Goal: Task Accomplishment & Management: Use online tool/utility

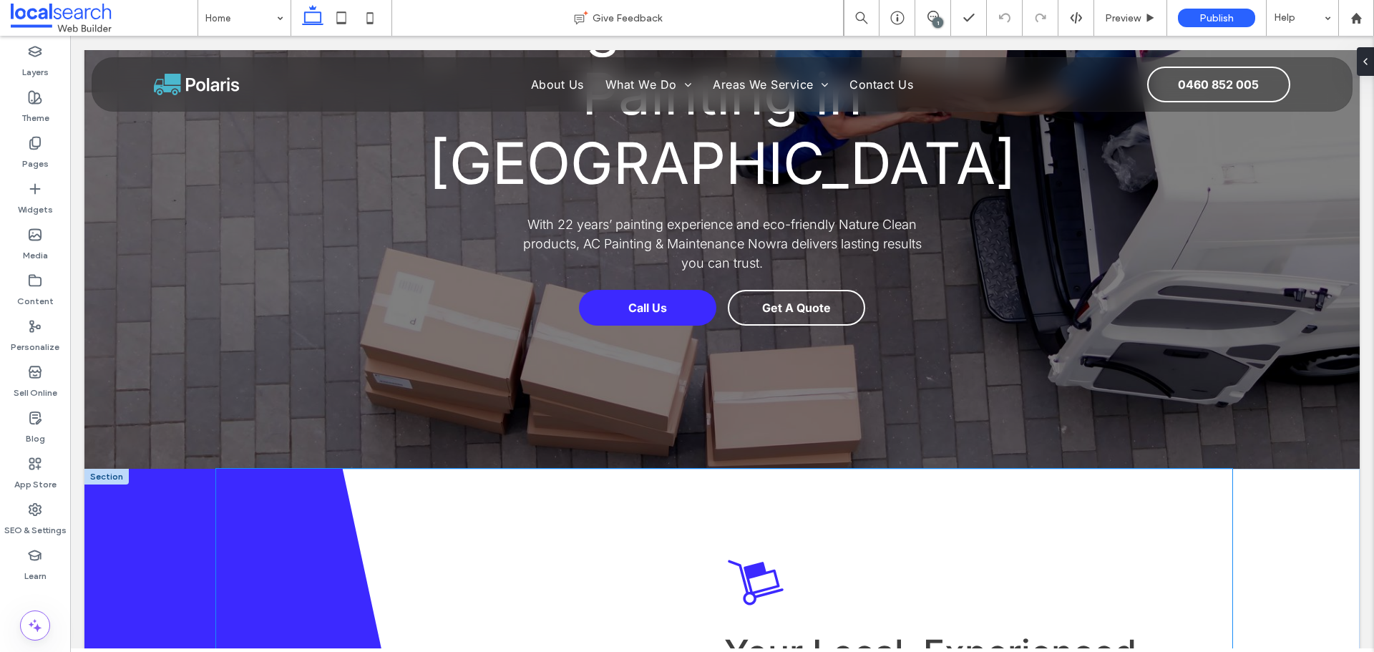
scroll to position [622, 0]
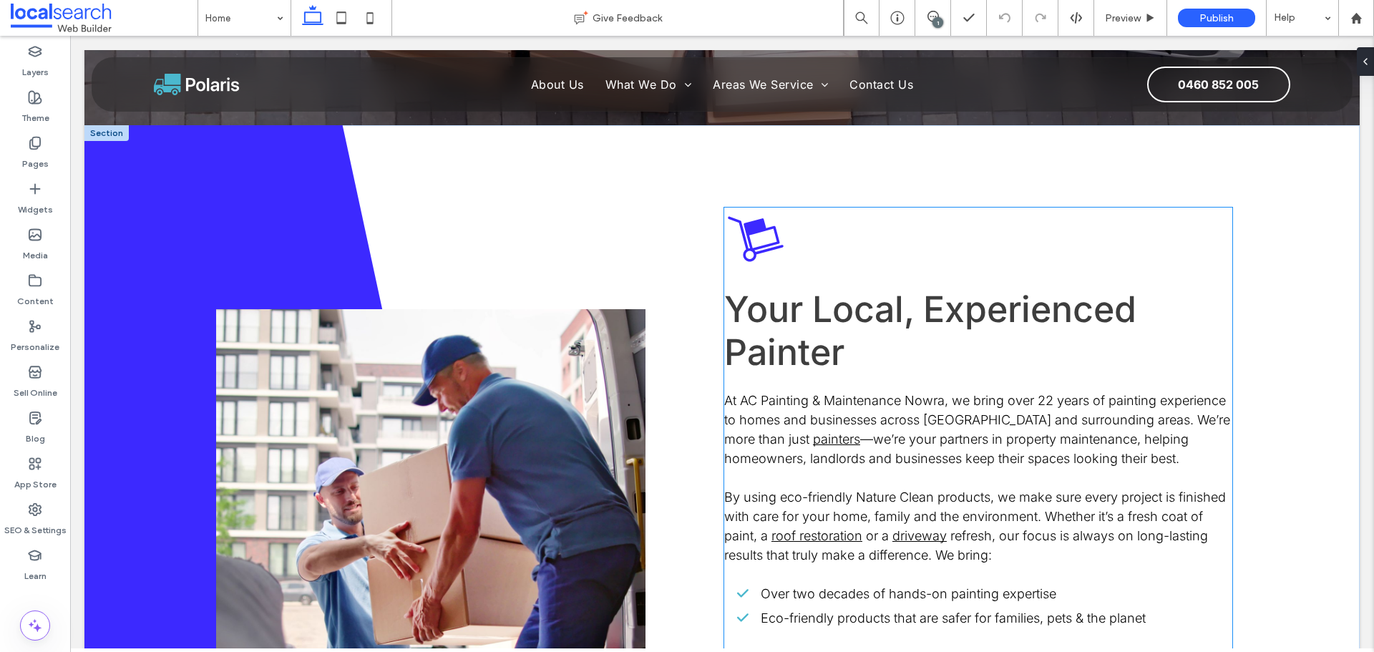
click at [779, 288] on span "Your Local, Experienced Painter" at bounding box center [930, 331] width 412 height 86
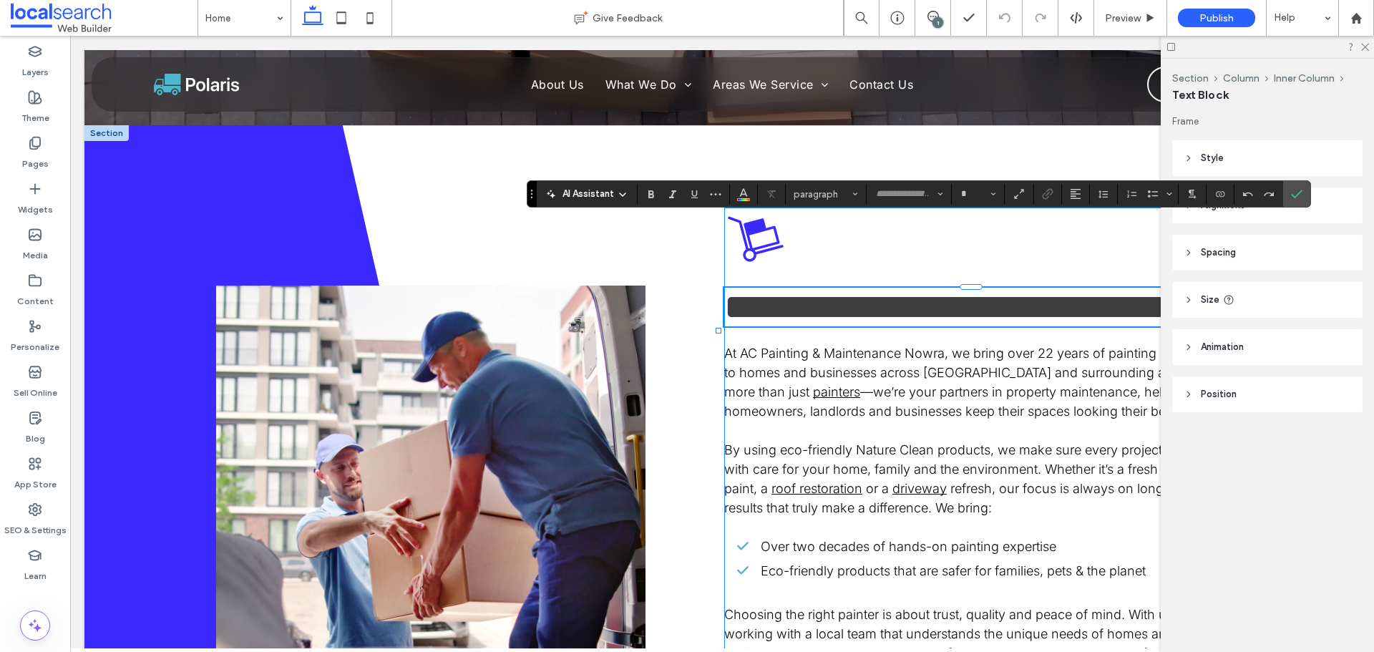
type input "*****"
type input "**"
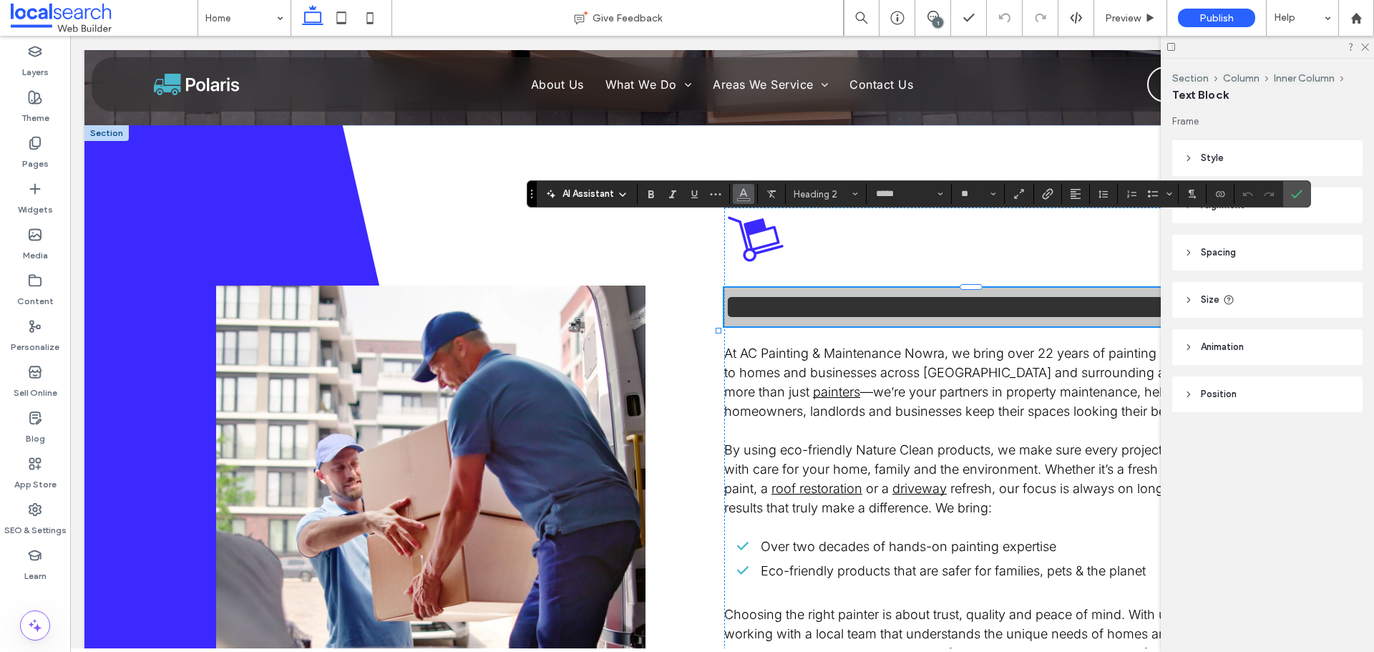
click at [745, 192] on use "Color" at bounding box center [743, 193] width 8 height 8
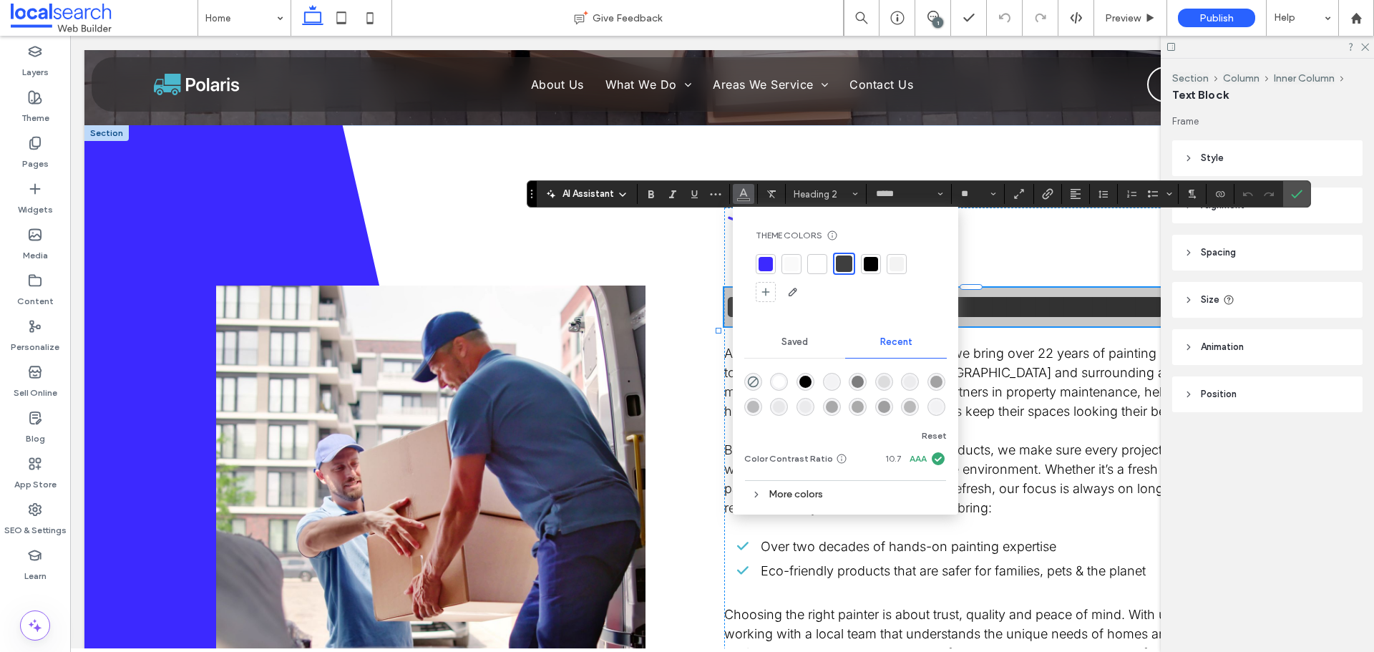
click at [756, 266] on div at bounding box center [766, 264] width 20 height 20
click at [761, 260] on div at bounding box center [766, 262] width 14 height 14
click at [1306, 190] on label "Confirm" at bounding box center [1296, 194] width 21 height 26
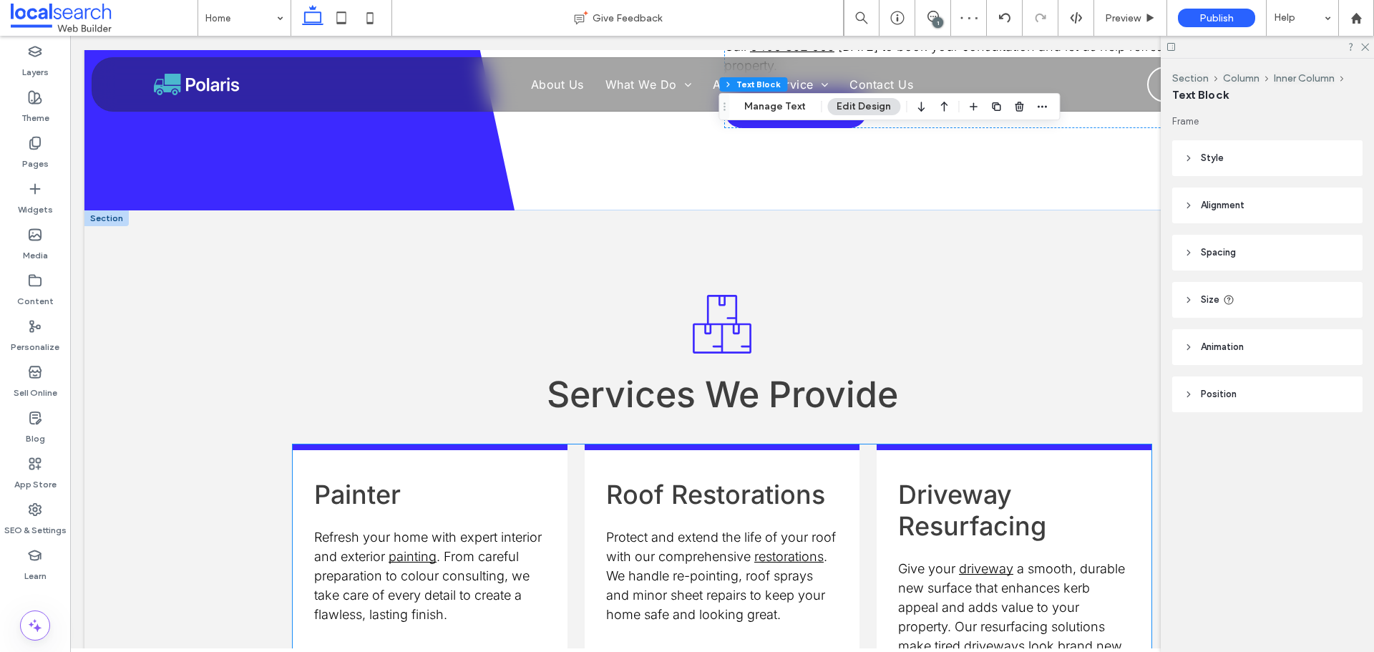
scroll to position [1338, 0]
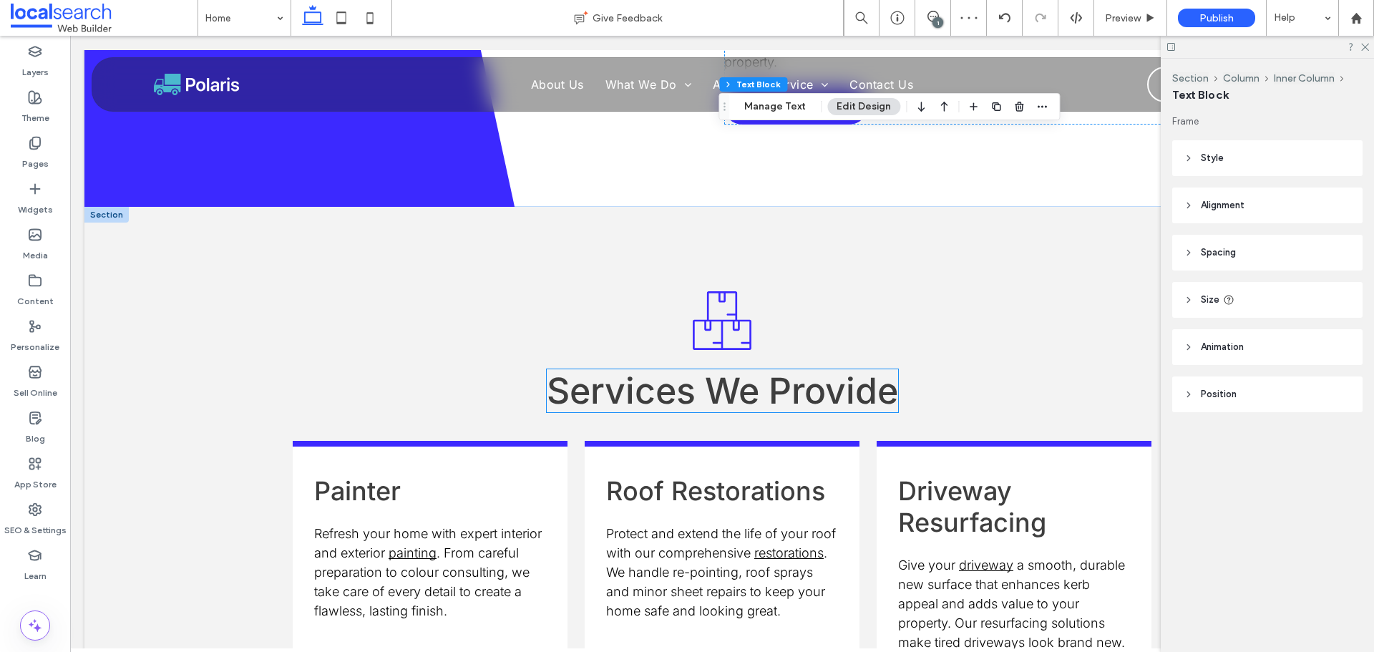
click at [652, 369] on span "Services We Provide" at bounding box center [722, 390] width 351 height 43
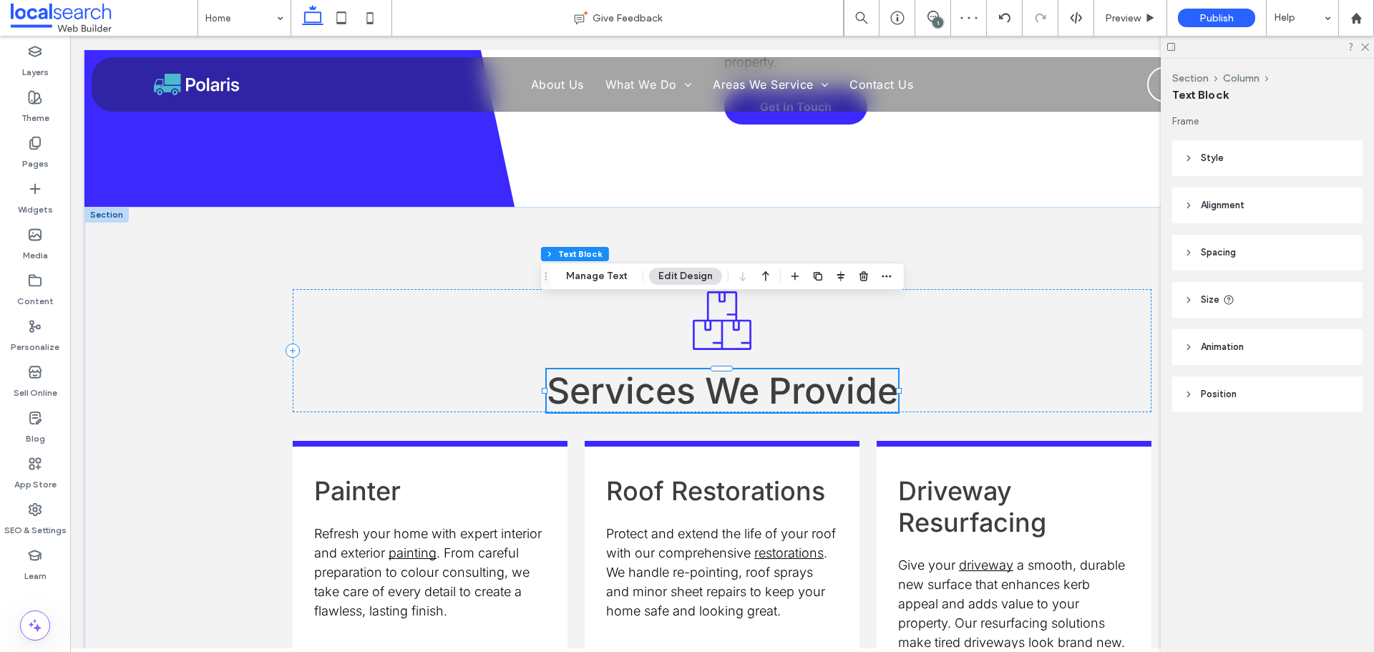
click at [652, 369] on div "Services We Provide" at bounding box center [722, 390] width 351 height 43
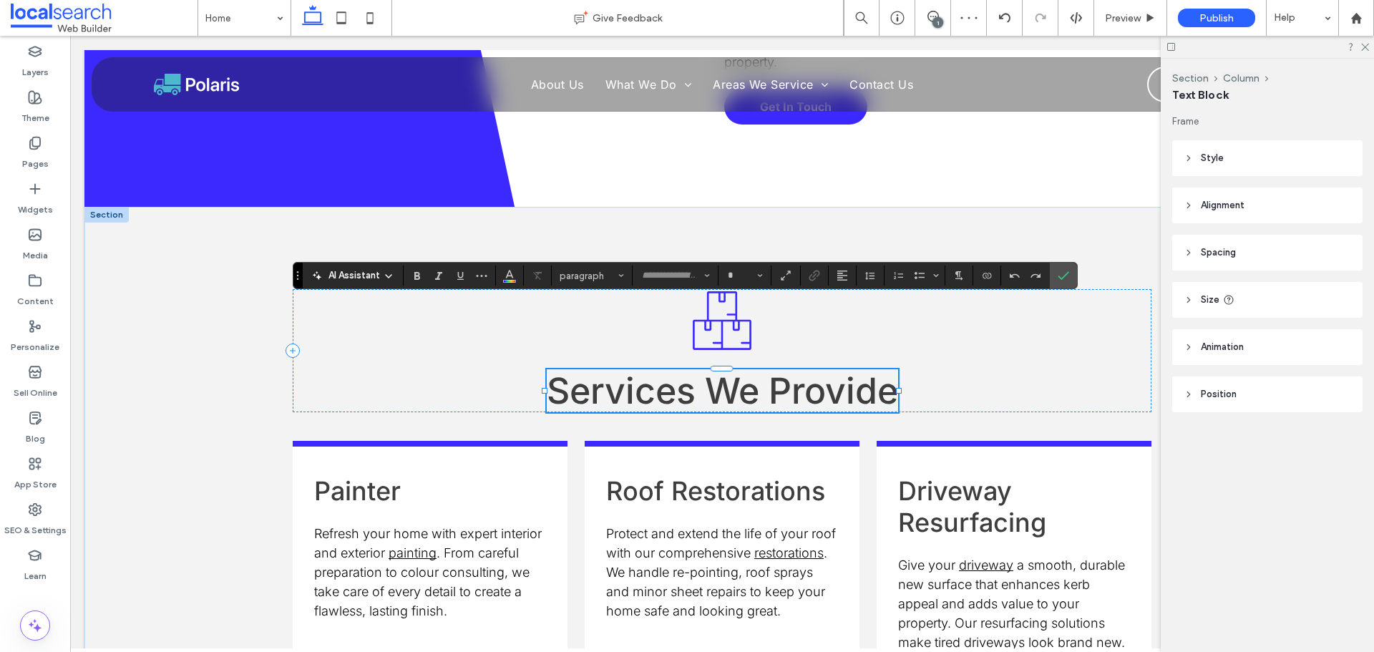
type input "*****"
type input "**"
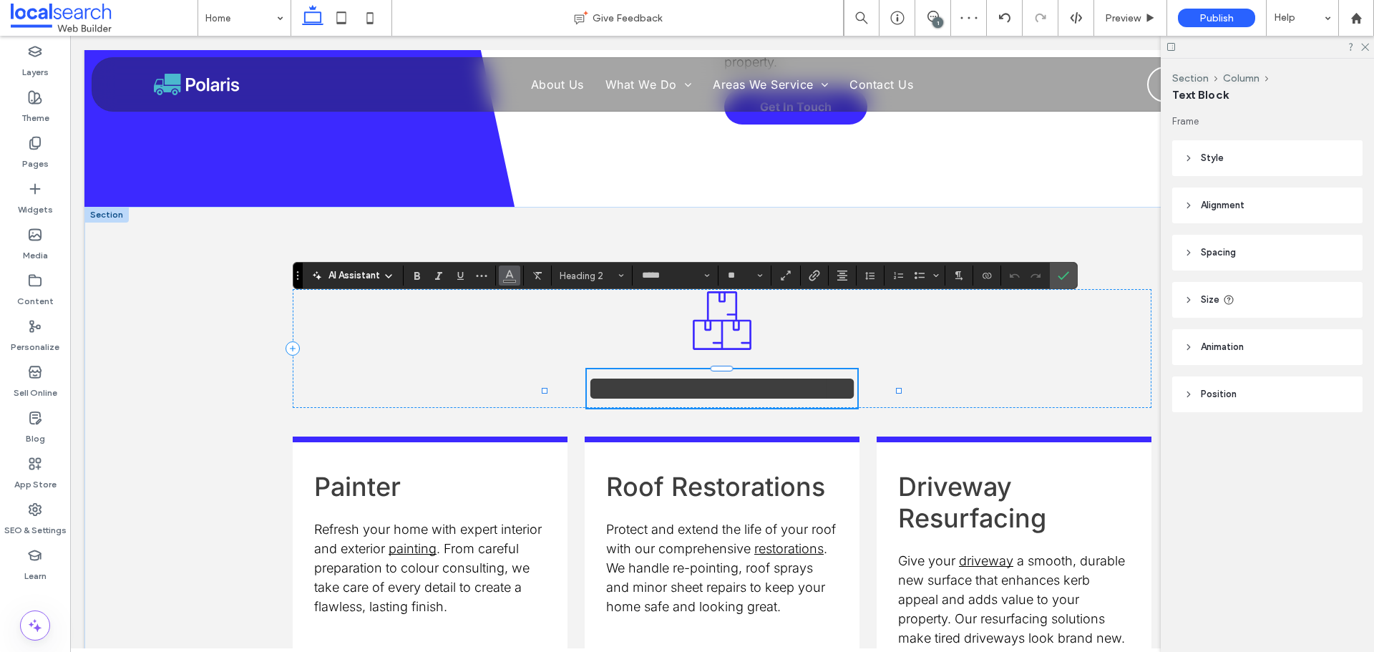
click at [514, 272] on icon "Color" at bounding box center [509, 273] width 11 height 11
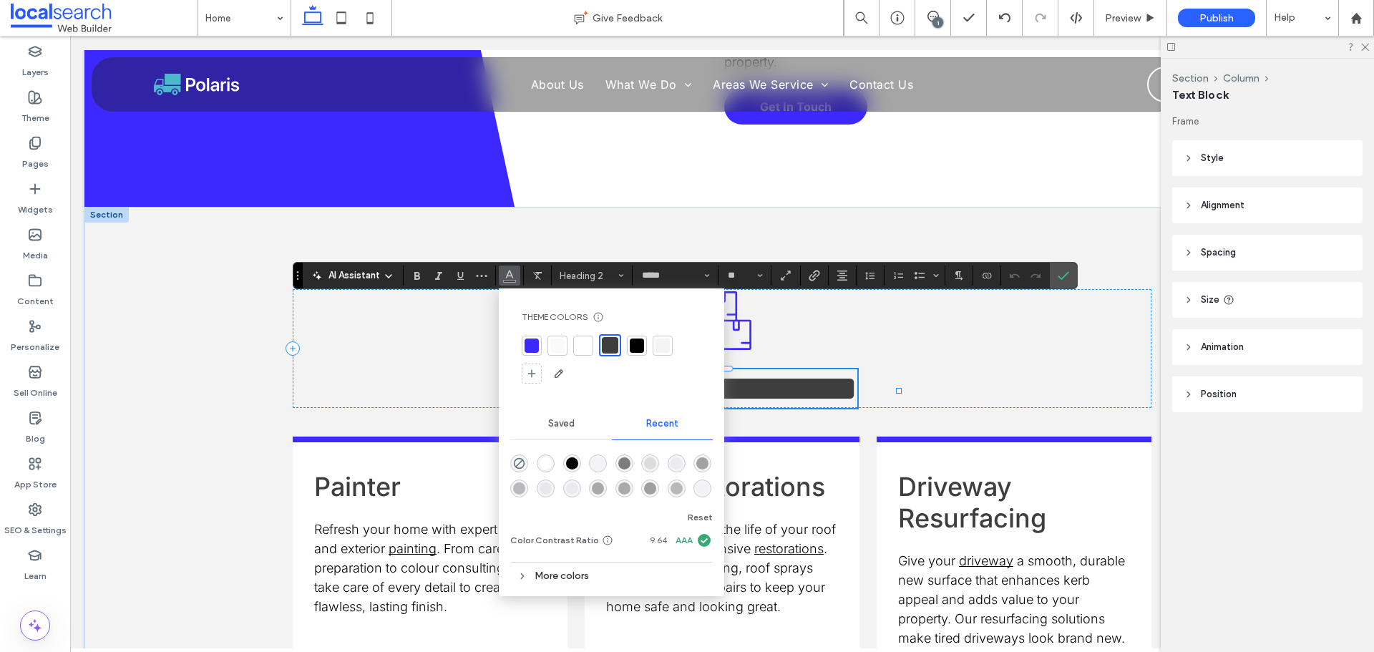
click at [532, 351] on div at bounding box center [532, 346] width 14 height 14
click at [532, 341] on div at bounding box center [532, 344] width 14 height 14
click at [1060, 274] on icon "Confirm" at bounding box center [1063, 275] width 11 height 11
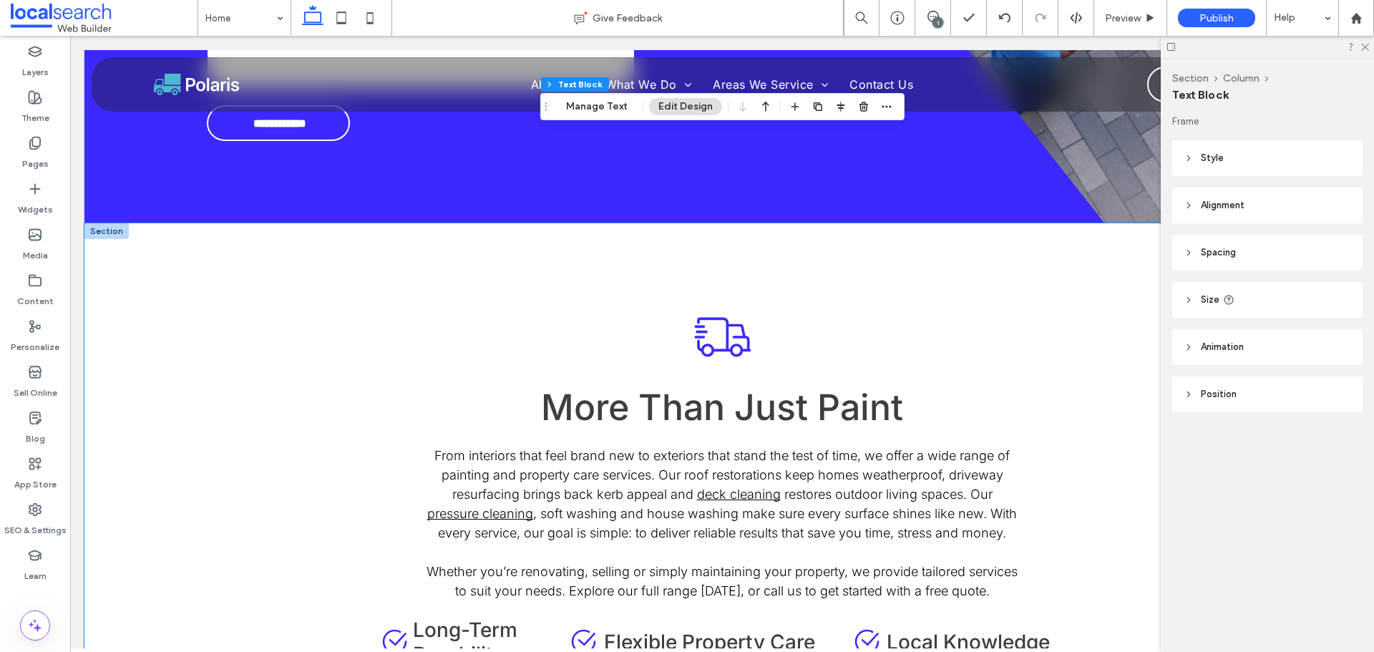
scroll to position [2769, 0]
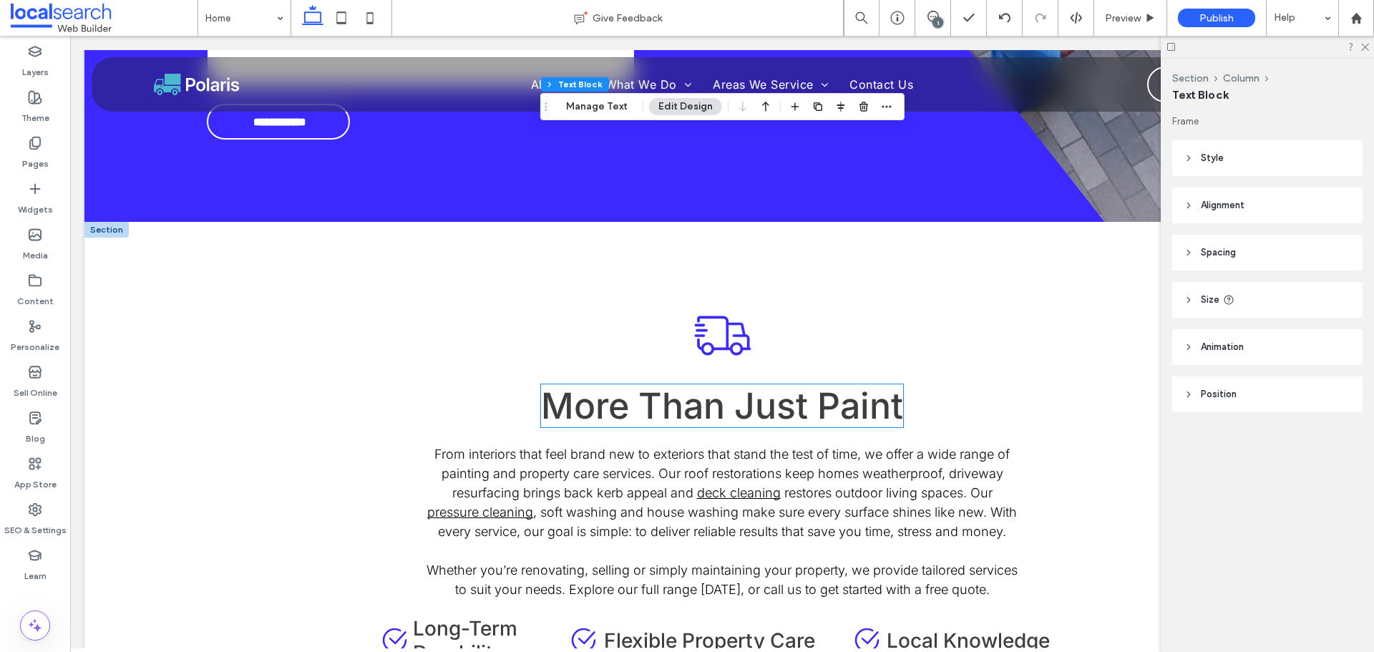
click at [603, 384] on span "More Than Just Paint" at bounding box center [722, 405] width 362 height 43
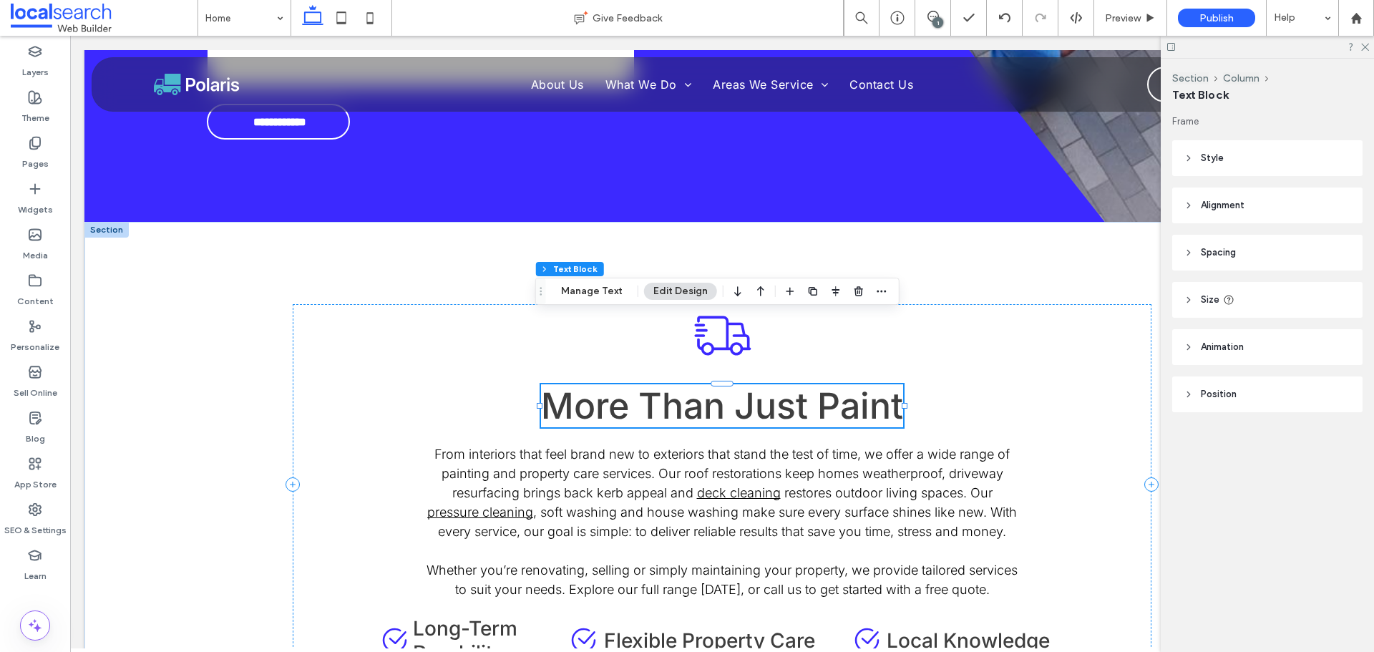
click at [603, 384] on span "More Than Just Paint" at bounding box center [722, 405] width 362 height 43
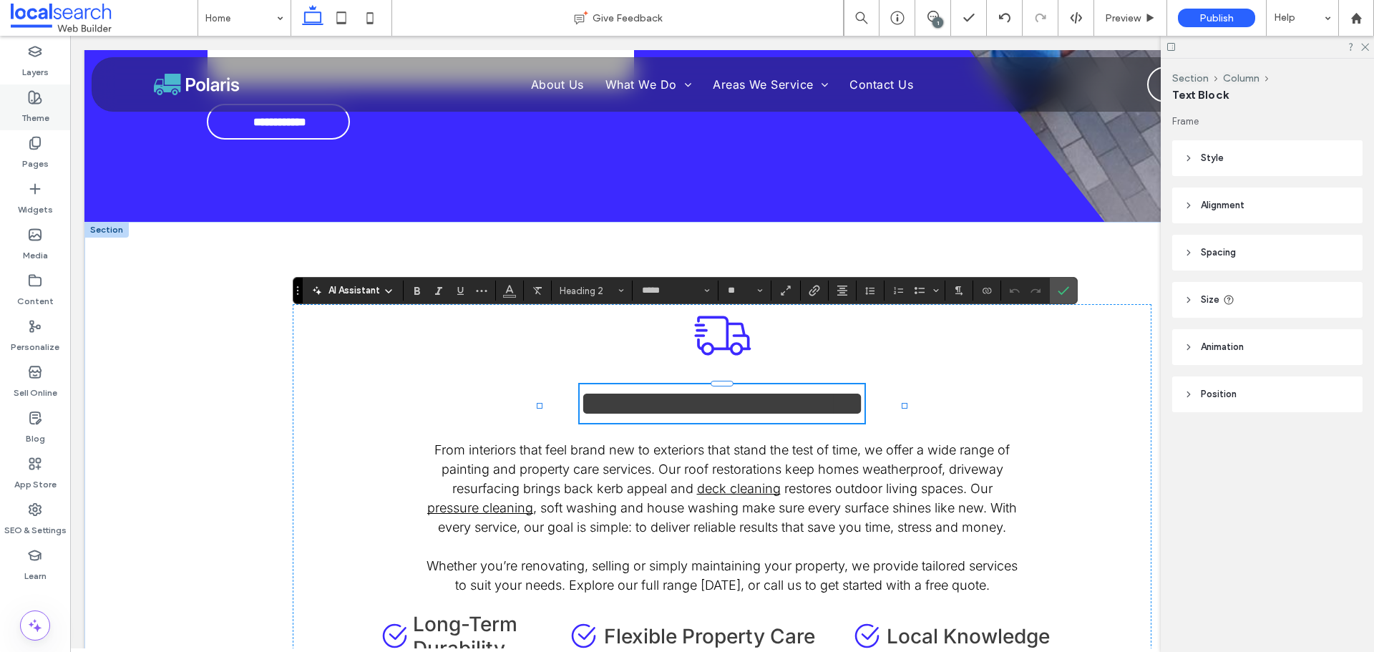
click at [47, 112] on label "Theme" at bounding box center [35, 114] width 28 height 20
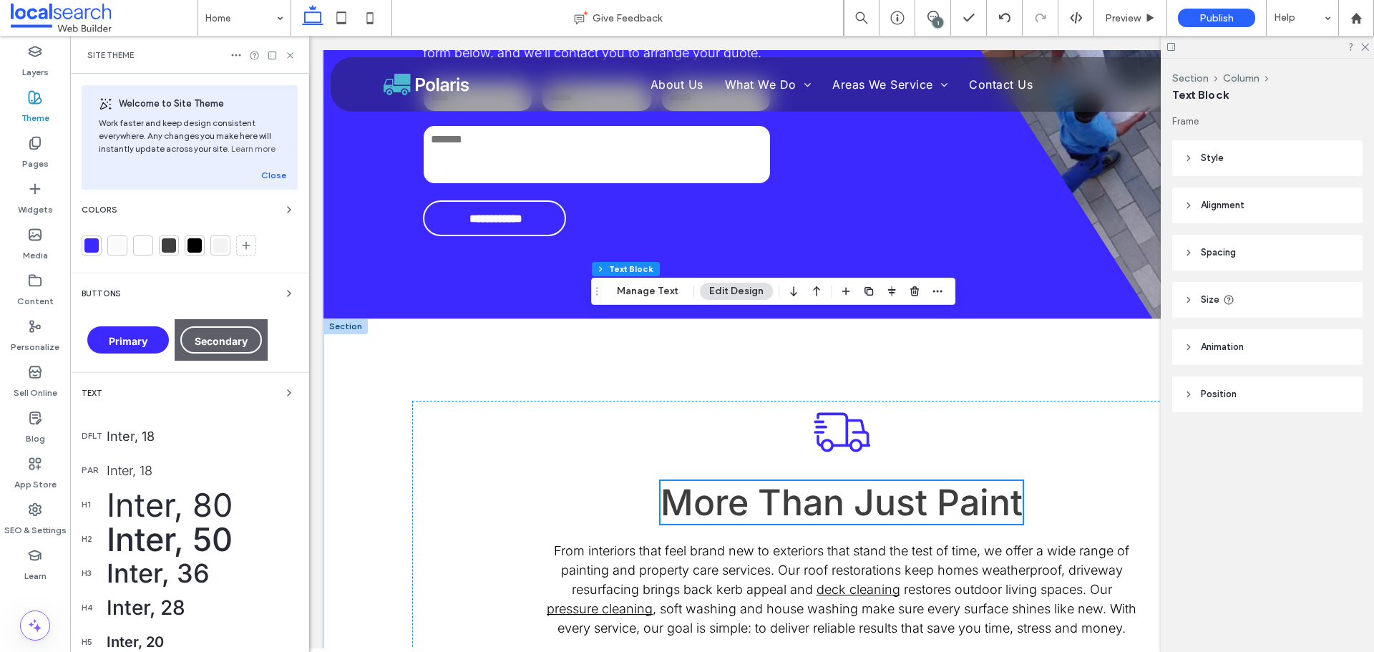
scroll to position [2846, 0]
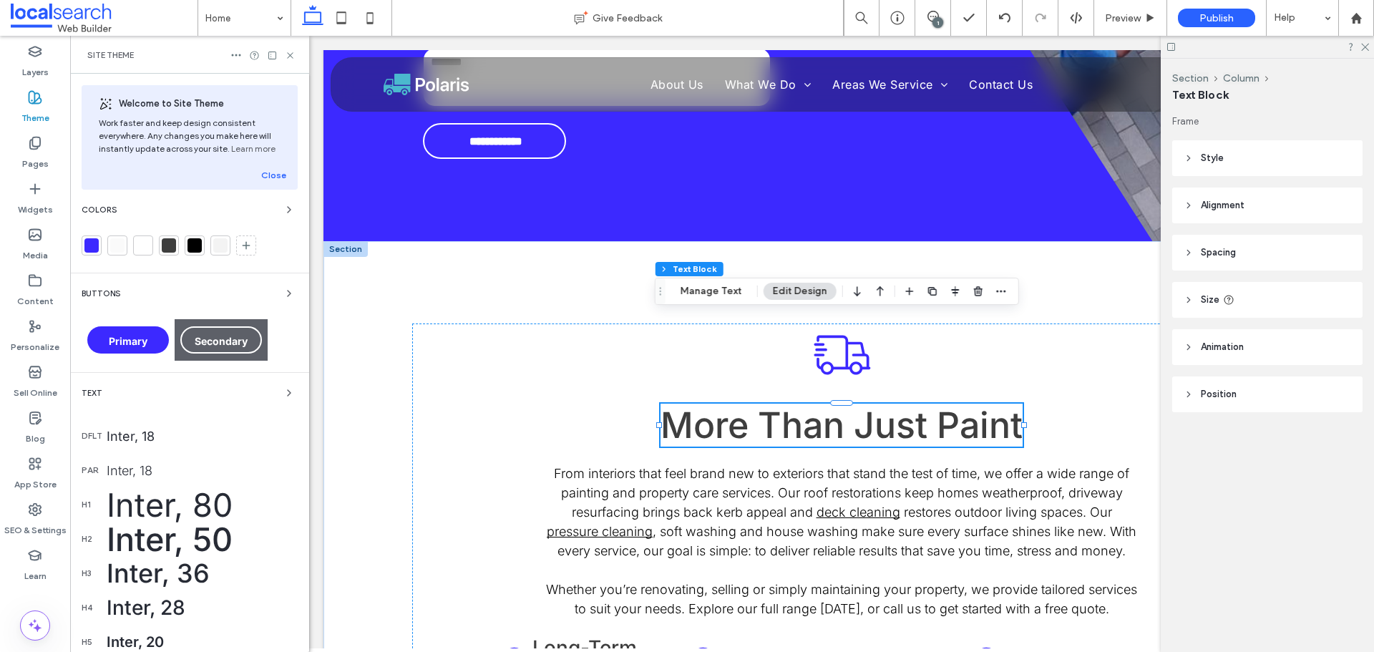
click at [194, 506] on div "Inter, 80" at bounding box center [202, 504] width 191 height 39
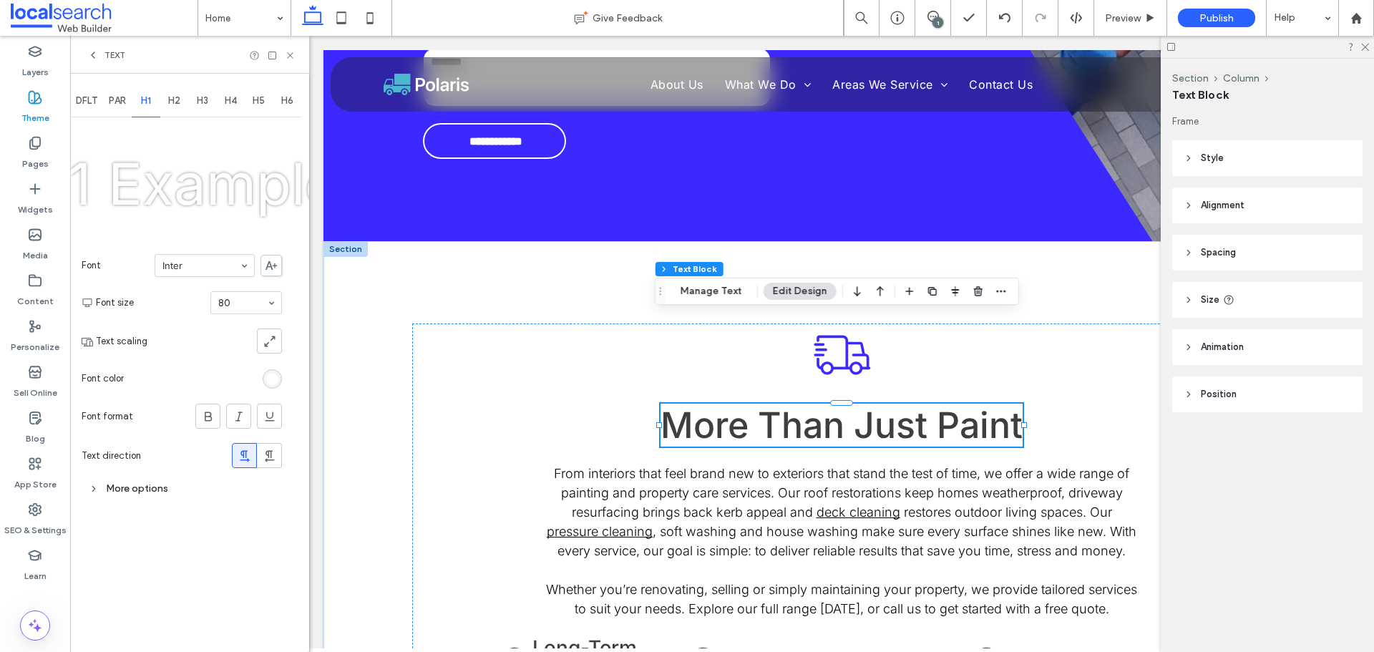
click at [95, 59] on icon at bounding box center [92, 54] width 11 height 11
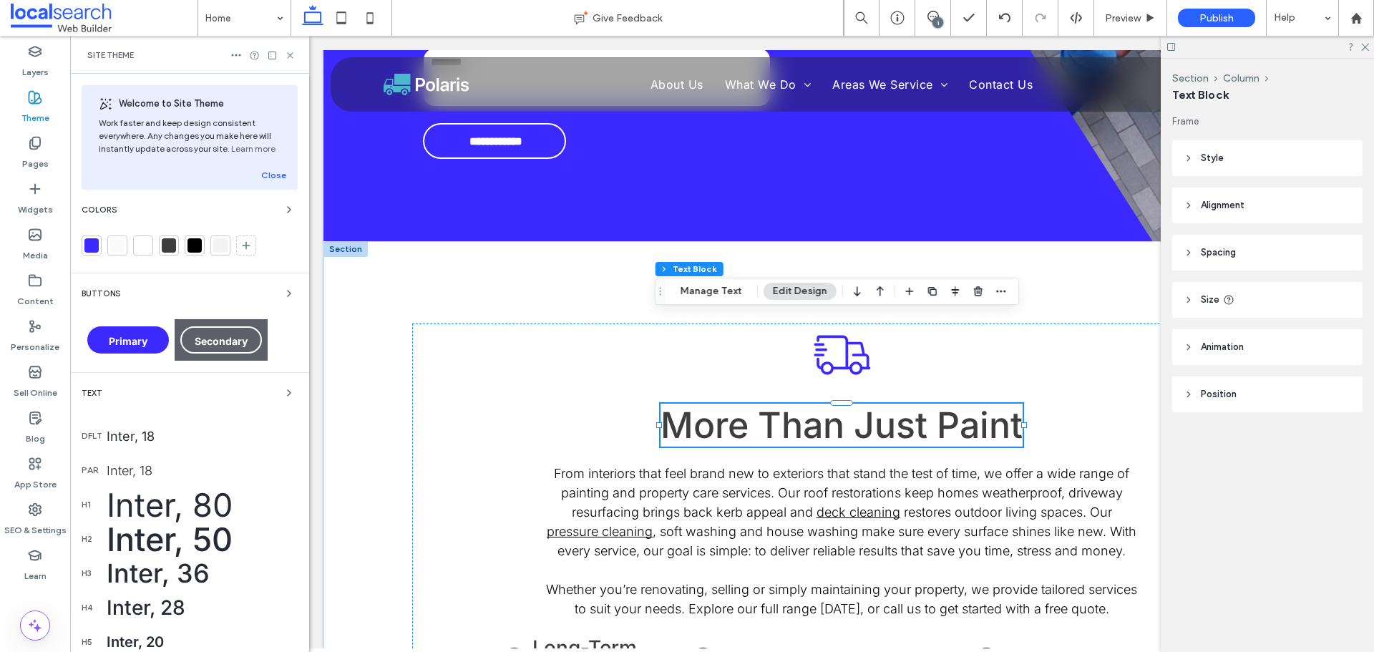
click at [157, 543] on div "Inter, 50" at bounding box center [202, 539] width 191 height 39
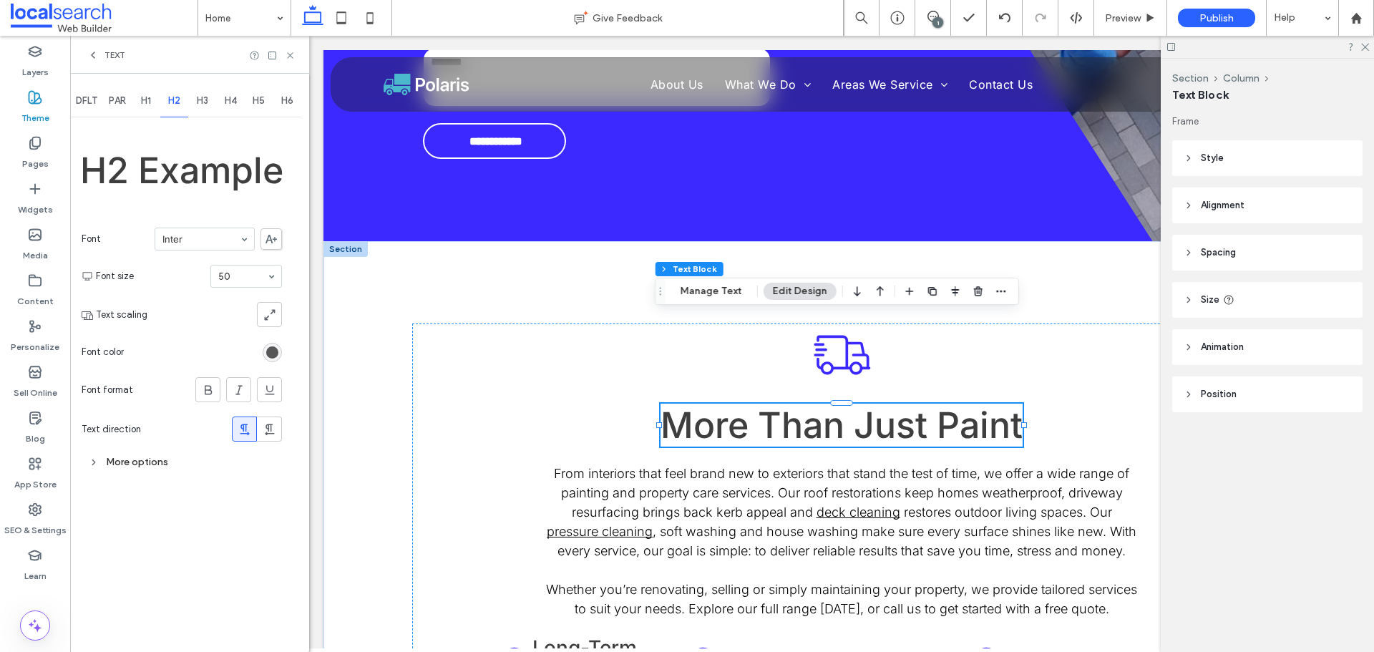
click at [273, 351] on div "rgb(62, 62, 62)" at bounding box center [272, 352] width 12 height 12
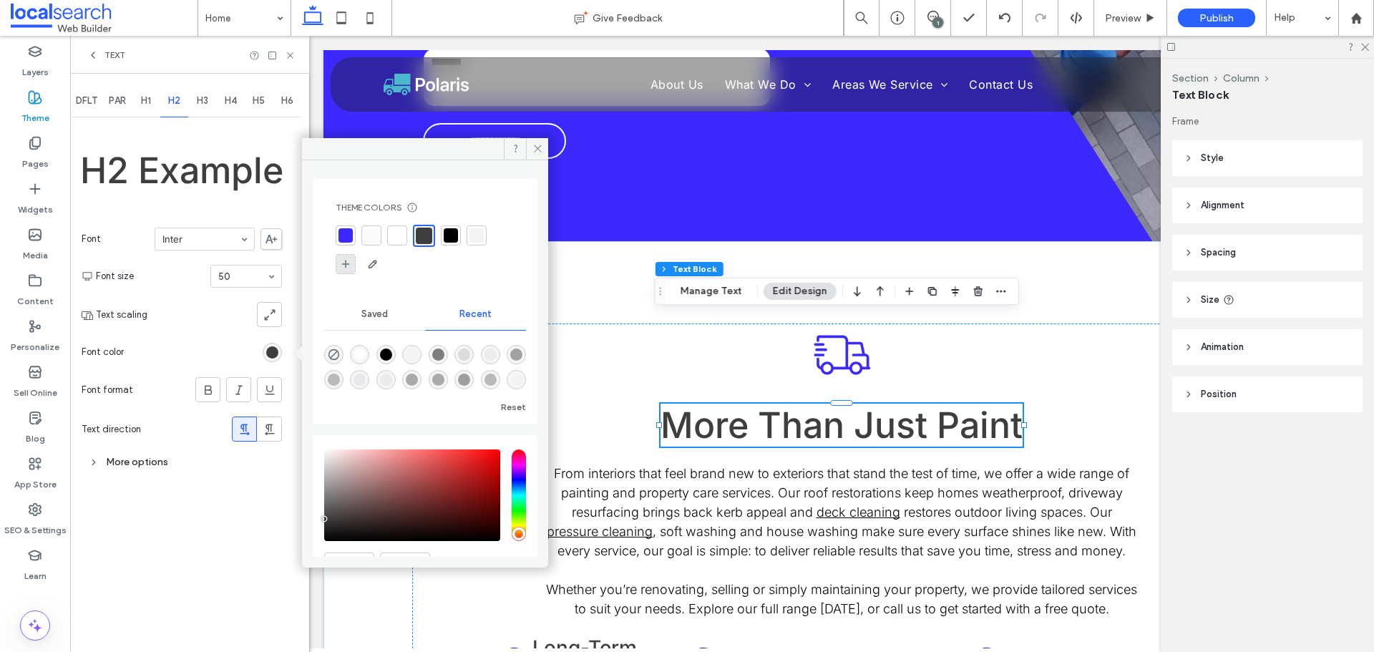
click at [347, 266] on icon at bounding box center [345, 263] width 11 height 11
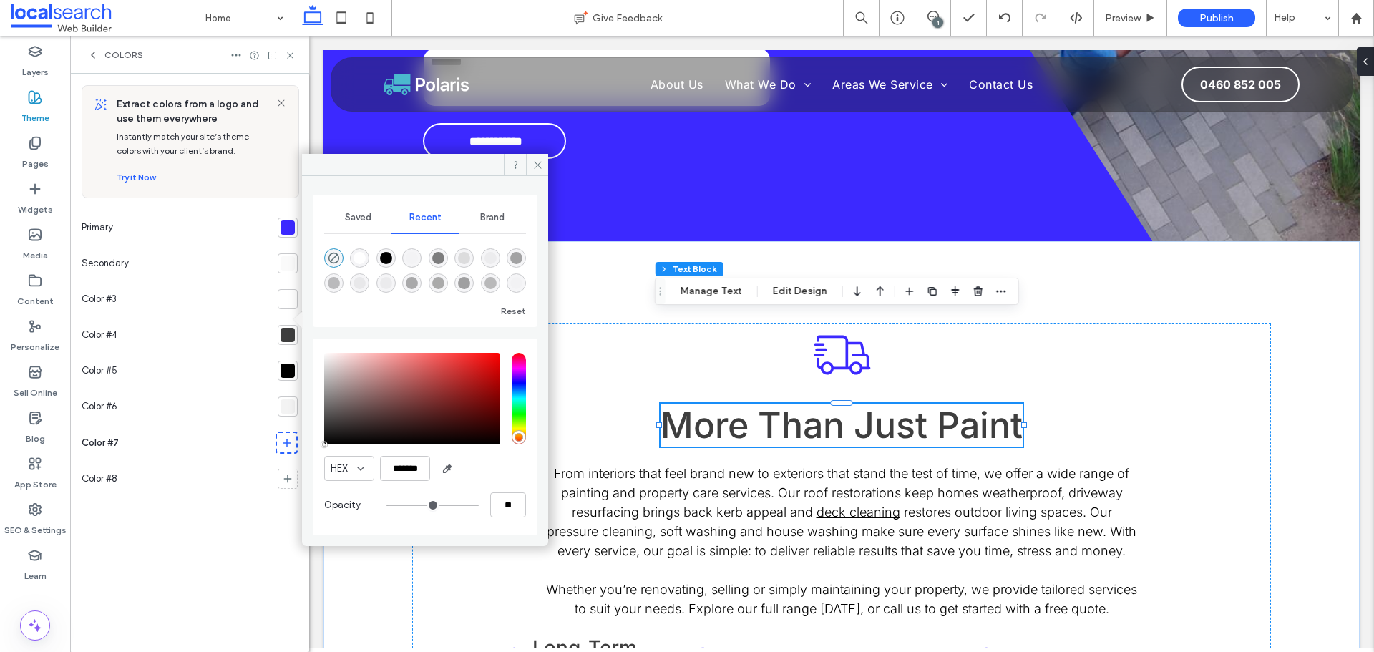
click at [289, 228] on div at bounding box center [288, 227] width 14 height 14
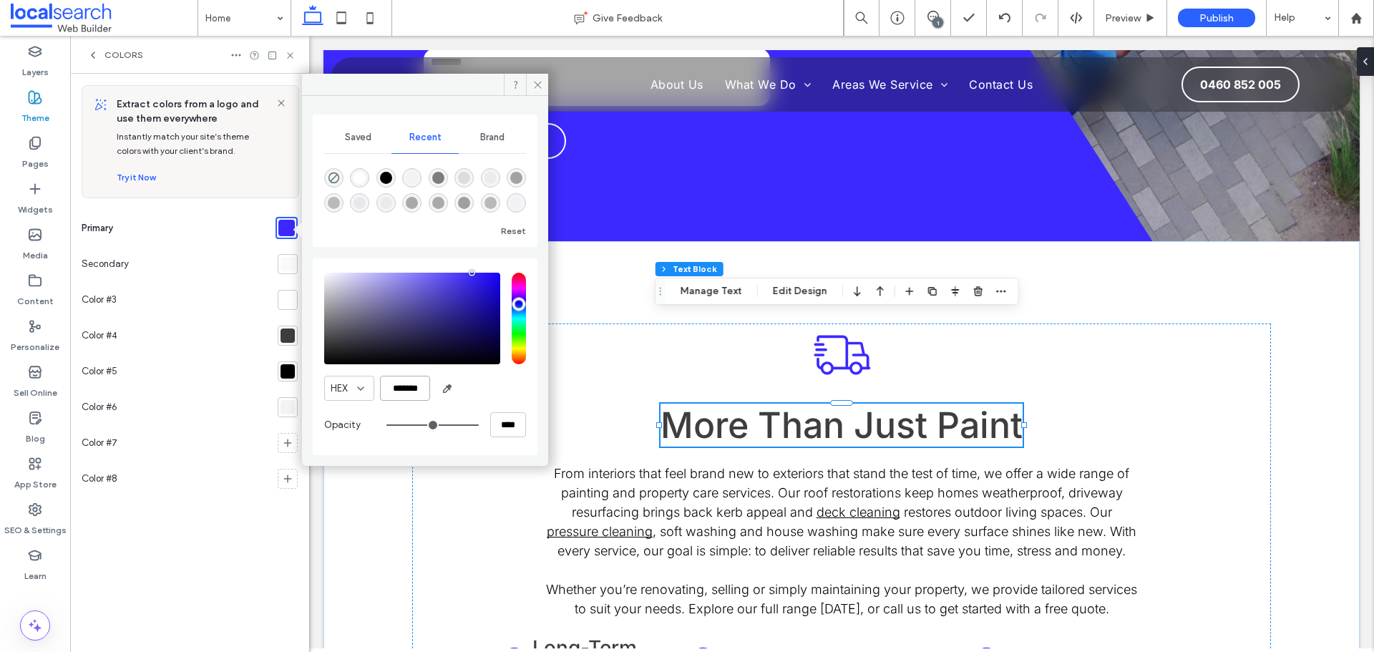
click at [404, 384] on input "*******" at bounding box center [405, 388] width 50 height 25
click at [293, 449] on span at bounding box center [287, 443] width 11 height 14
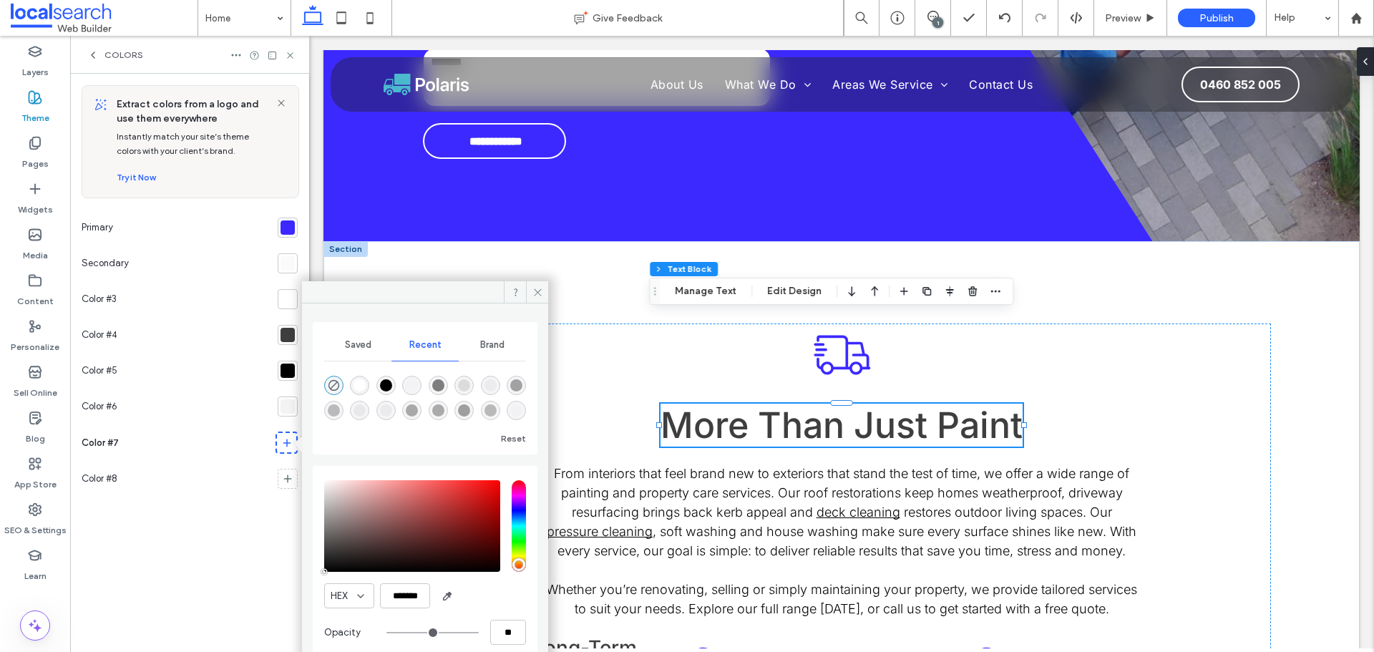
click at [405, 580] on div "HEX ******* Opacity **" at bounding box center [425, 564] width 202 height 182
click at [406, 588] on input "*******" at bounding box center [405, 595] width 50 height 25
paste input "color picker textbox"
type input "*******"
type input "***"
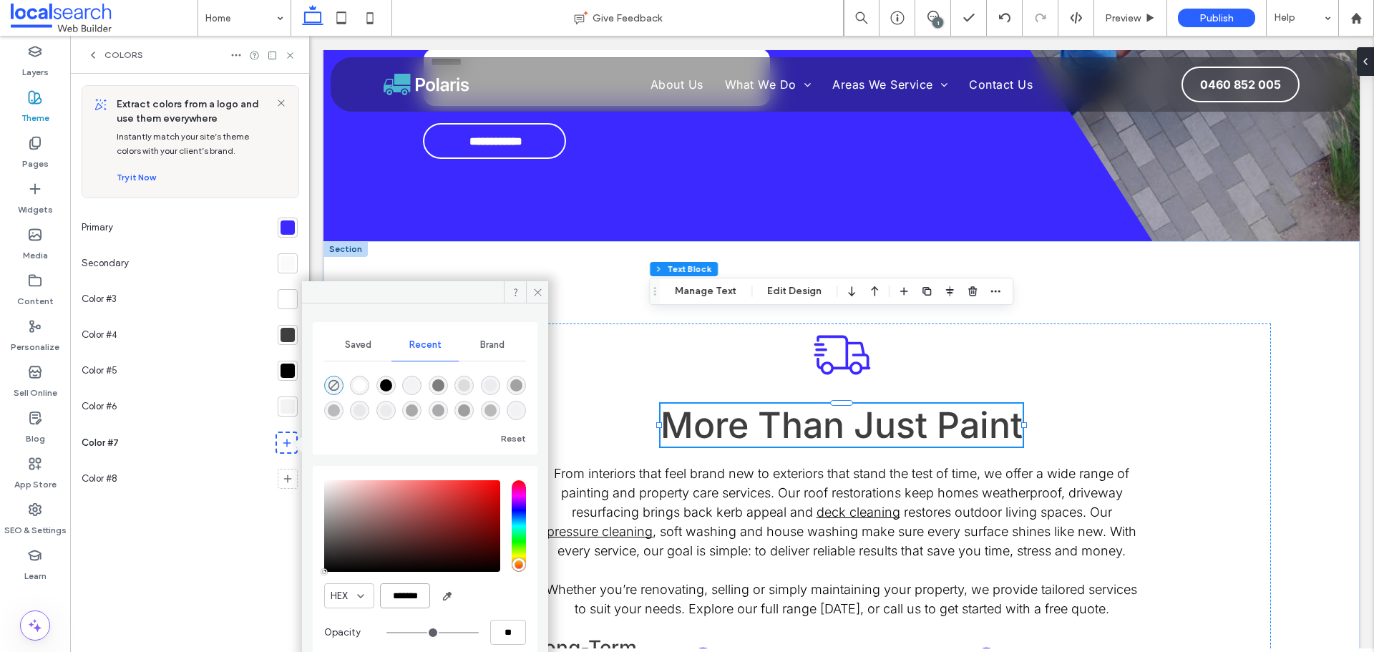
type input "****"
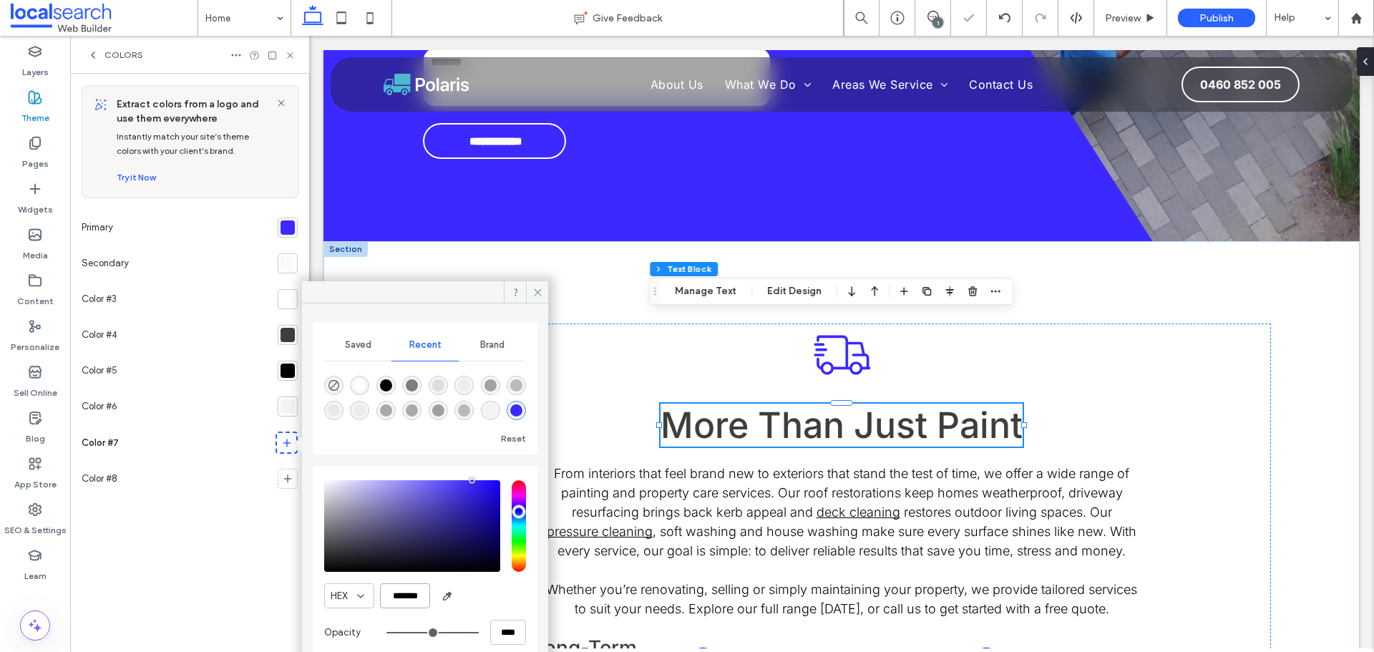
type input "*******"
click at [490, 604] on div "HEX *******" at bounding box center [425, 595] width 202 height 25
drag, startPoint x: 540, startPoint y: 301, endPoint x: 231, endPoint y: 263, distance: 310.7
click at [540, 301] on span at bounding box center [537, 291] width 22 height 21
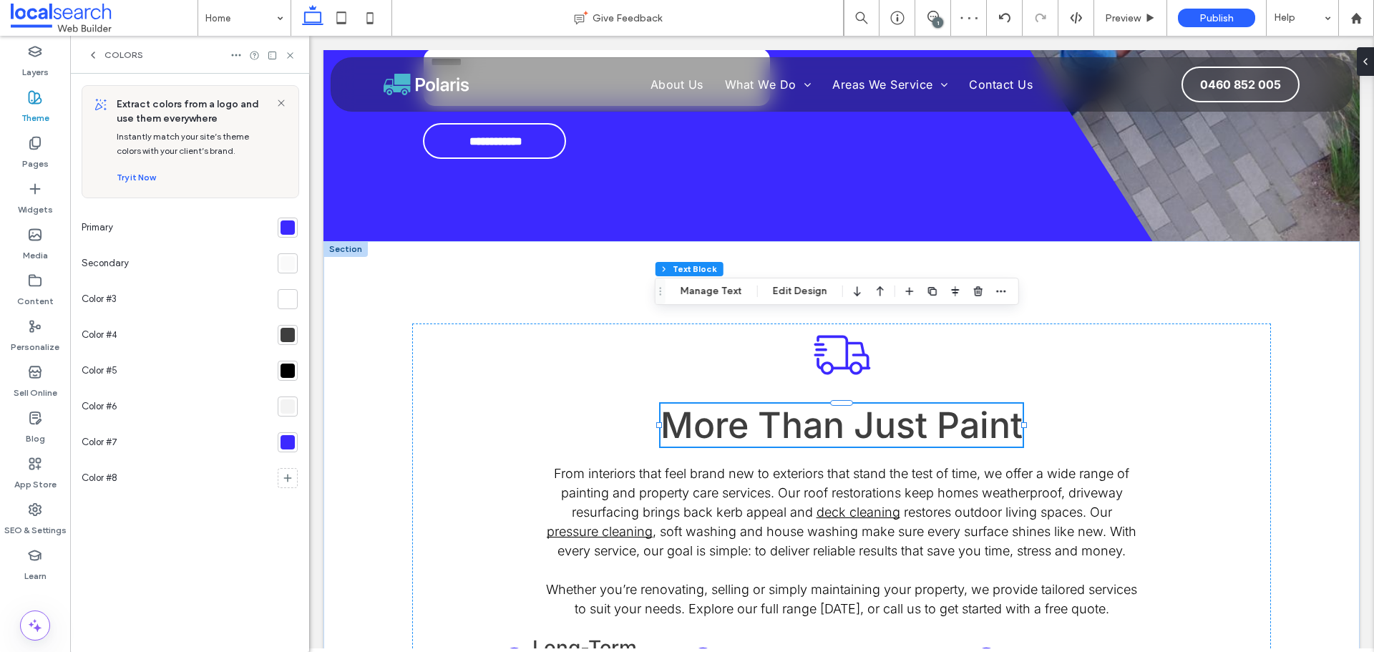
click at [119, 62] on div "Colors" at bounding box center [189, 55] width 239 height 38
click at [110, 54] on span "Colors" at bounding box center [123, 54] width 39 height 11
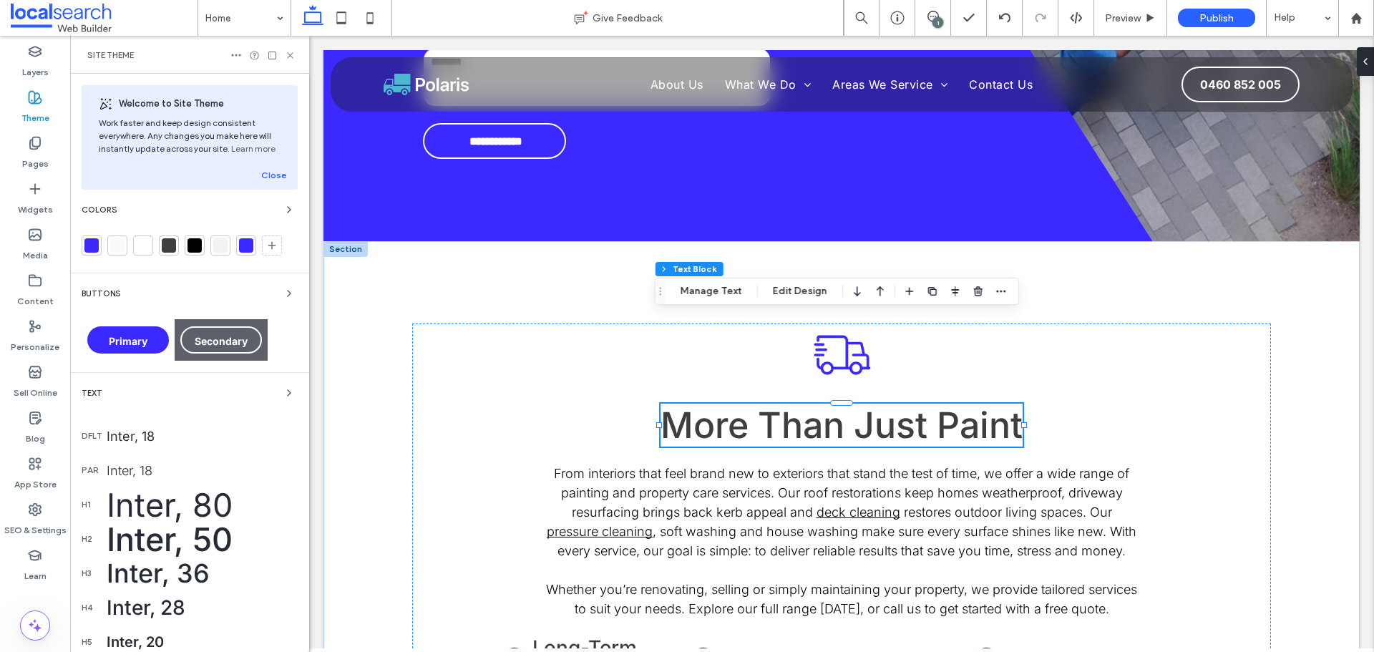
click at [193, 504] on div "Inter, 80" at bounding box center [202, 504] width 191 height 39
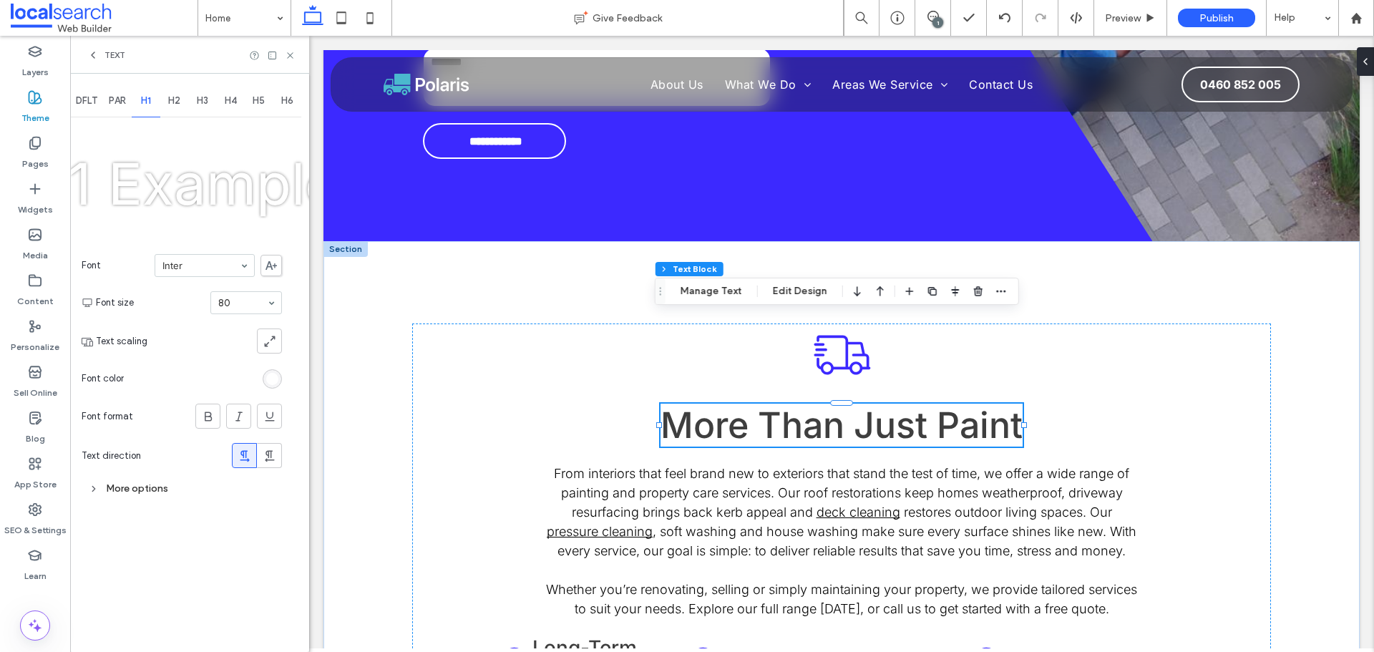
click at [97, 52] on icon at bounding box center [92, 54] width 11 height 11
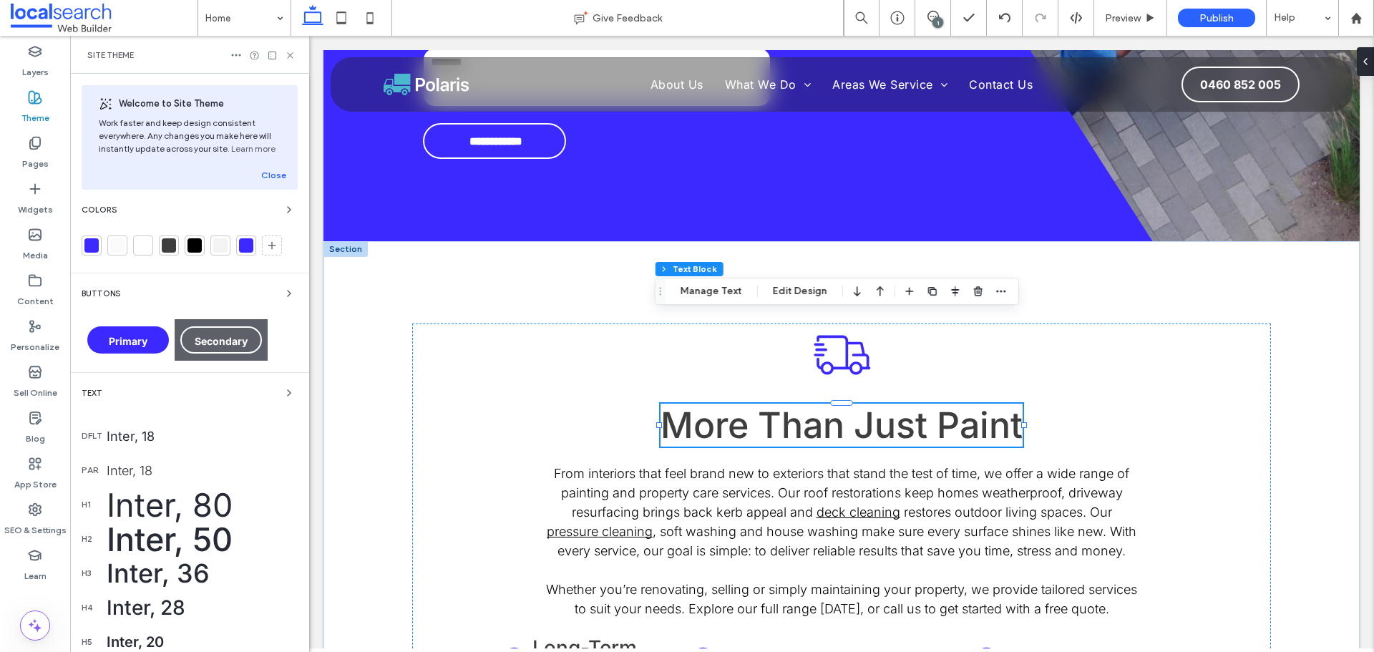
click at [163, 542] on div "Inter, 50" at bounding box center [202, 539] width 191 height 39
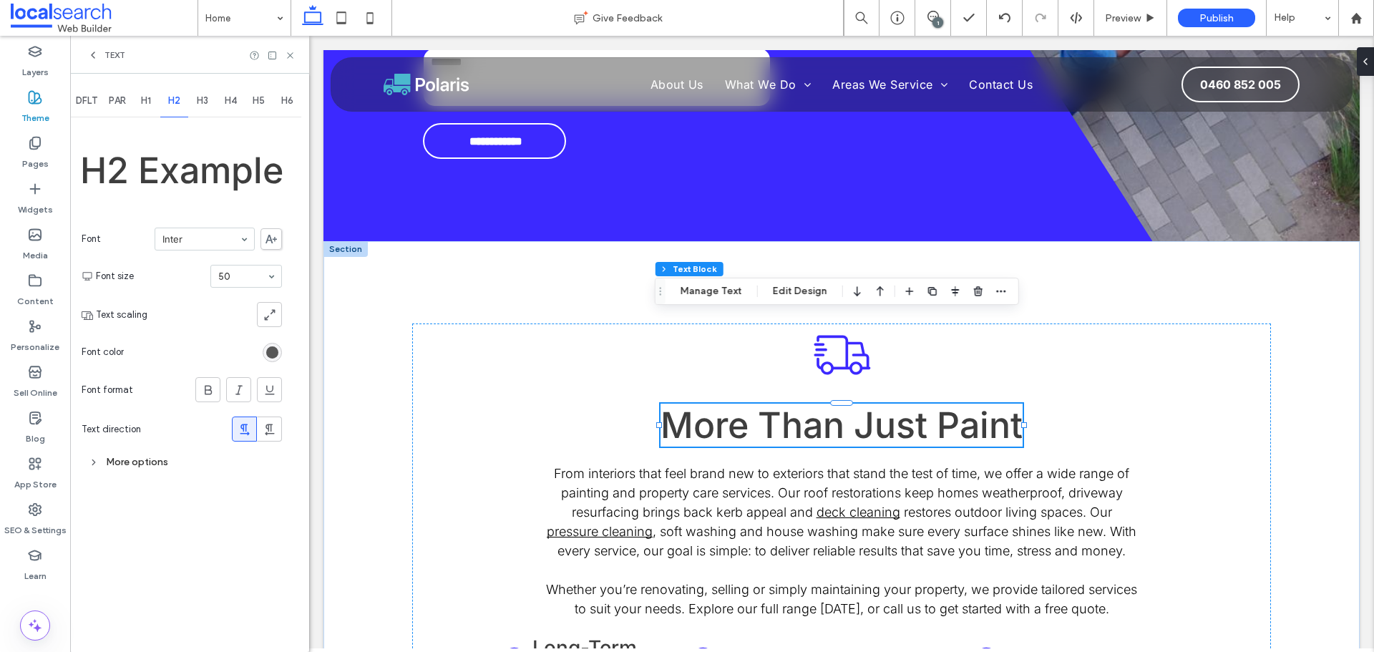
click at [271, 351] on div "rgb(62, 62, 62)" at bounding box center [272, 352] width 12 height 12
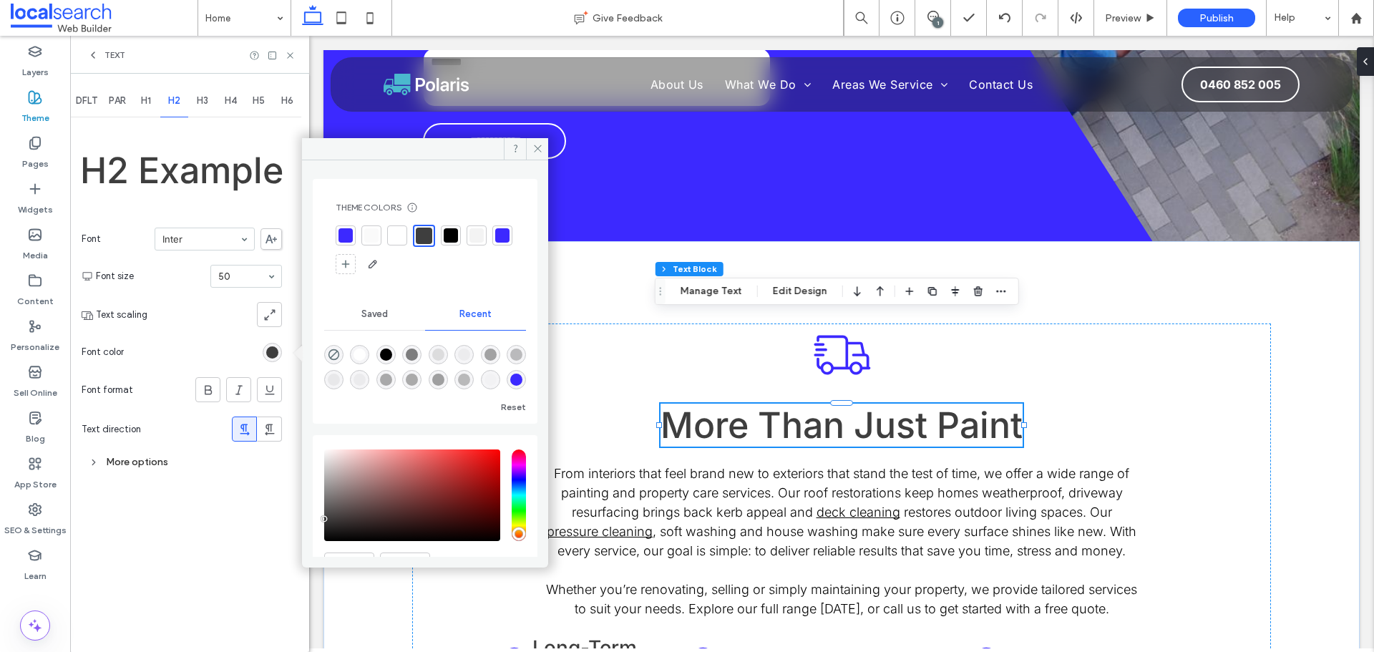
click at [495, 243] on div at bounding box center [502, 235] width 14 height 14
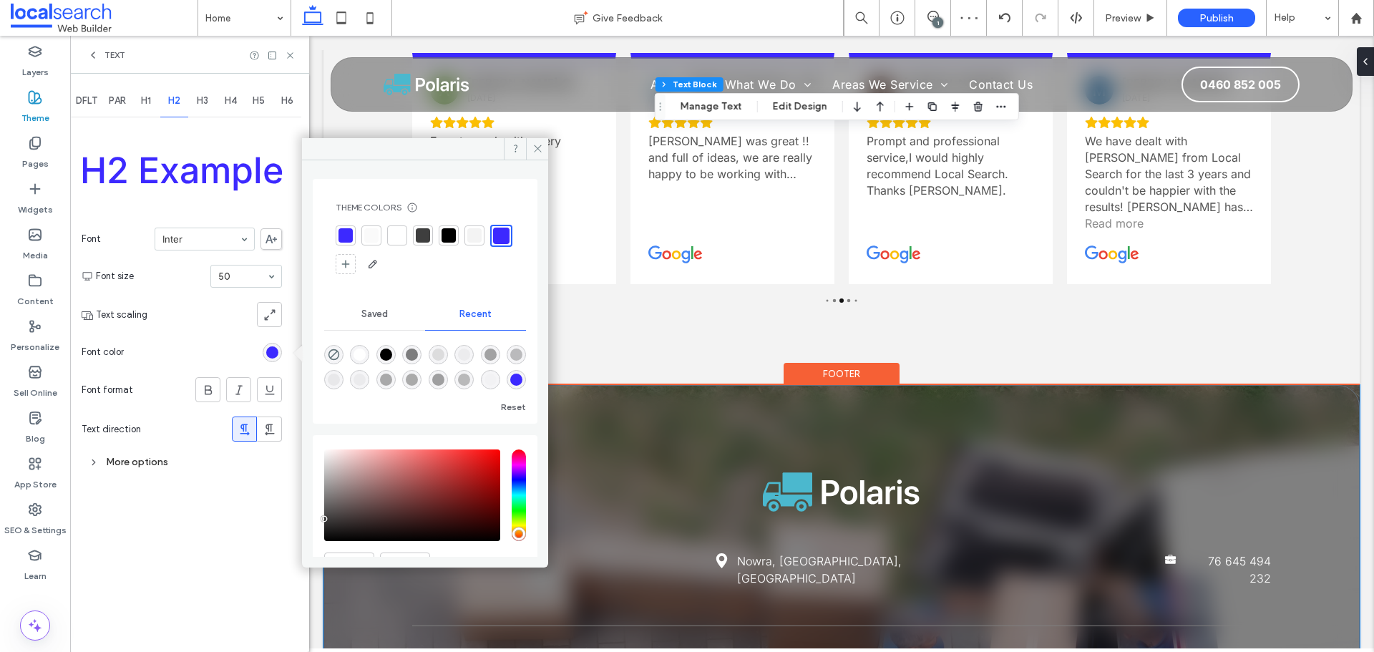
scroll to position [4492, 0]
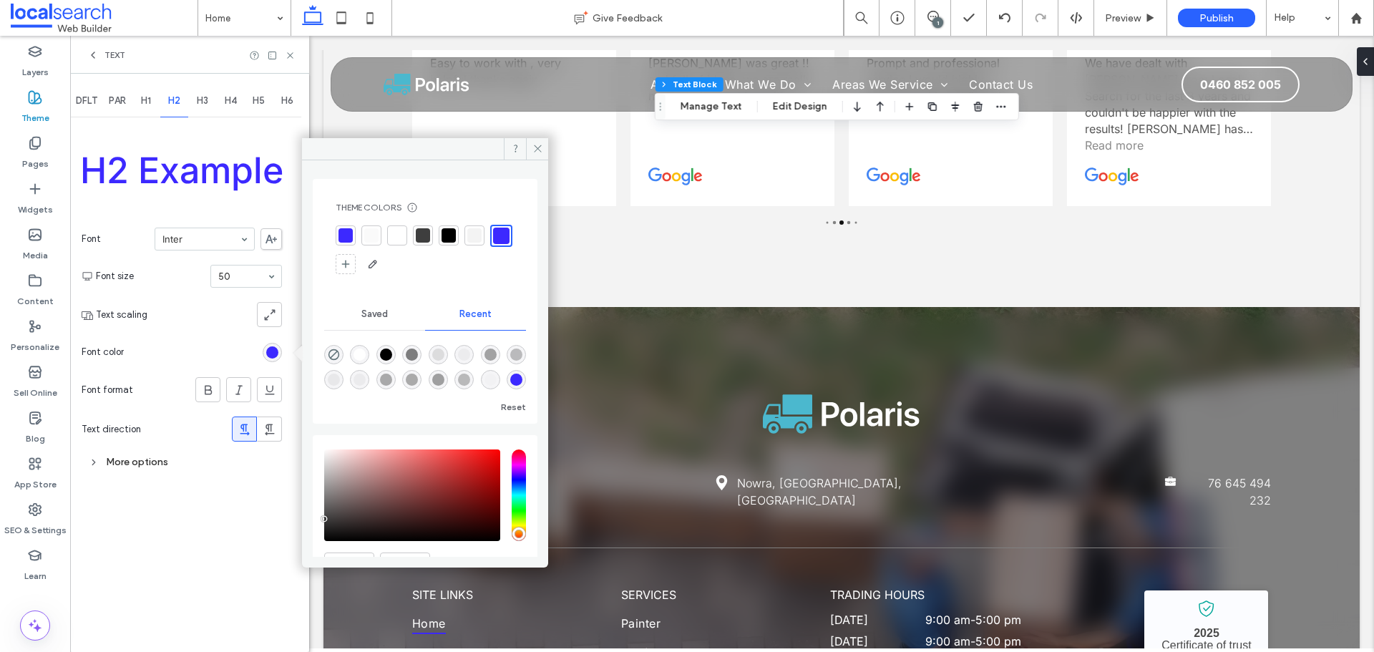
click at [205, 102] on span "H3" at bounding box center [202, 100] width 11 height 11
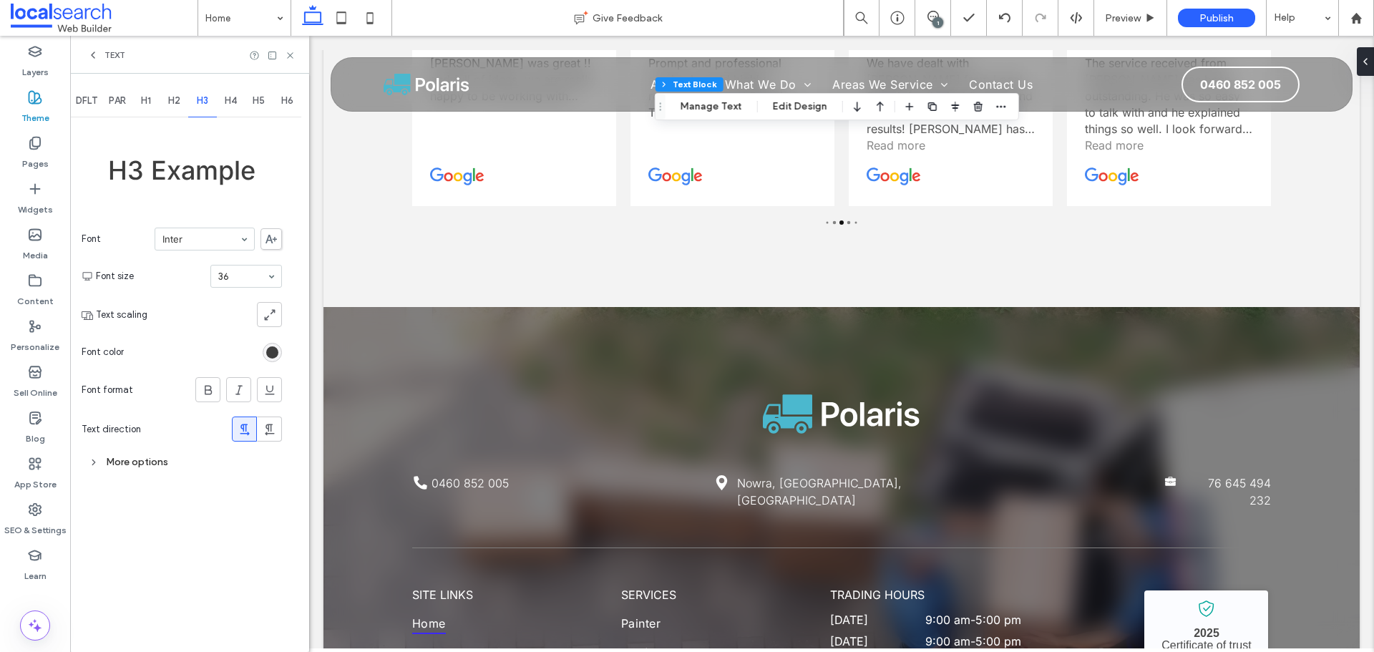
click at [281, 357] on div "rgb(62, 62, 62)" at bounding box center [272, 352] width 19 height 19
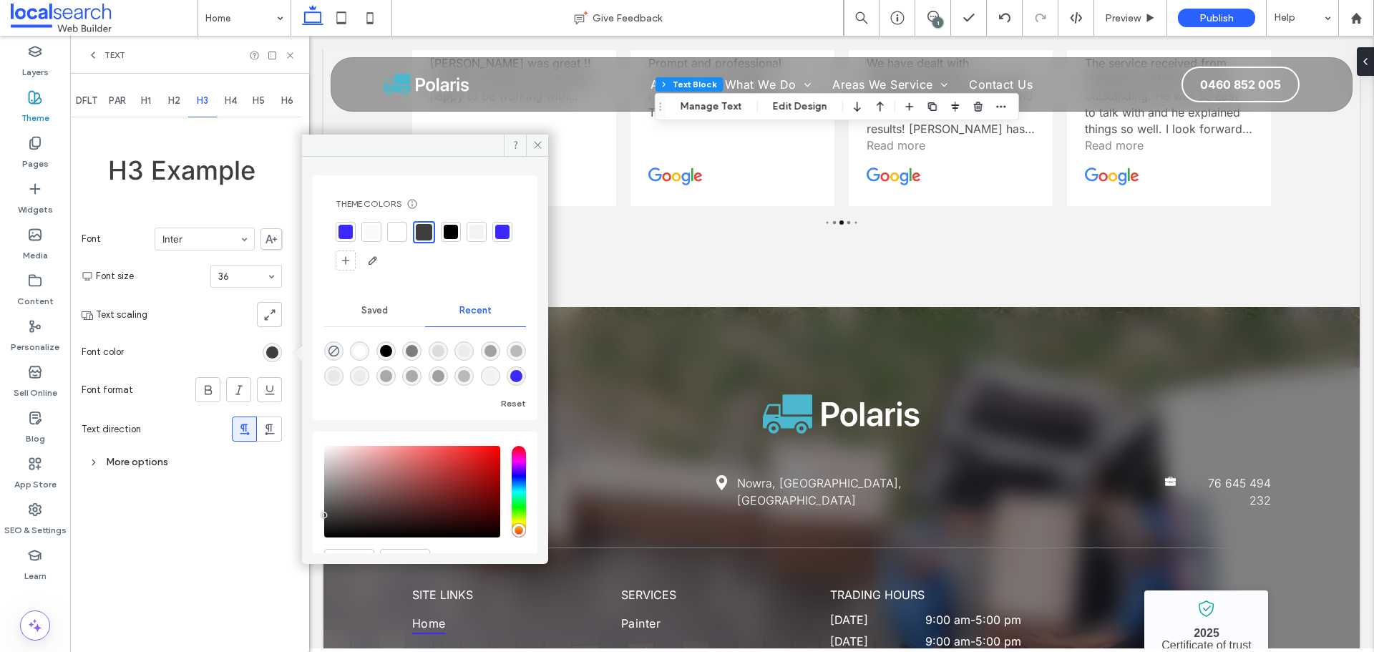
click at [495, 239] on div at bounding box center [502, 232] width 14 height 14
click at [296, 58] on div "Text" at bounding box center [189, 55] width 239 height 38
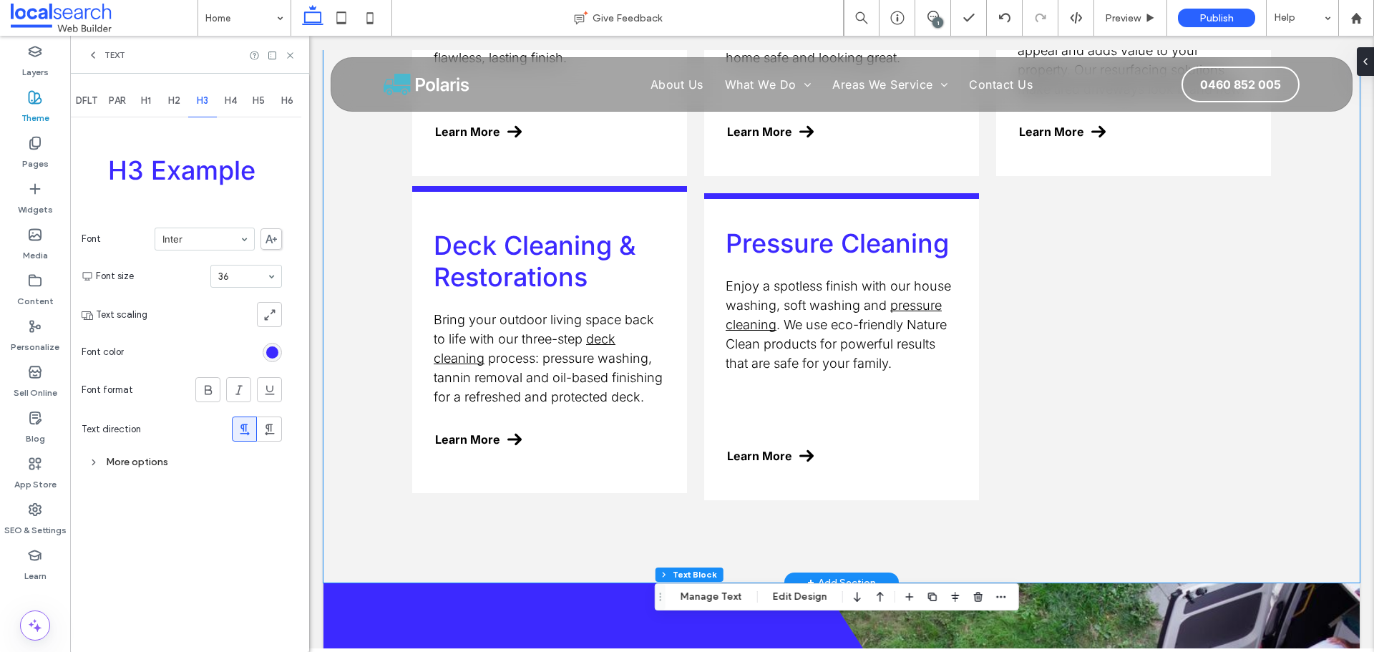
scroll to position [2417, 0]
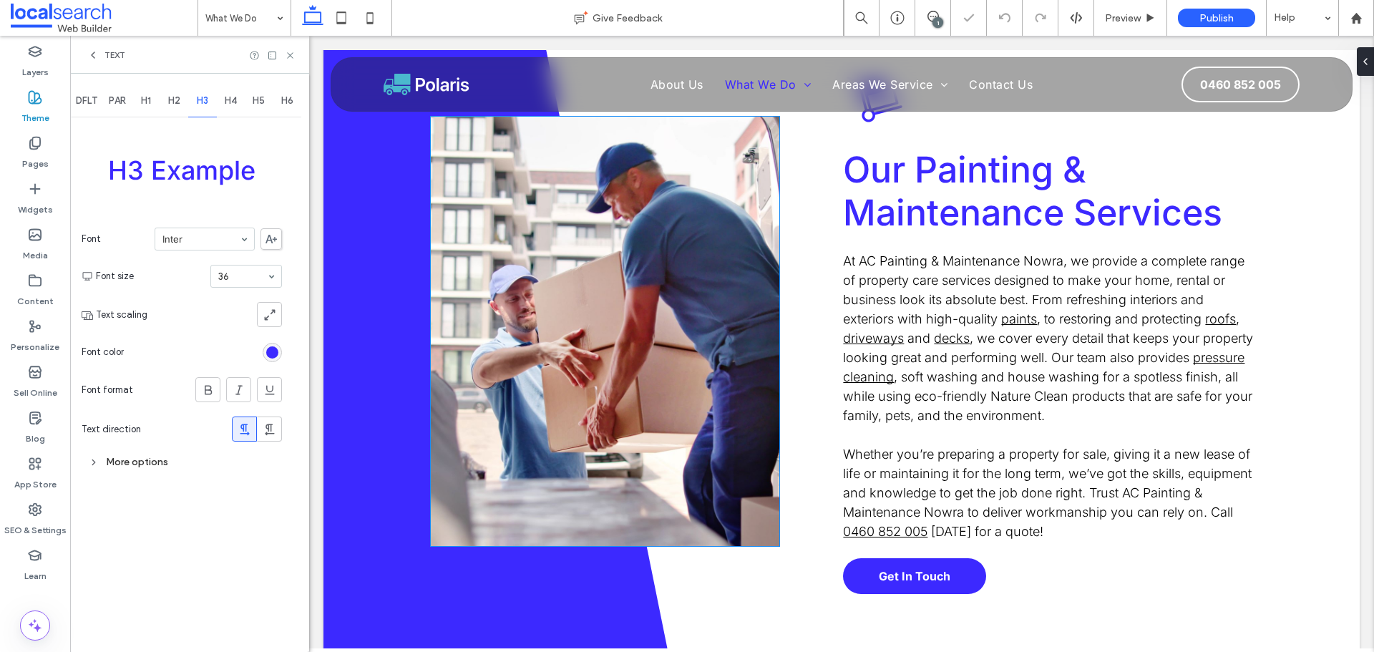
scroll to position [2075, 0]
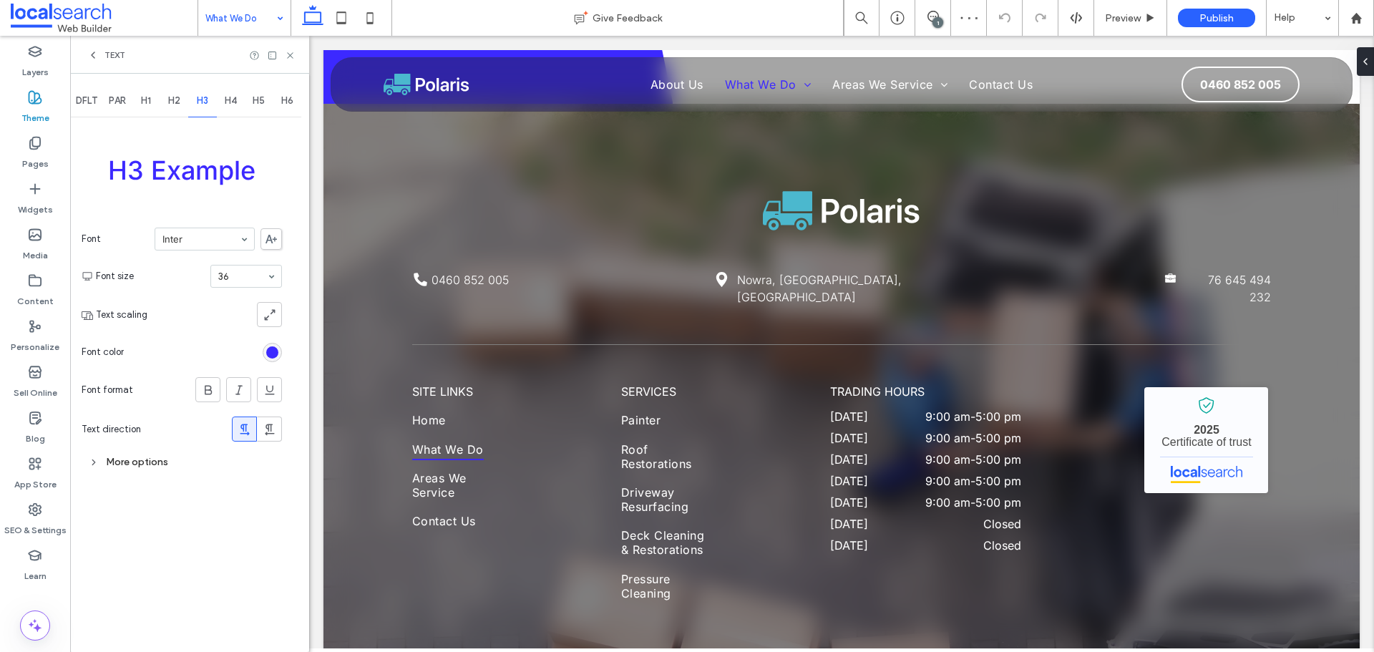
click at [266, 17] on input at bounding box center [240, 18] width 71 height 36
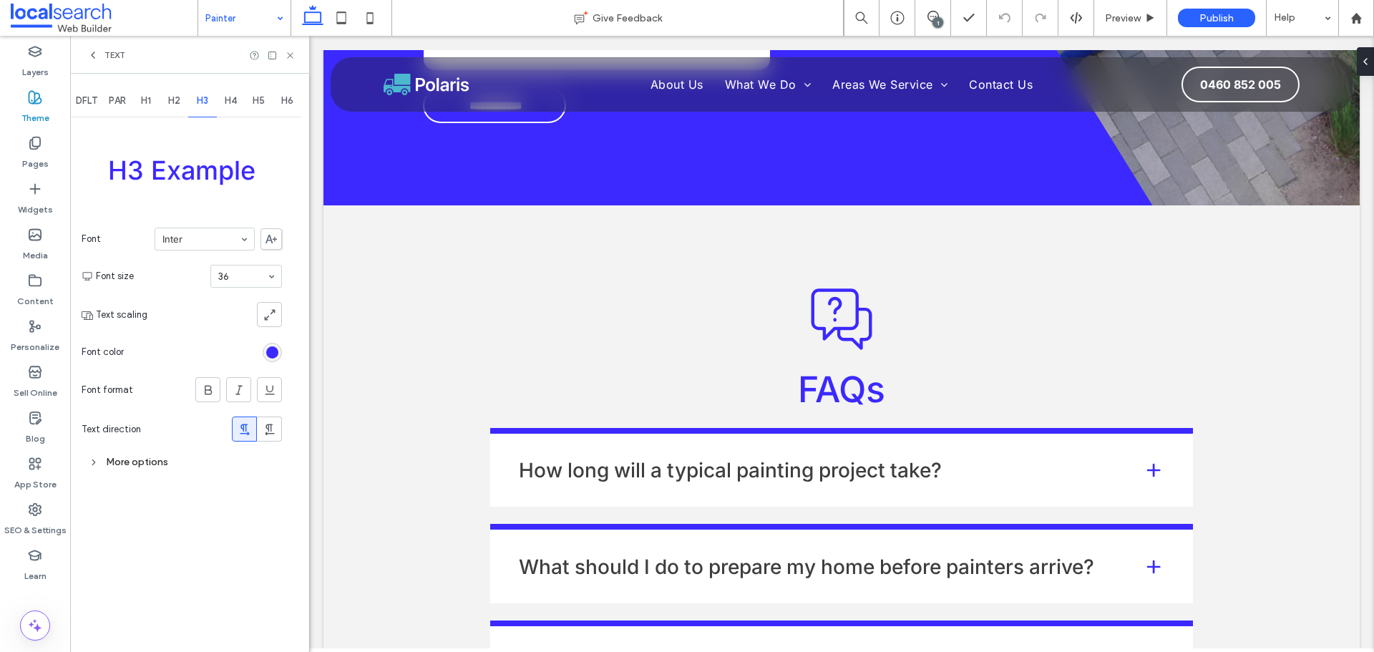
scroll to position [3221, 0]
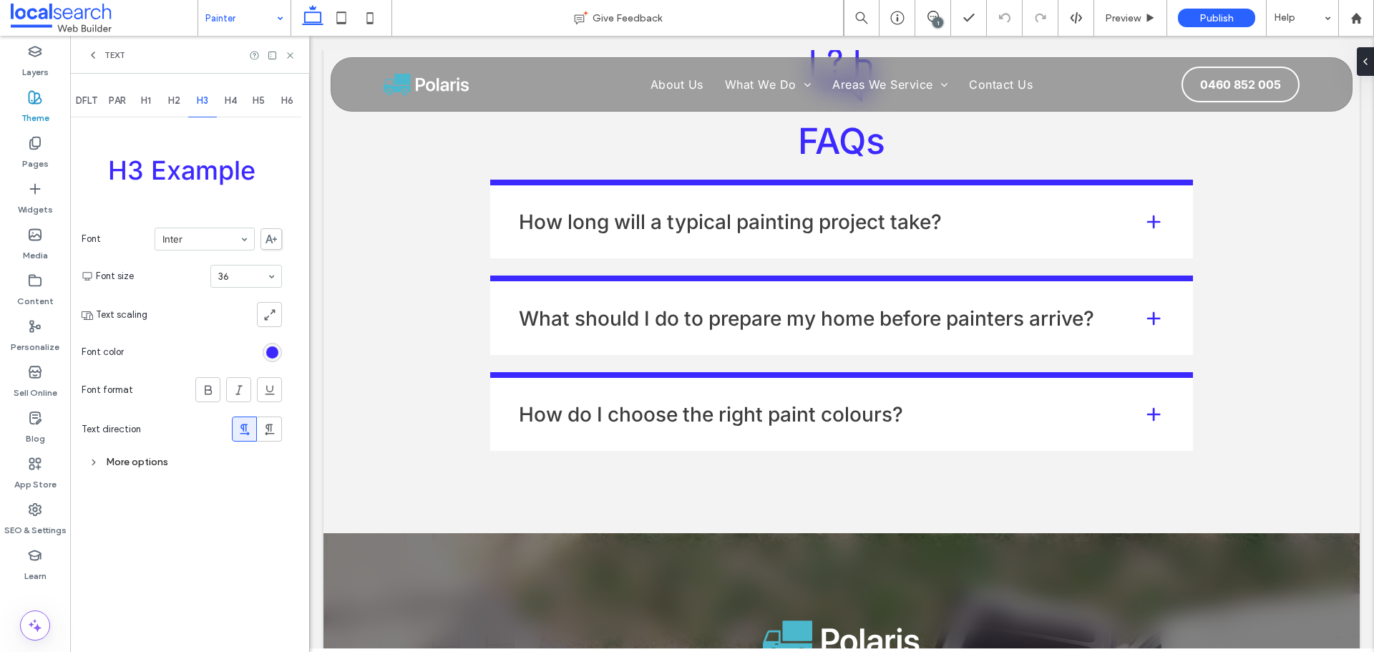
click at [233, 22] on input at bounding box center [240, 18] width 71 height 36
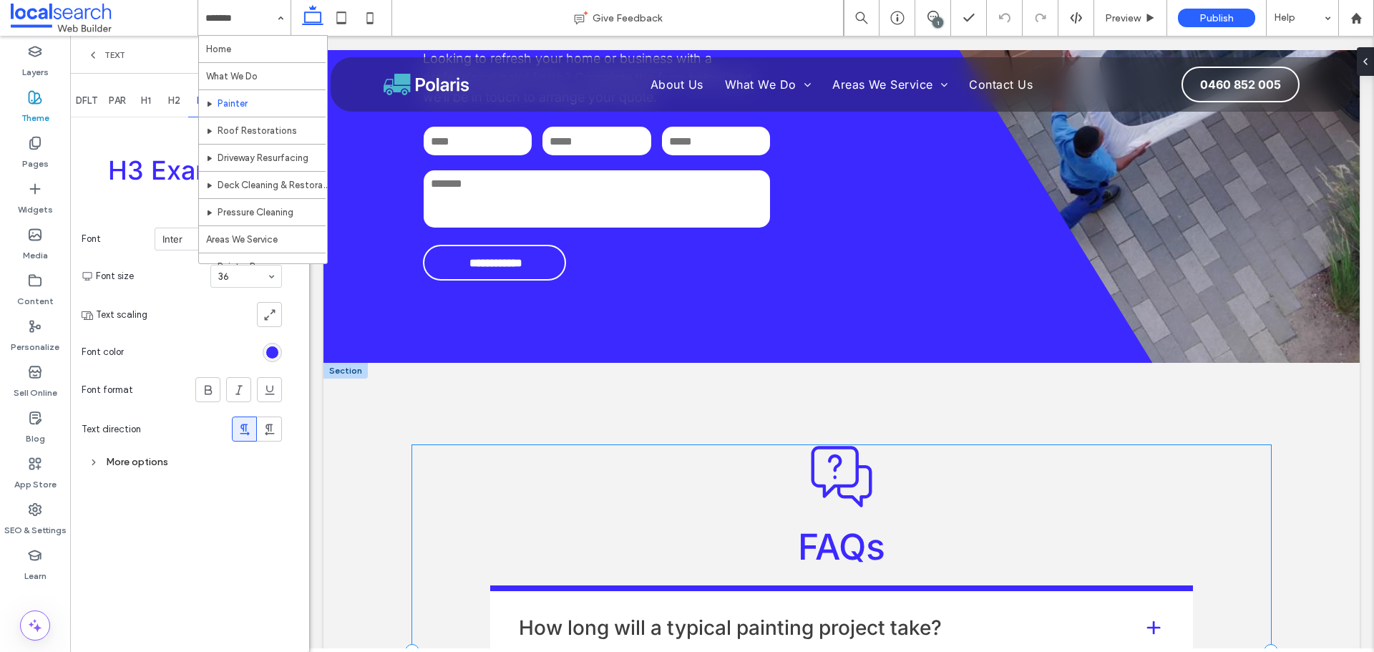
scroll to position [2791, 0]
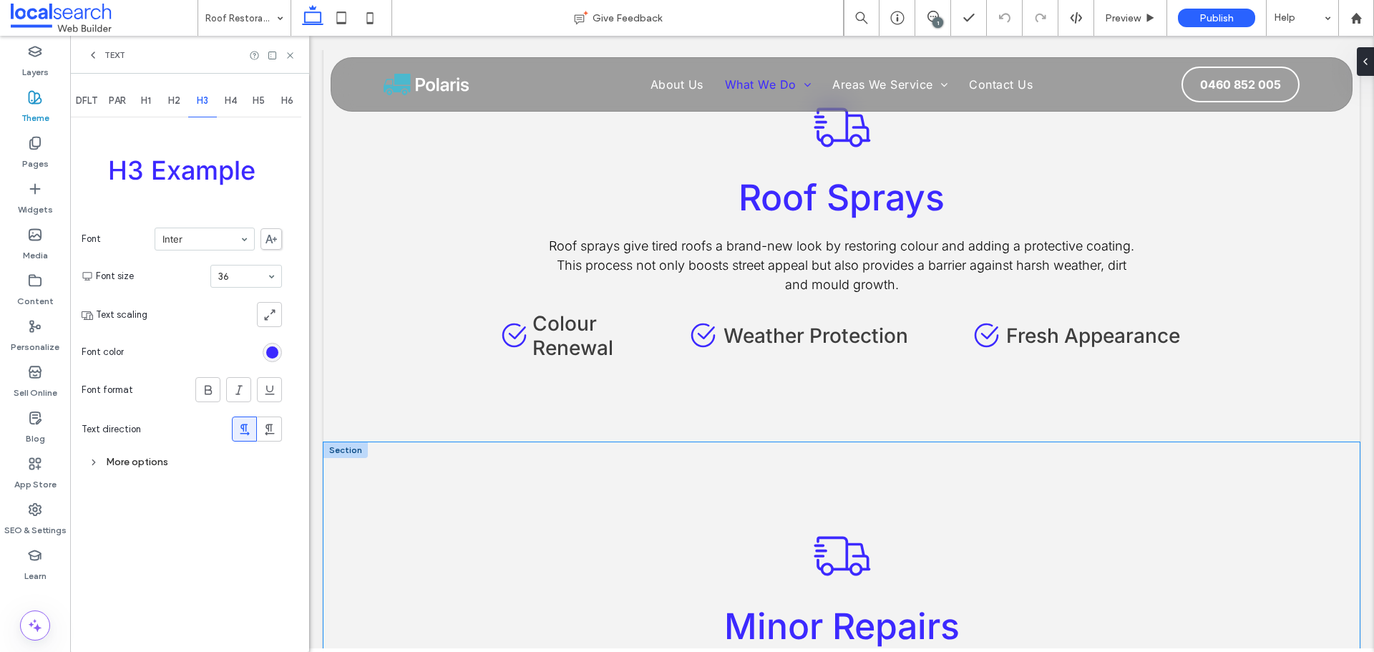
scroll to position [2219, 0]
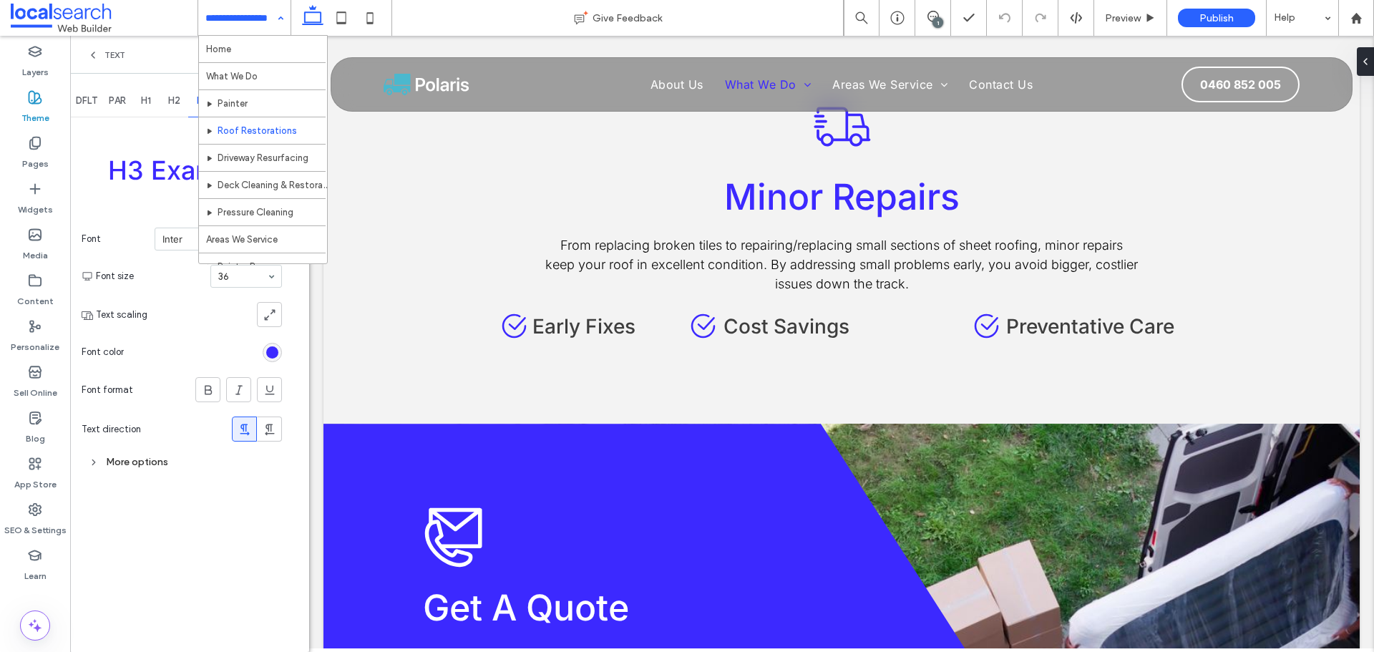
click at [208, 19] on input at bounding box center [240, 18] width 71 height 36
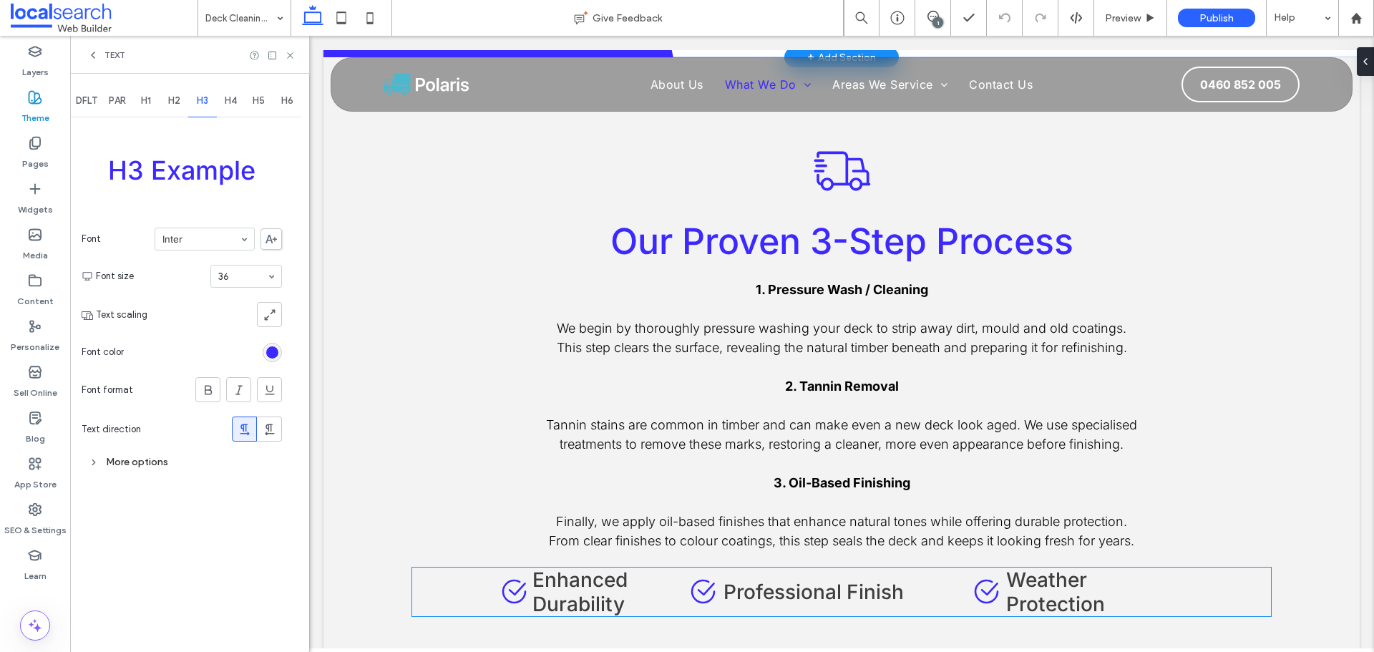
scroll to position [1288, 0]
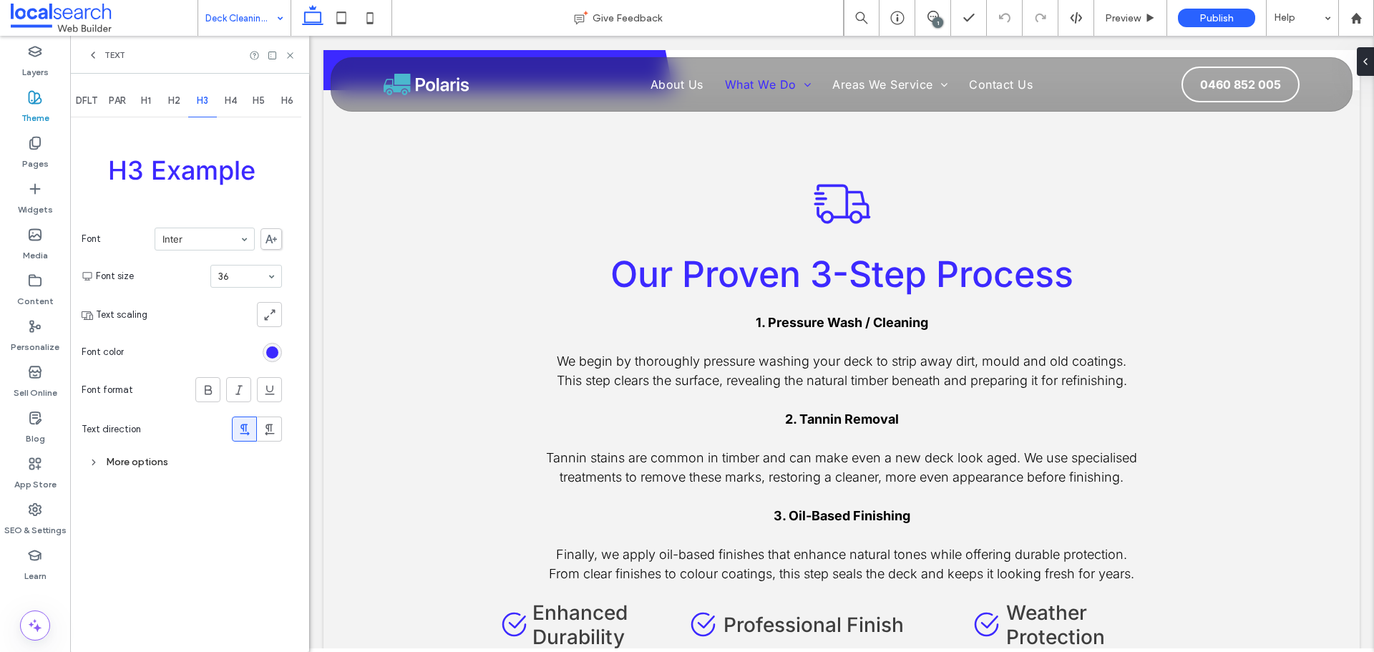
click at [248, 34] on input at bounding box center [240, 18] width 71 height 36
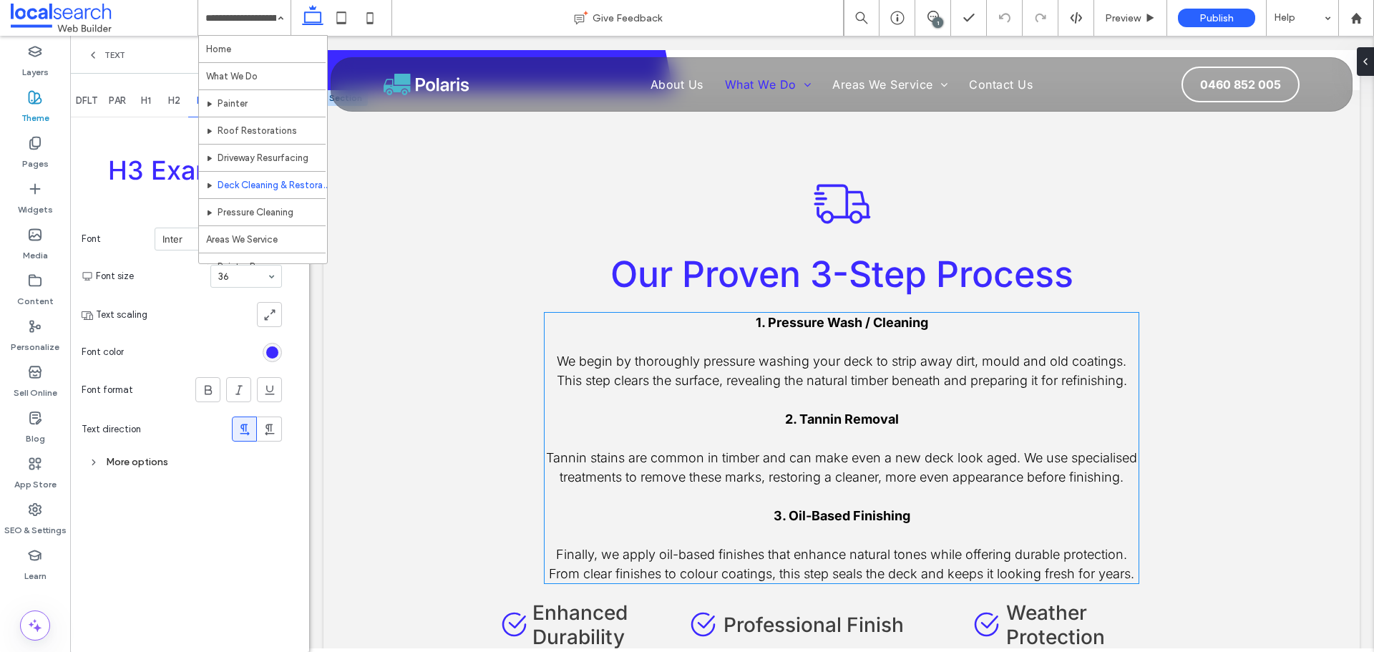
click at [599, 354] on span "We begin by thoroughly pressure washing your deck to strip away dirt, mould and…" at bounding box center [842, 371] width 570 height 34
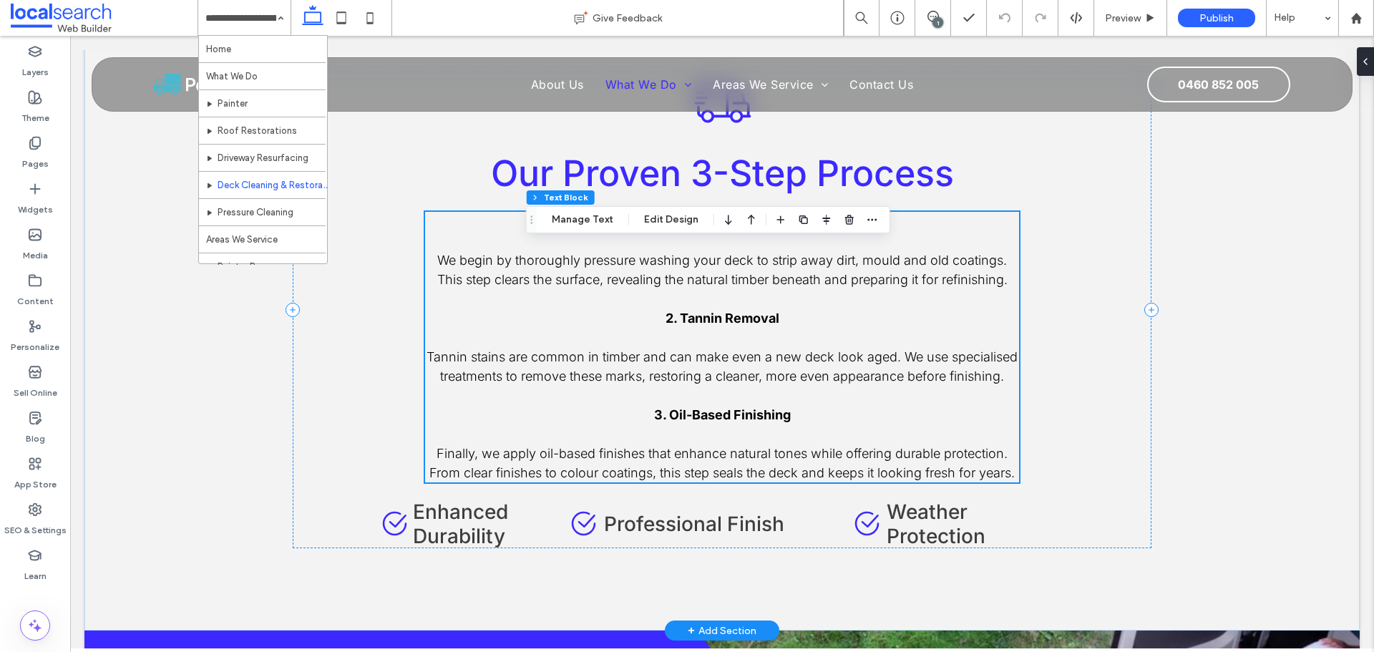
scroll to position [1250, 0]
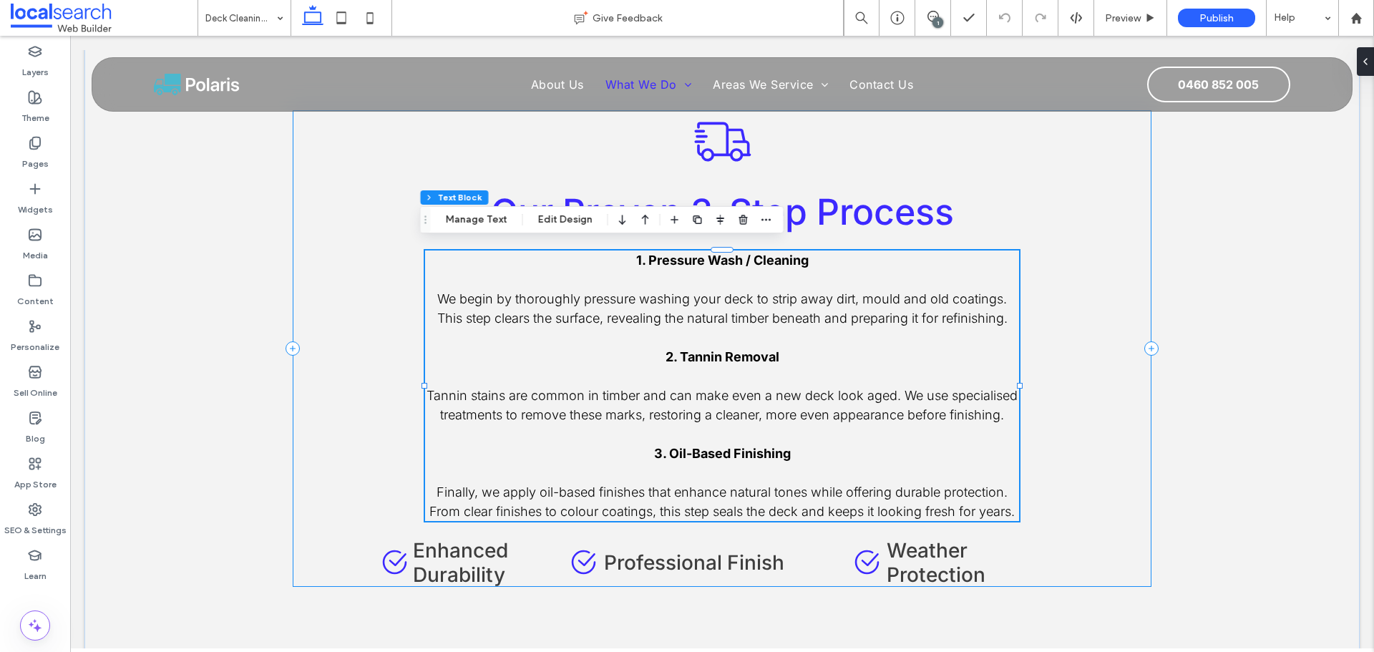
click at [354, 312] on div "Our Proven 3-Step Process 1 . Pressure Wash / Cleaning We begin by thoroughly p…" at bounding box center [722, 348] width 859 height 477
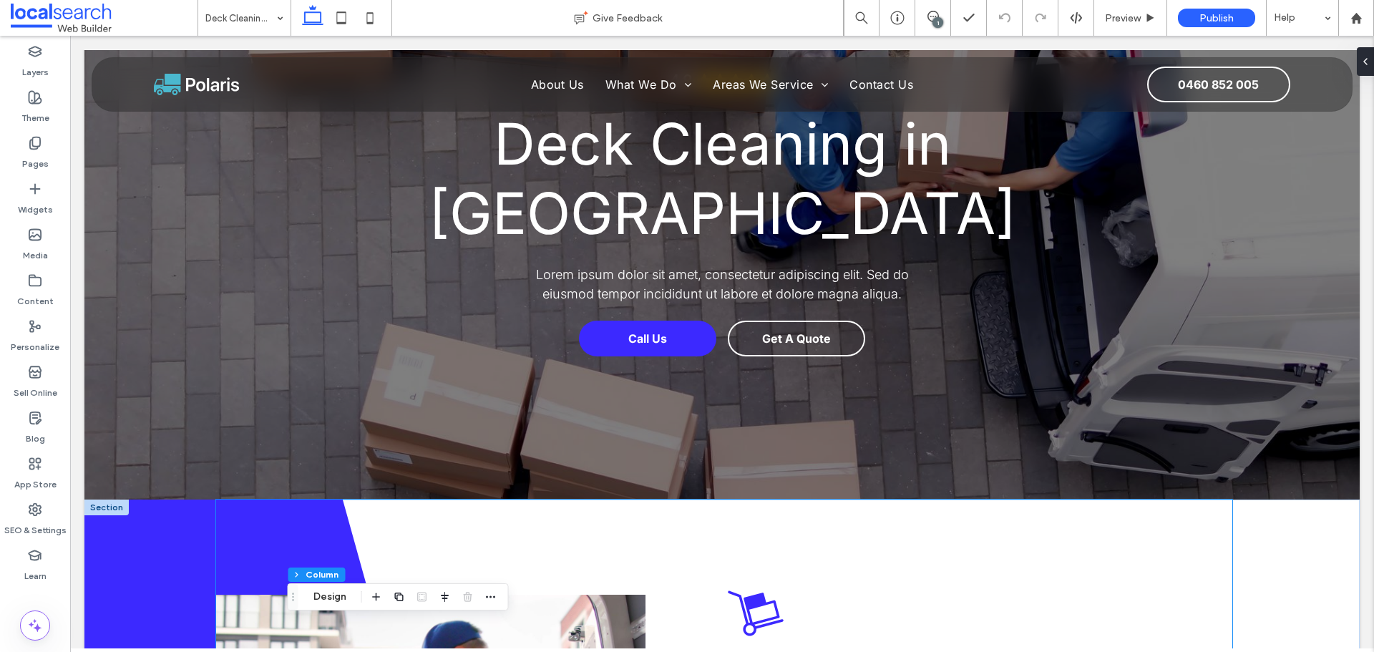
scroll to position [0, 0]
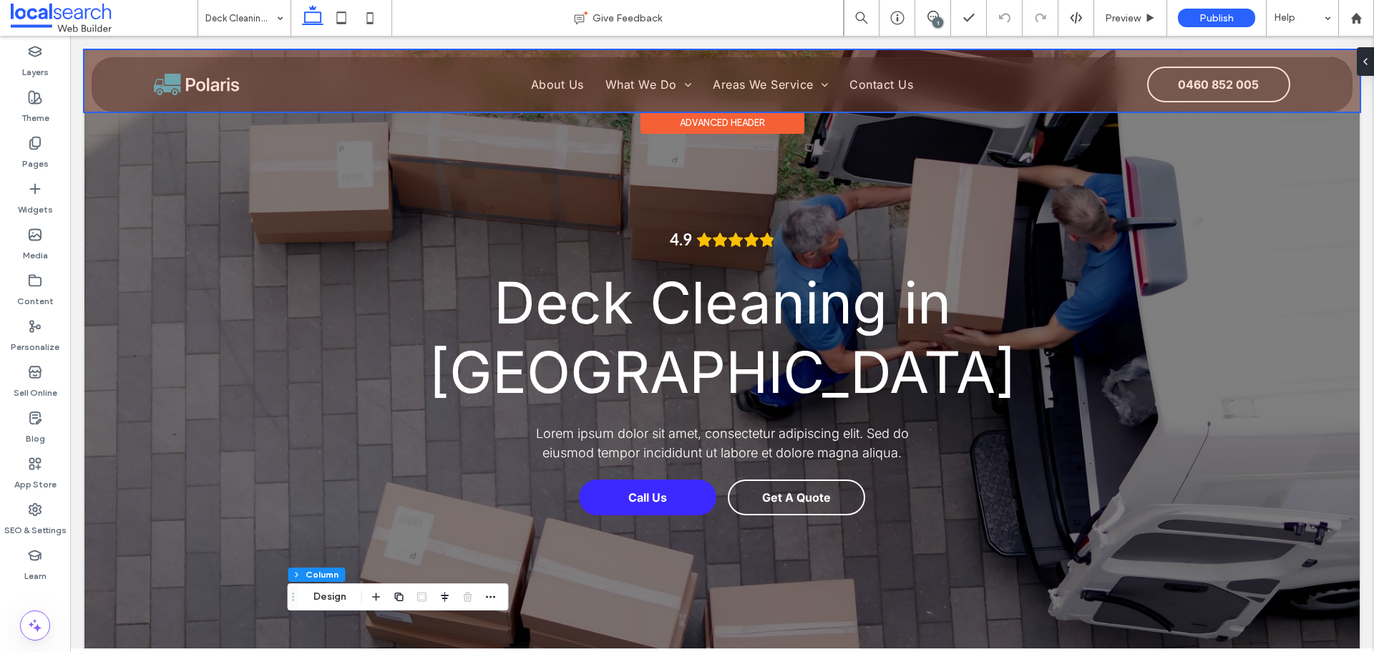
click at [1180, 77] on div at bounding box center [721, 81] width 1275 height 62
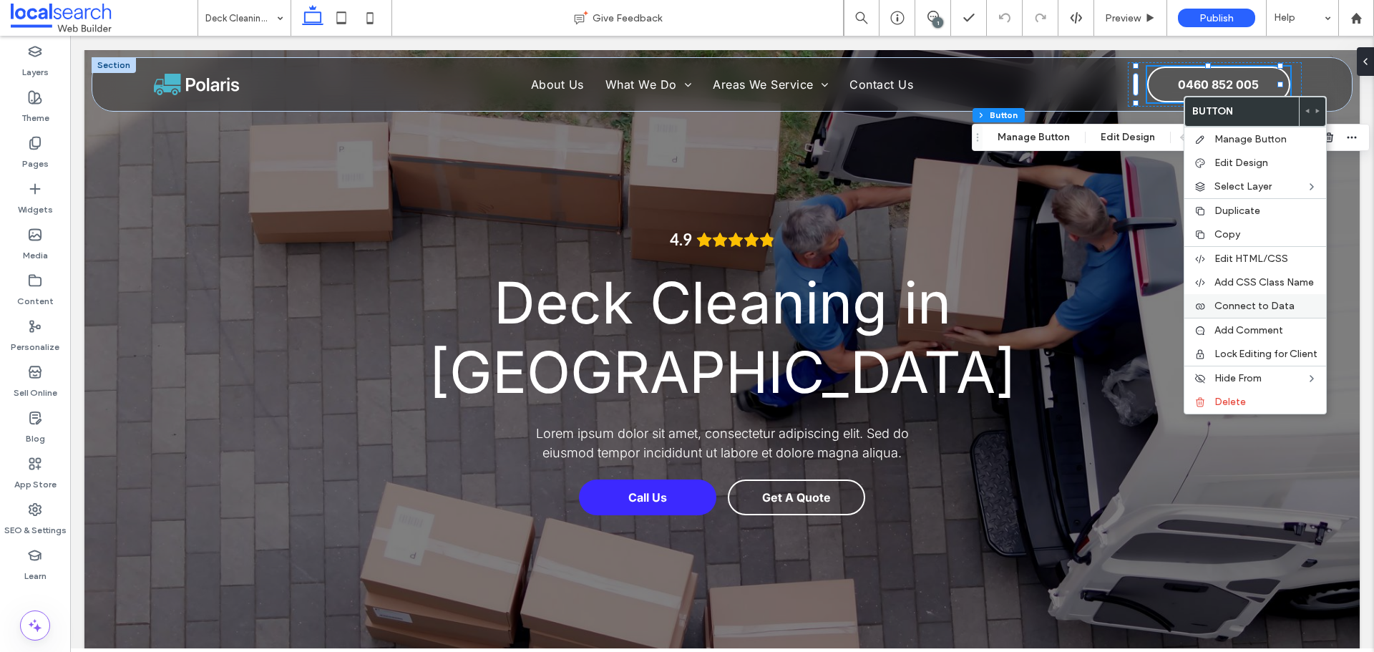
click at [1267, 308] on span "Connect to Data" at bounding box center [1254, 306] width 80 height 12
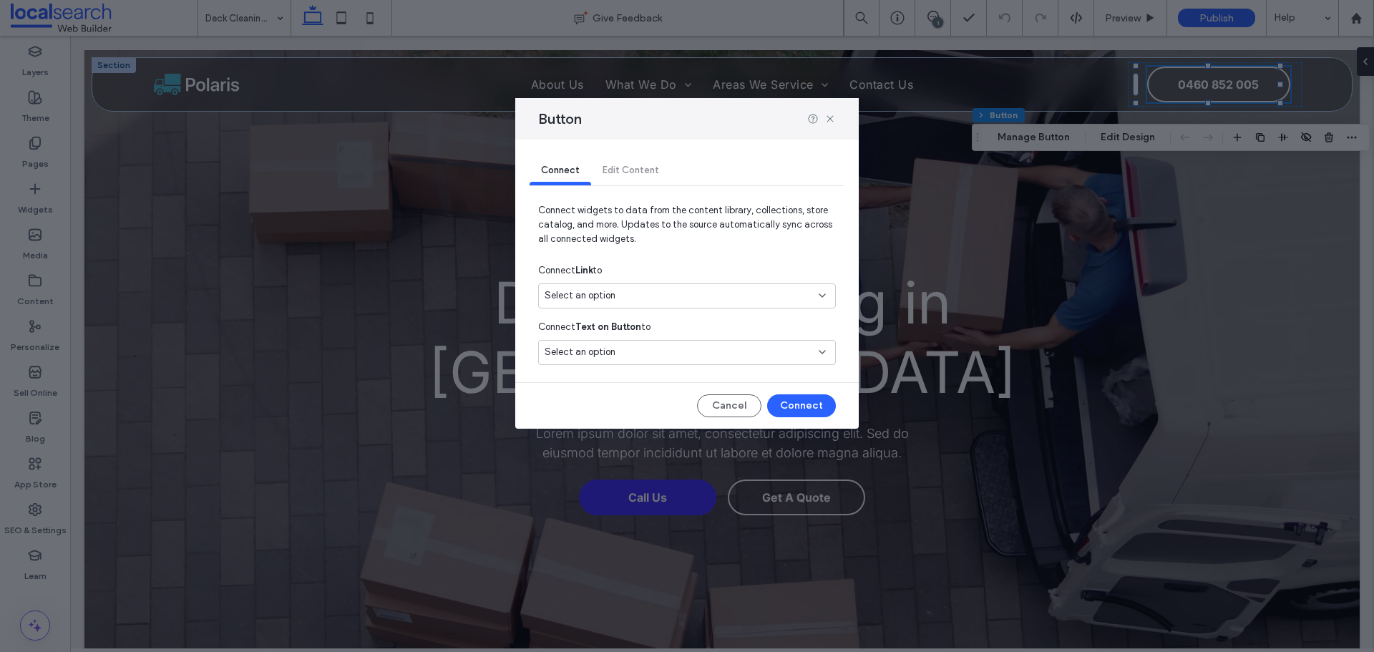
click at [686, 293] on div "Select an option" at bounding box center [679, 295] width 268 height 14
click at [585, 344] on span "Main Phone" at bounding box center [593, 346] width 47 height 14
click at [795, 391] on div "Connect Edit Content Connect widgets to data from the content library, collecti…" at bounding box center [687, 284] width 344 height 289
click at [803, 406] on button "Connect" at bounding box center [801, 405] width 69 height 23
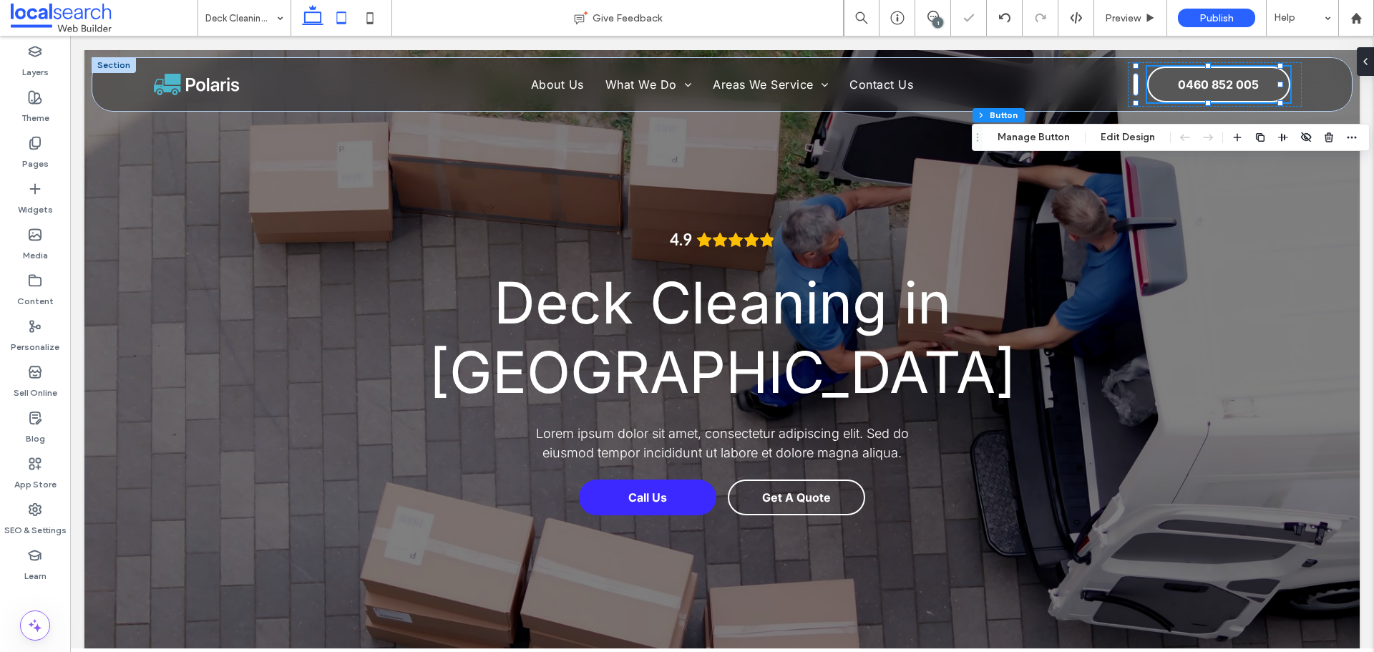
click at [334, 14] on icon at bounding box center [341, 18] width 29 height 29
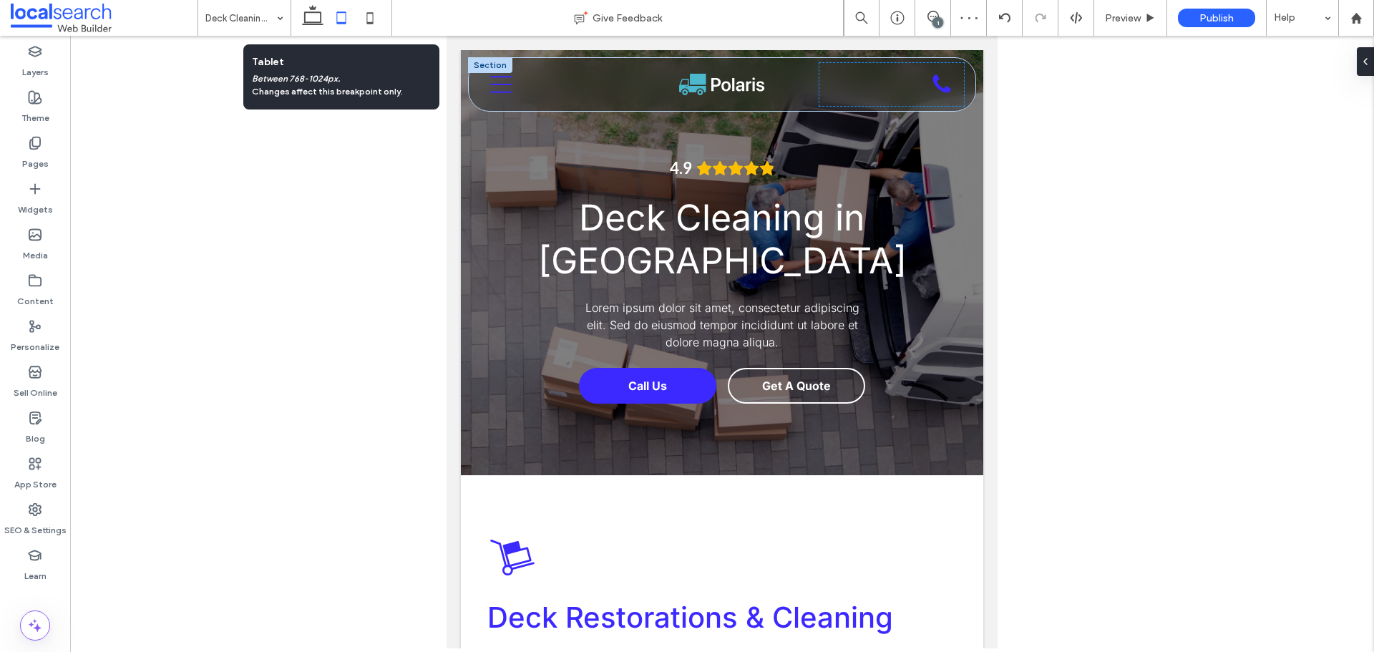
type input "***"
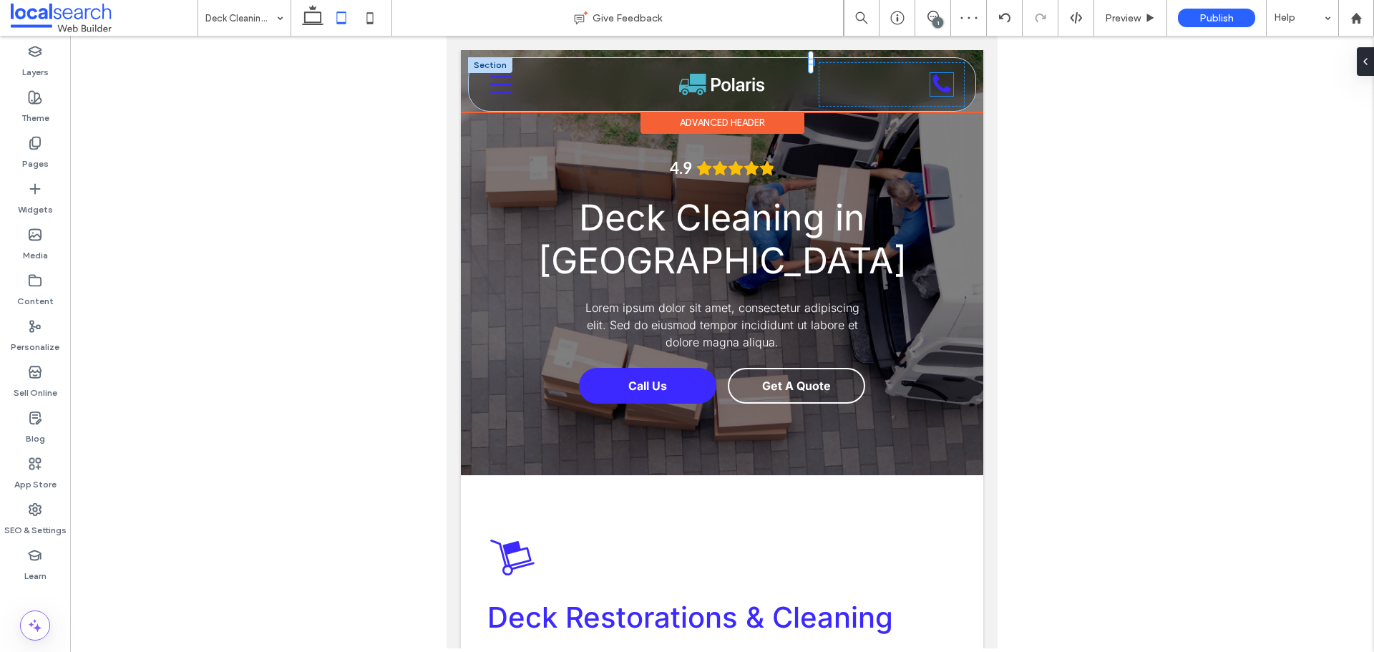
click at [930, 74] on icon "Click to call" at bounding box center [941, 84] width 23 height 23
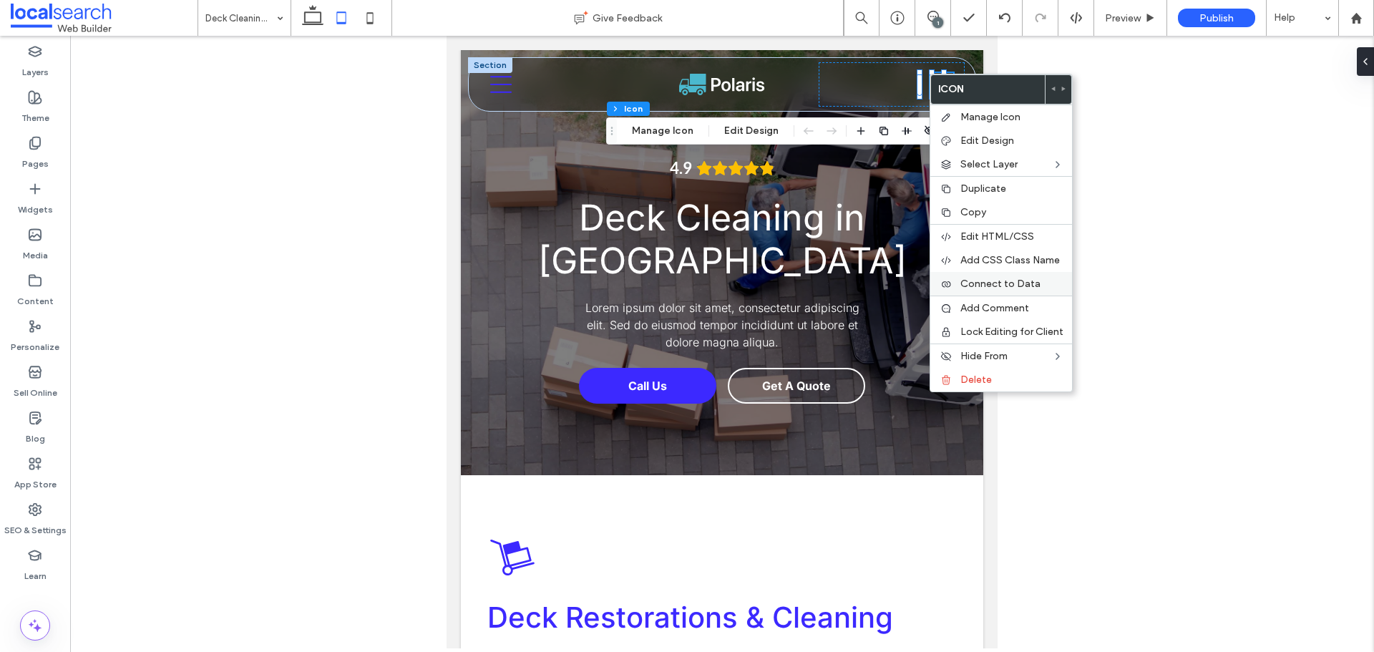
click at [1023, 284] on span "Connect to Data" at bounding box center [1000, 284] width 80 height 12
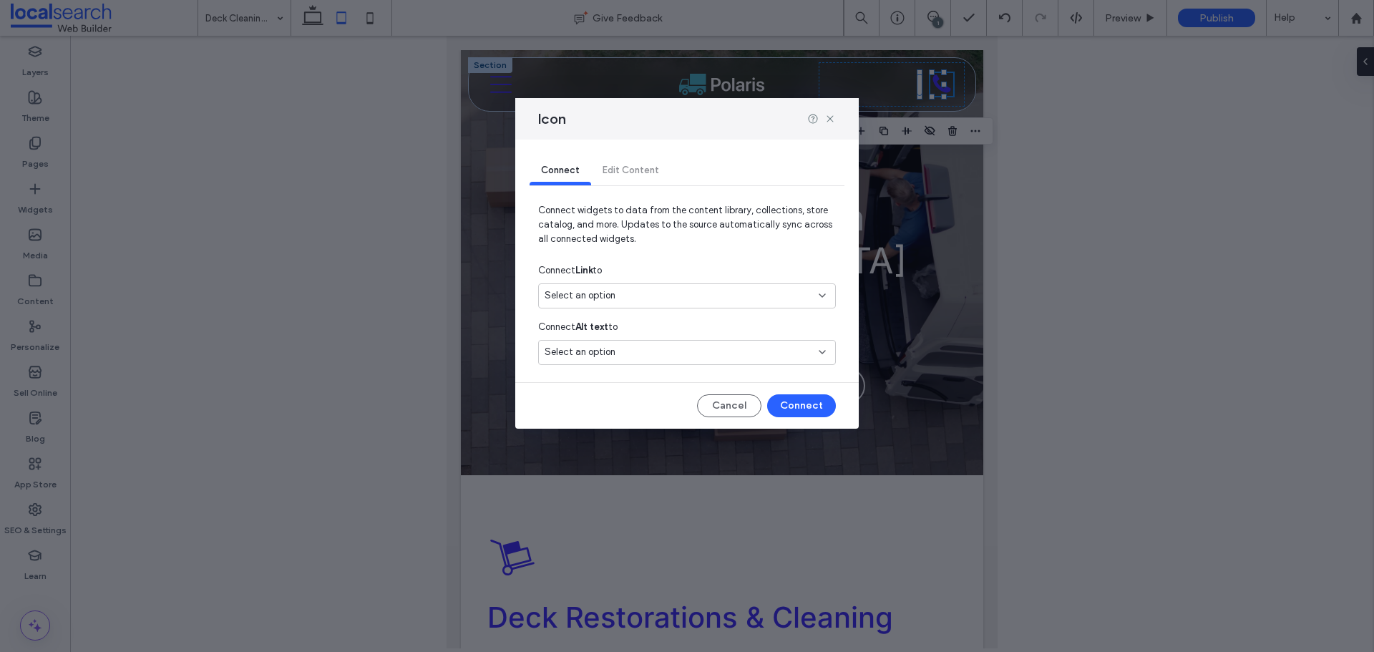
click at [724, 301] on div "Select an option" at bounding box center [679, 295] width 268 height 14
click at [618, 346] on span "Main Phone" at bounding box center [593, 346] width 47 height 14
click at [817, 409] on button "Connect" at bounding box center [801, 405] width 69 height 23
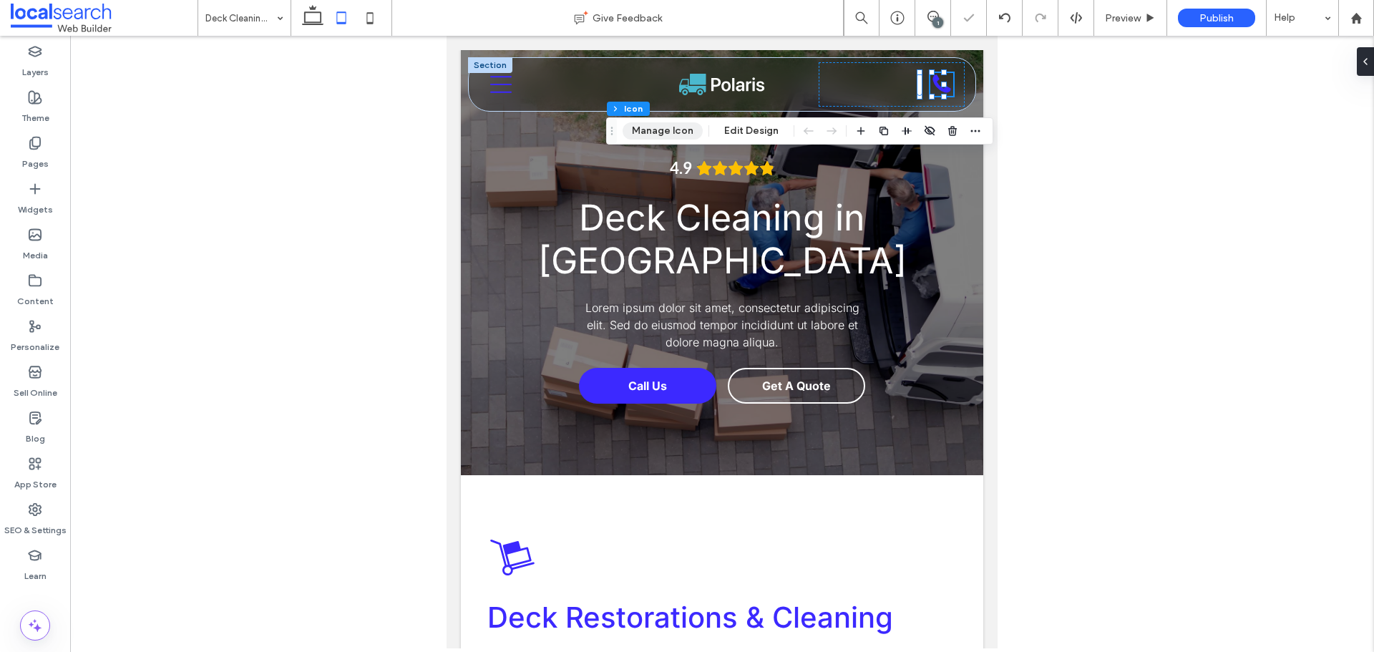
click at [680, 130] on button "Manage Icon" at bounding box center [663, 130] width 80 height 17
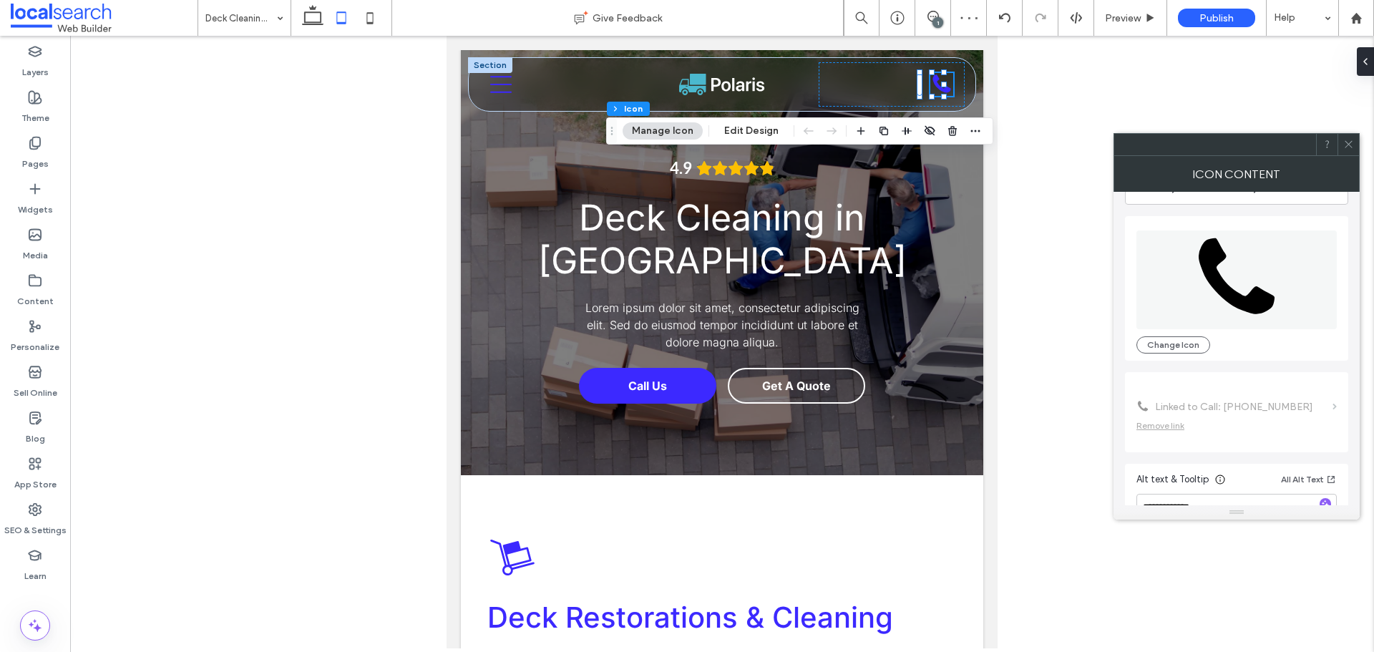
scroll to position [87, 0]
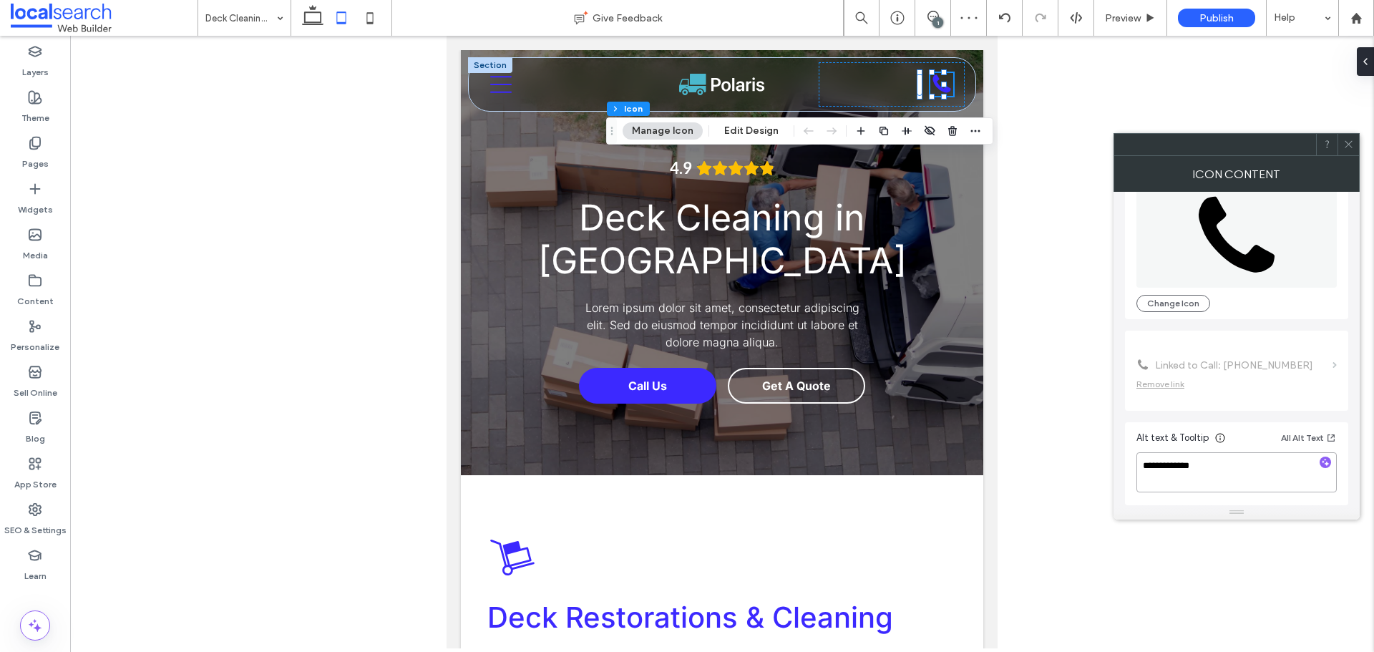
click at [1222, 472] on textarea "**********" at bounding box center [1236, 472] width 200 height 40
type textarea "**********"
click at [1358, 137] on div at bounding box center [1348, 144] width 21 height 21
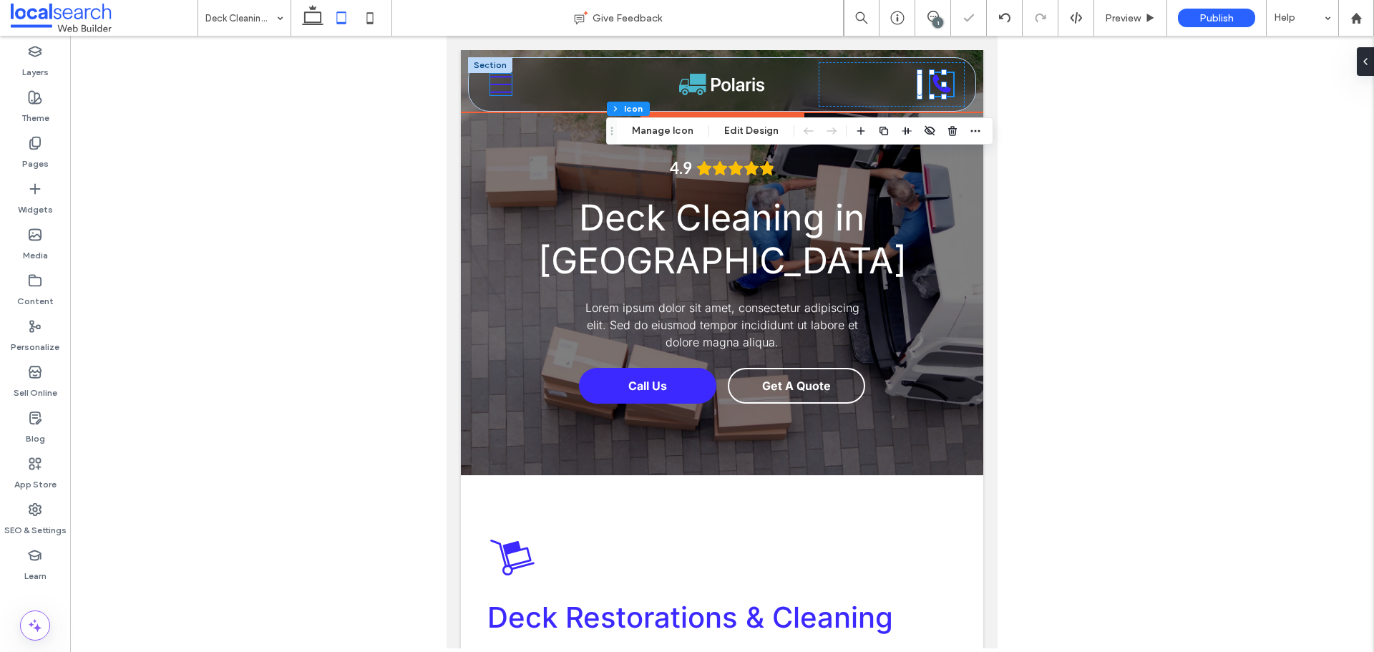
click at [492, 82] on icon "Menu" at bounding box center [500, 84] width 21 height 21
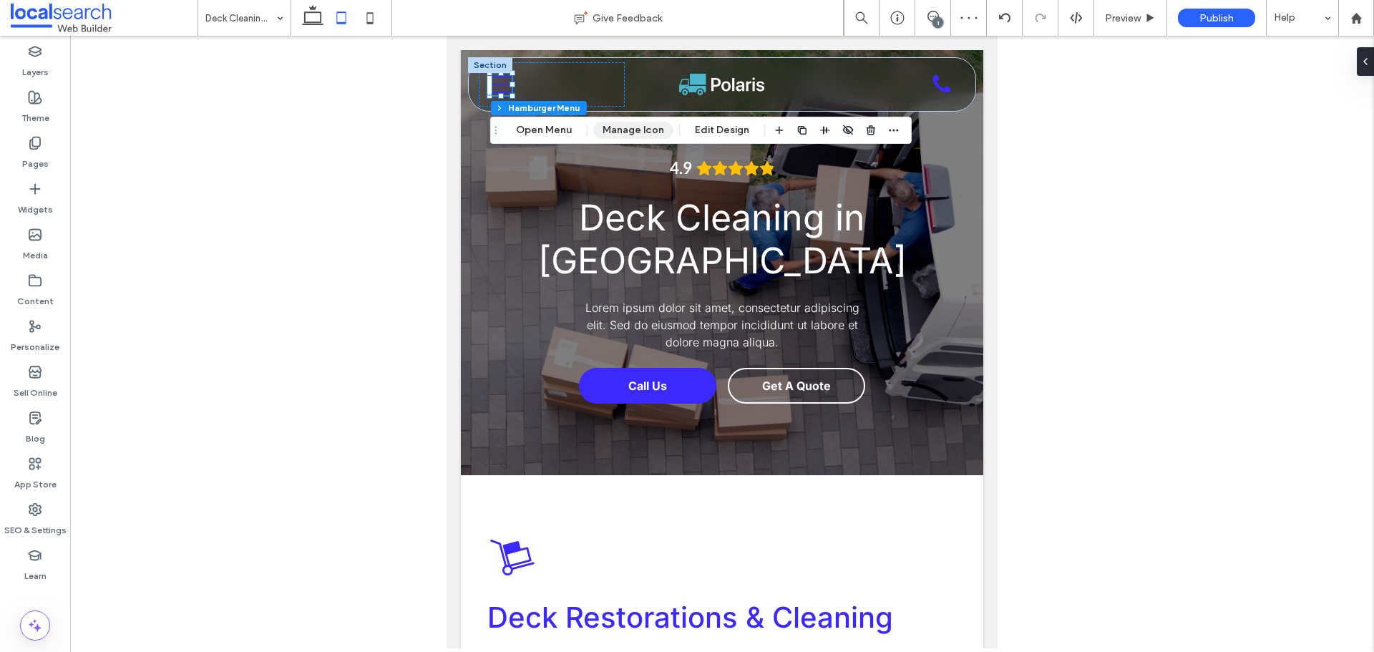
drag, startPoint x: 637, startPoint y: 128, endPoint x: 653, endPoint y: 137, distance: 18.6
click at [637, 129] on button "Manage Icon" at bounding box center [633, 130] width 80 height 17
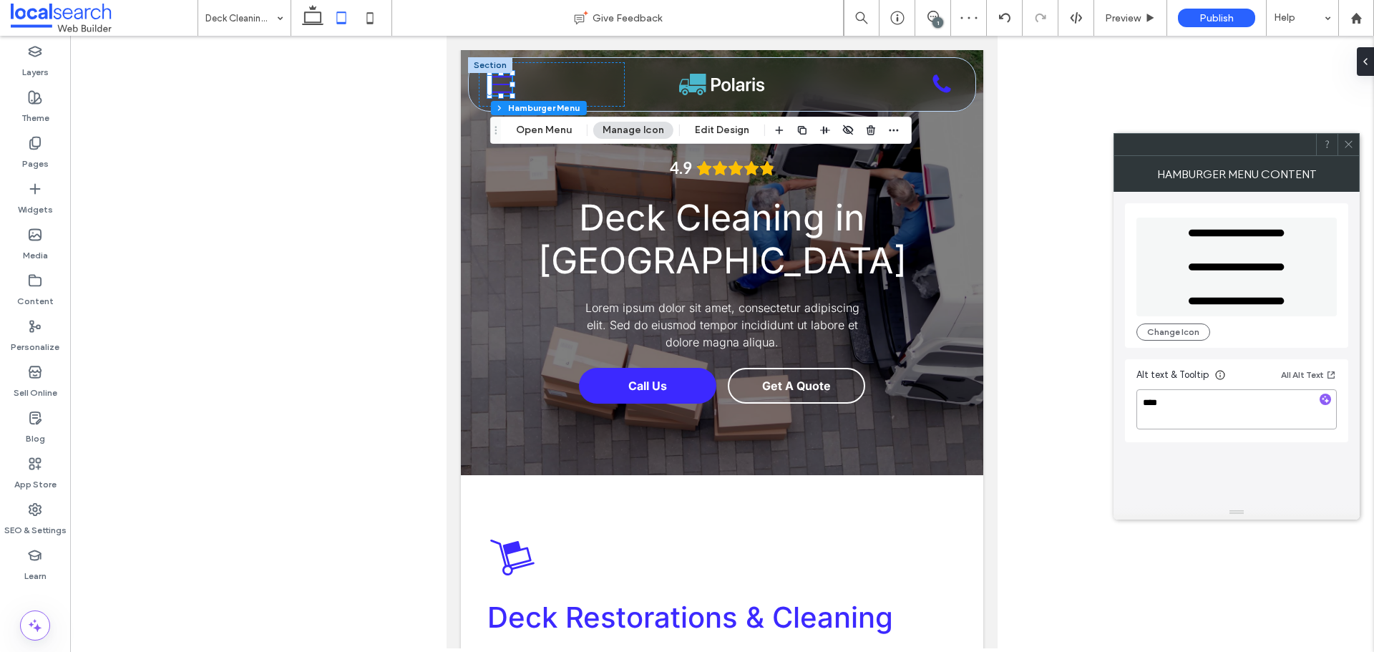
click at [1224, 424] on textarea "****" at bounding box center [1236, 409] width 200 height 40
type textarea "*********"
click at [1348, 142] on icon at bounding box center [1348, 144] width 11 height 11
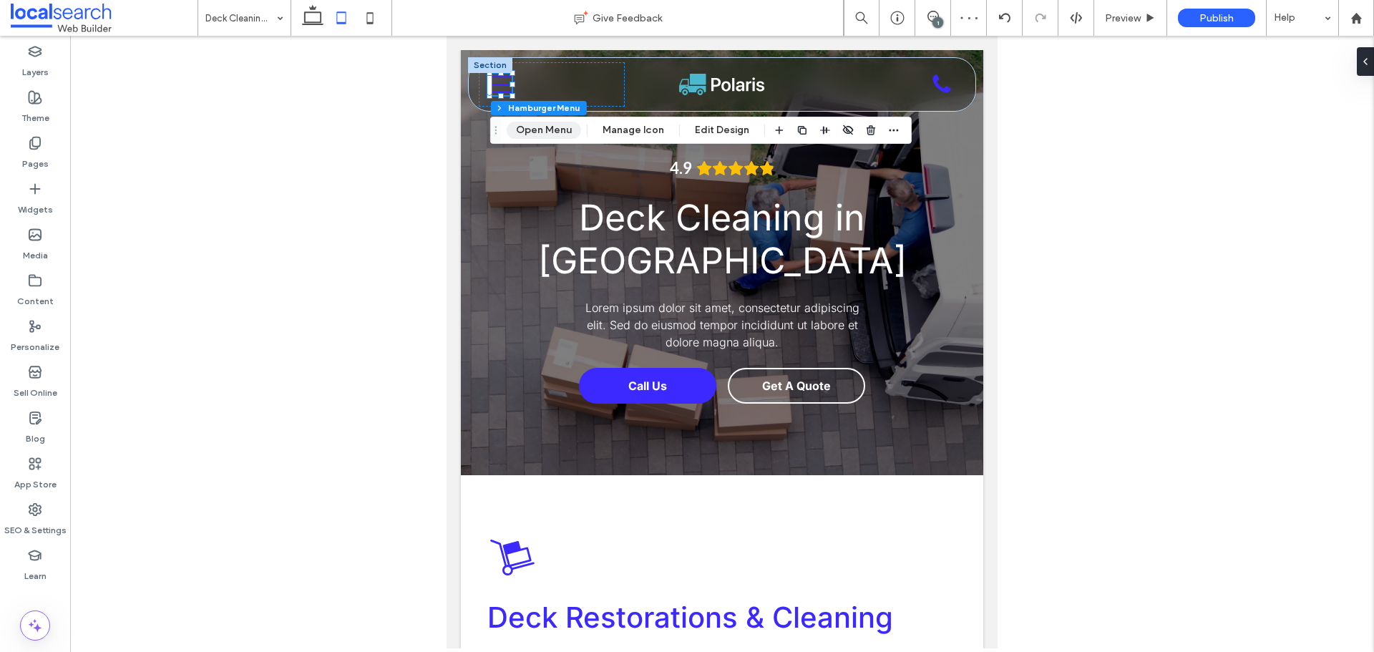
click at [553, 125] on button "Open Menu" at bounding box center [544, 130] width 74 height 17
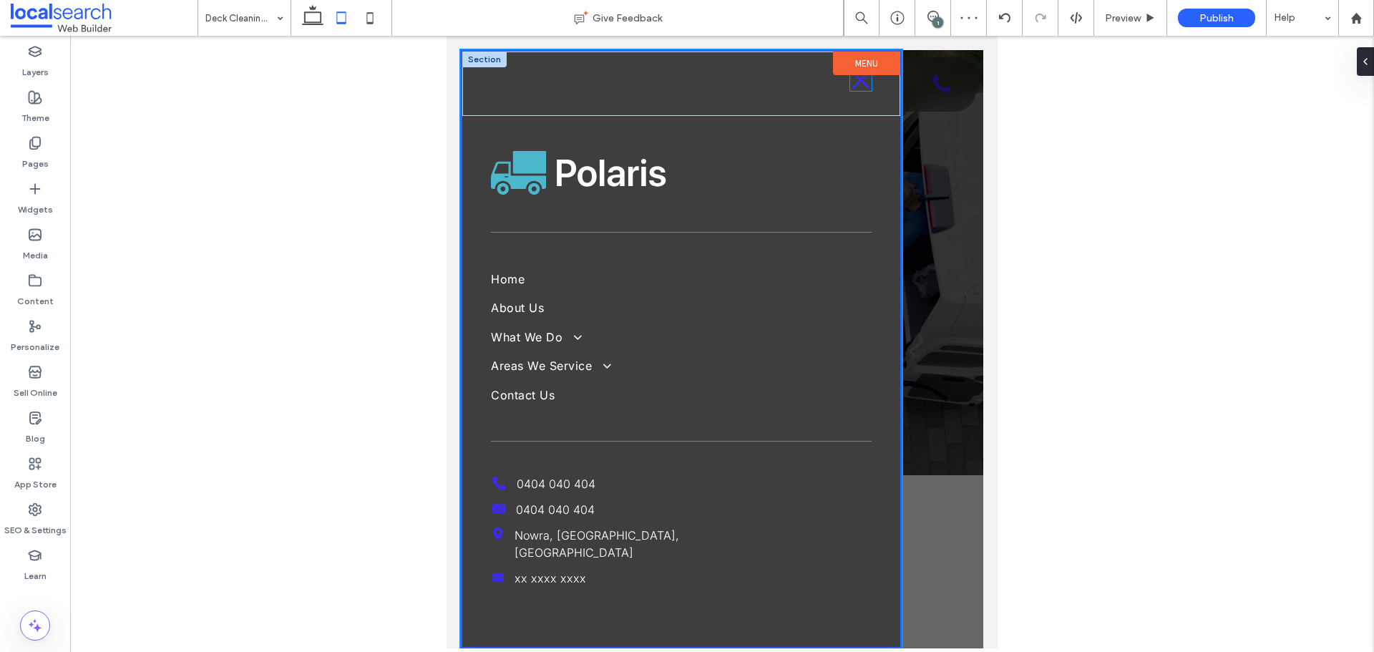
click at [862, 80] on icon at bounding box center [860, 80] width 17 height 17
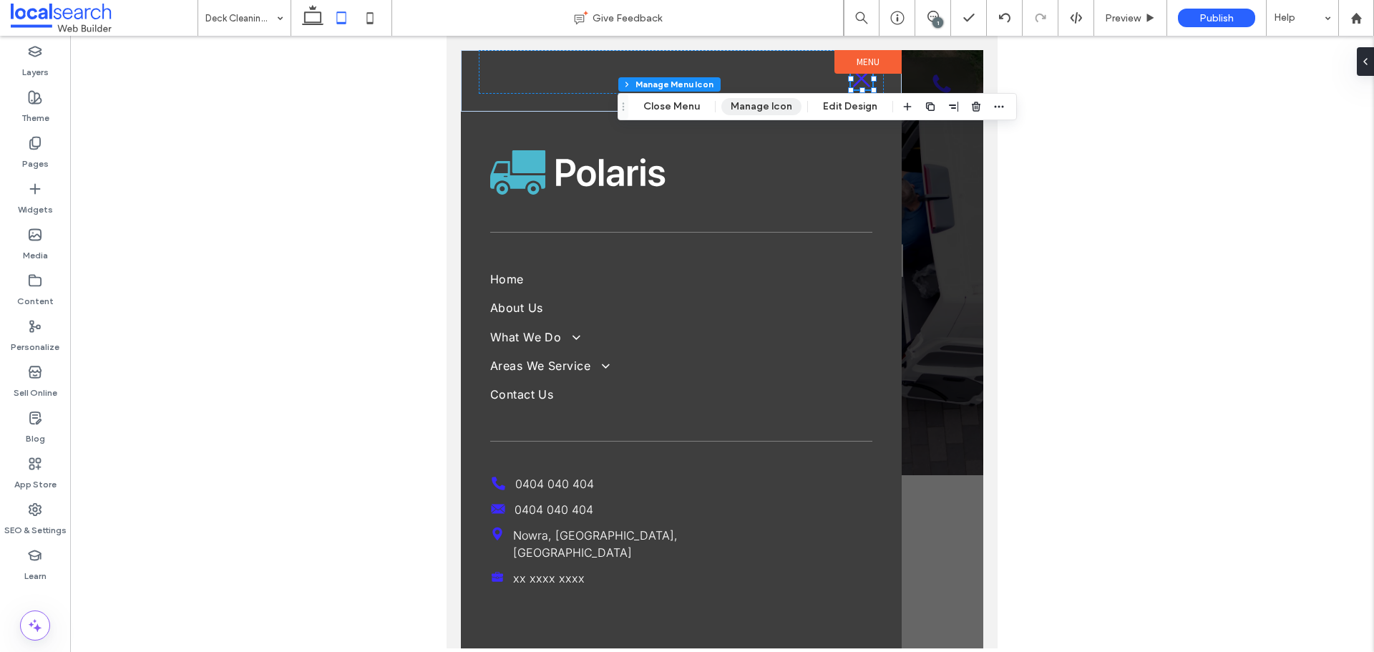
click at [784, 109] on button "Manage Icon" at bounding box center [761, 106] width 80 height 17
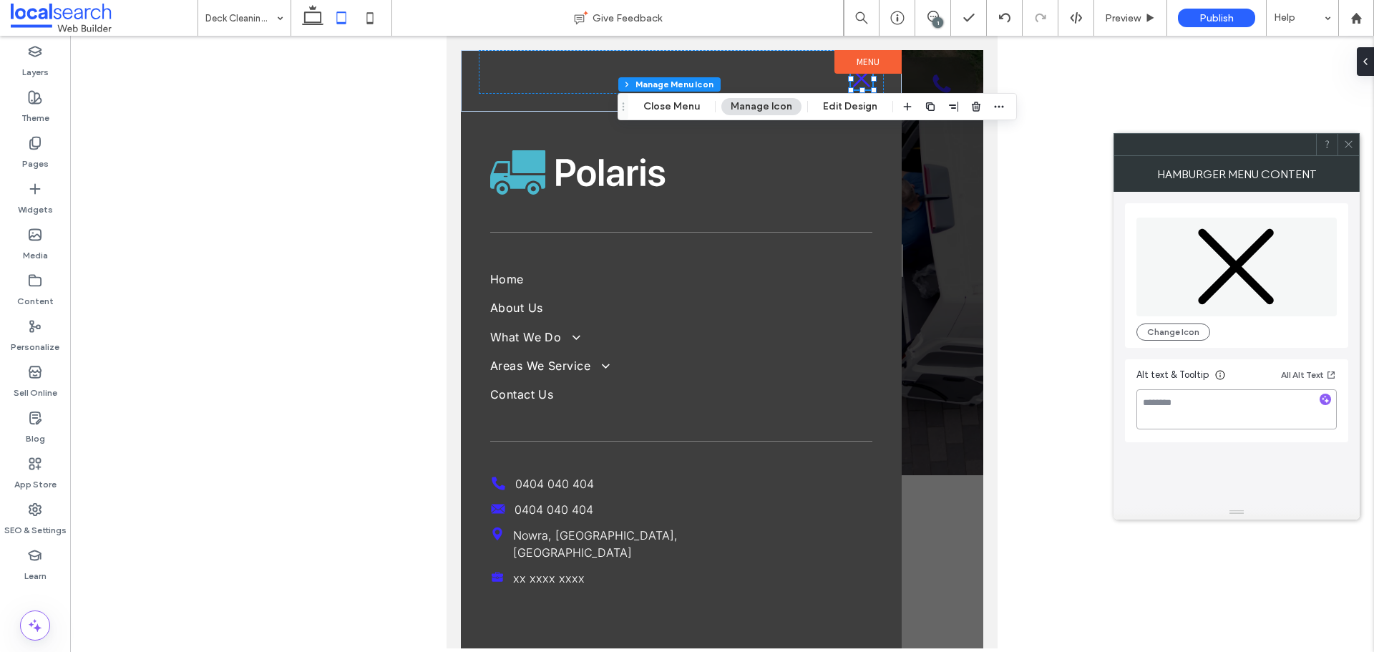
click at [1197, 399] on textarea at bounding box center [1236, 409] width 200 height 40
type textarea "*********"
click at [1354, 150] on div at bounding box center [1348, 144] width 21 height 21
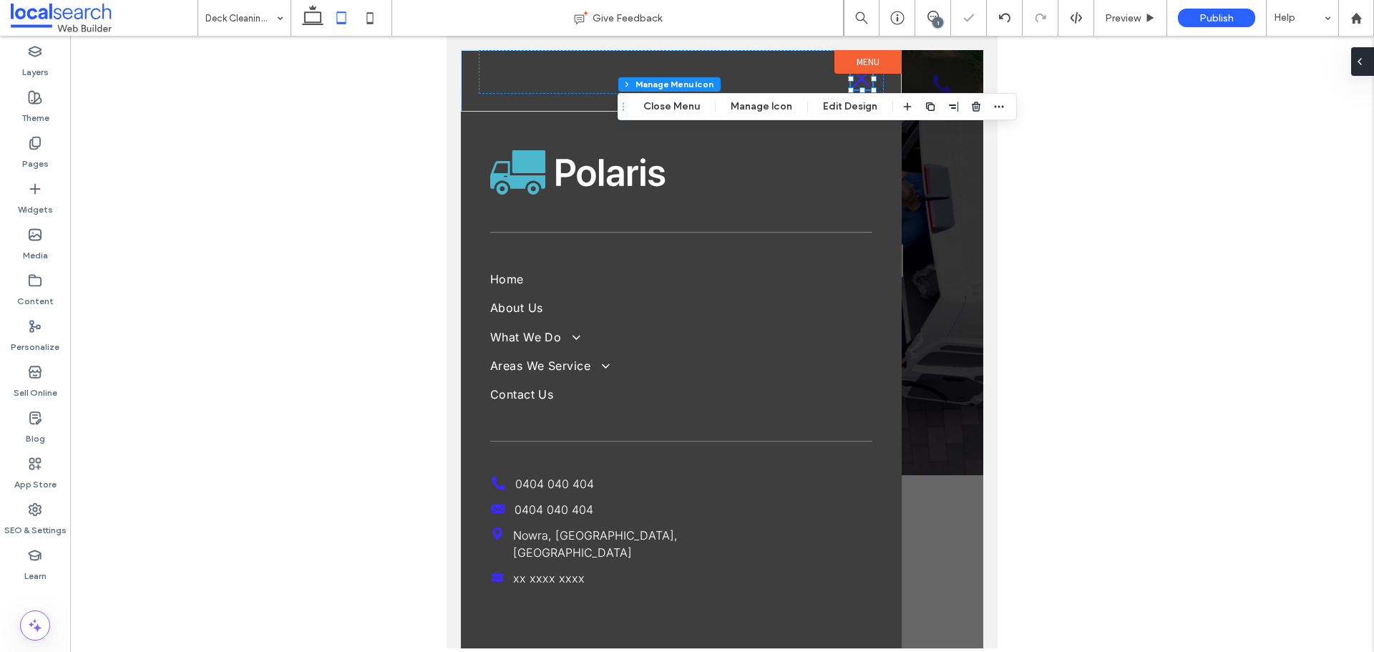
click at [1363, 63] on icon at bounding box center [1359, 61] width 11 height 11
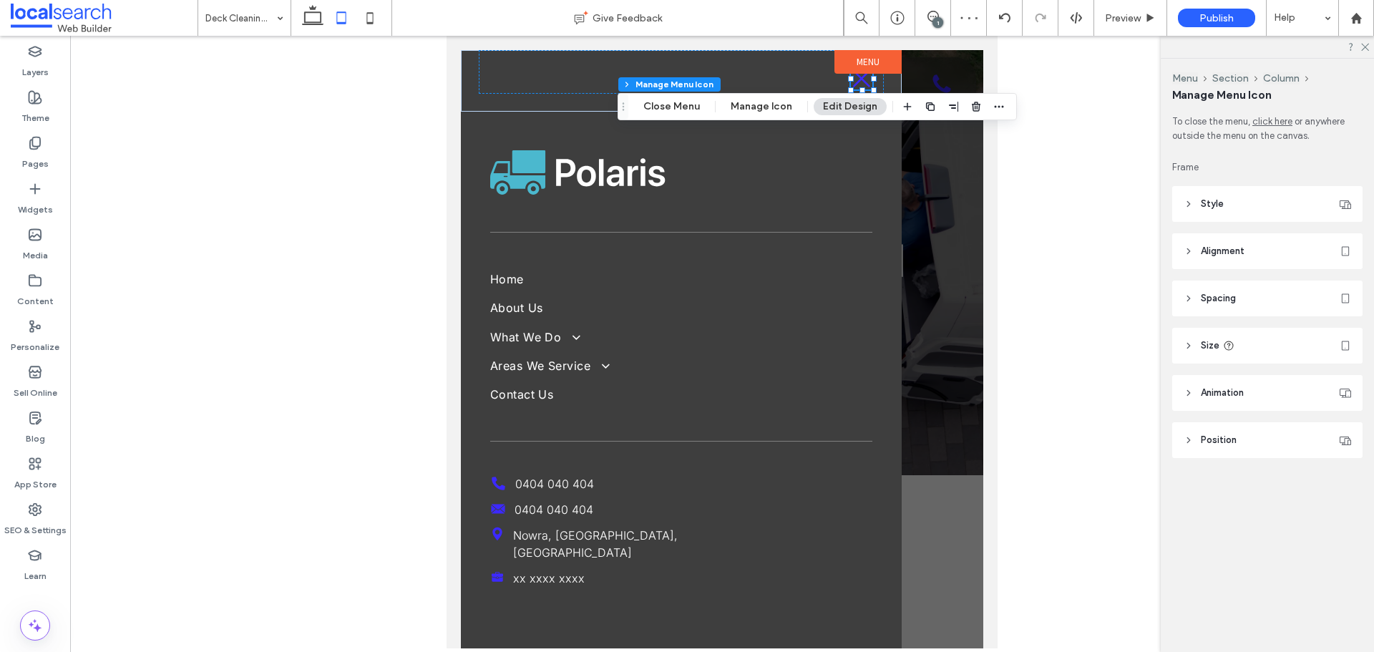
click at [1233, 206] on header "Style" at bounding box center [1267, 204] width 190 height 36
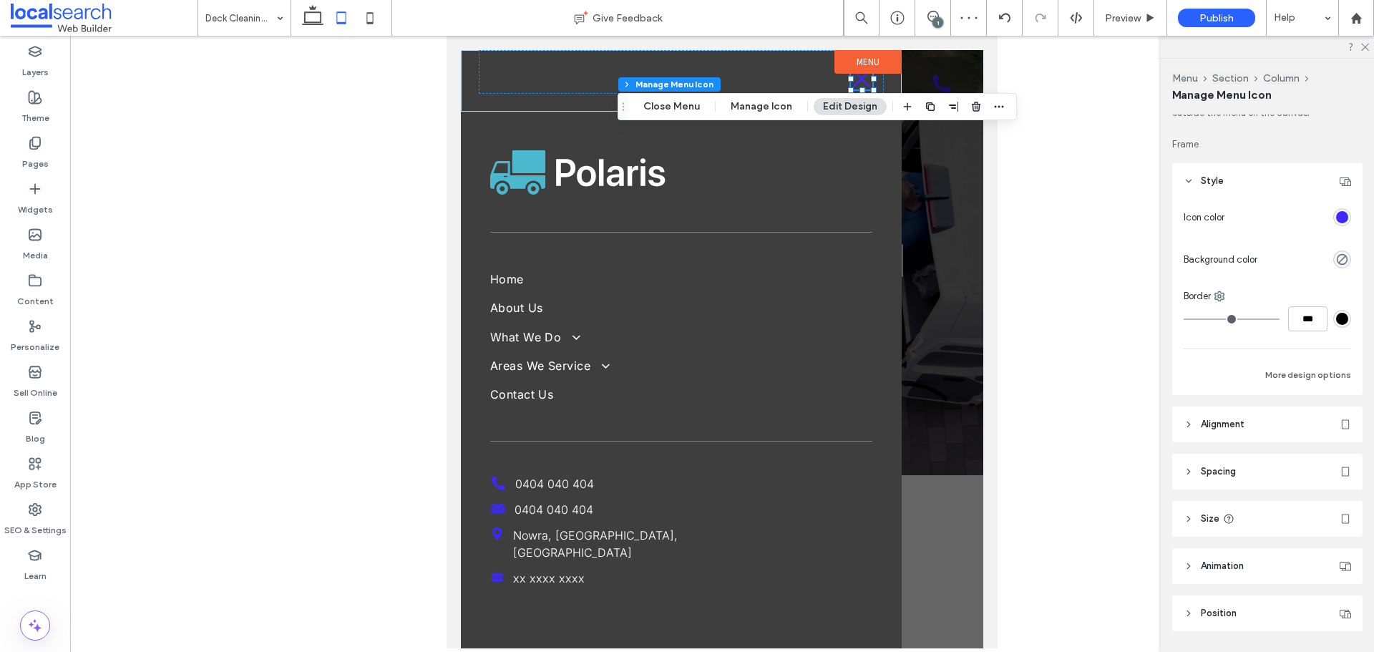
scroll to position [0, 0]
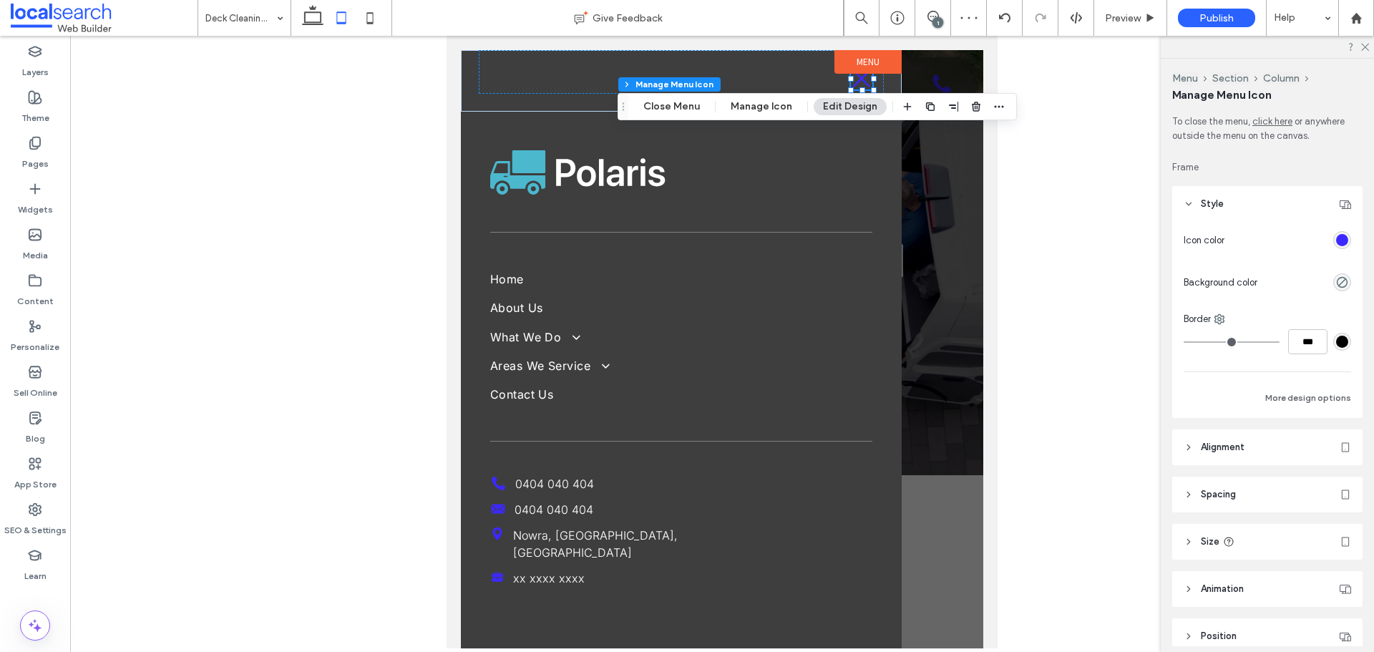
click at [1336, 241] on div "rgba(60,41,255,1)" at bounding box center [1342, 240] width 12 height 12
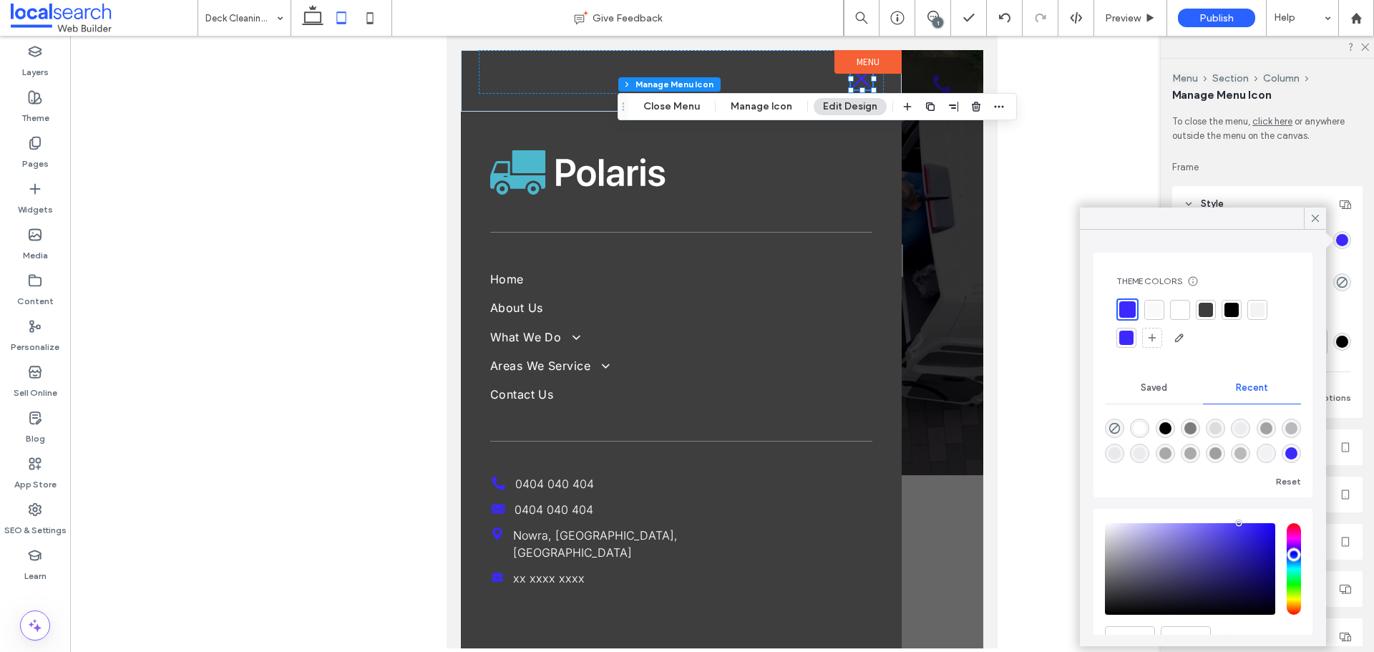
click at [1146, 424] on div "rgba(255, 255, 255, 1)" at bounding box center [1140, 428] width 12 height 12
type input "*******"
click at [1312, 221] on icon at bounding box center [1315, 218] width 13 height 13
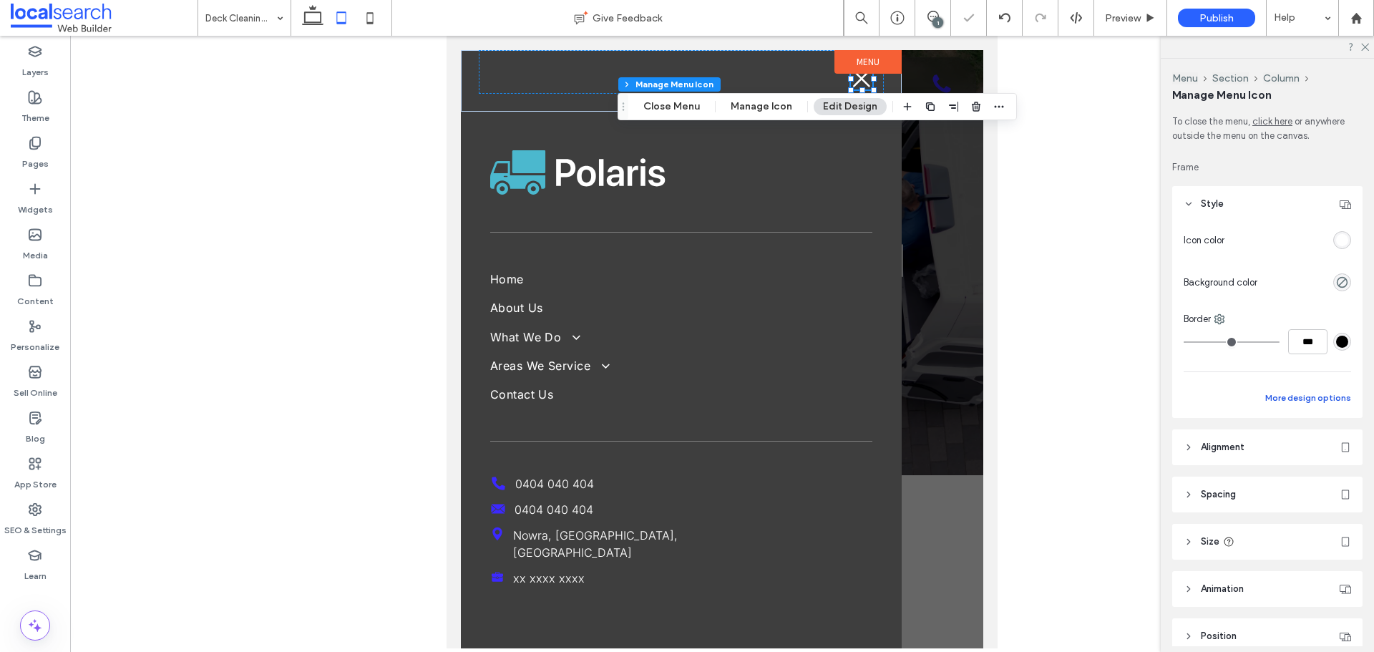
click at [1323, 394] on button "More design options" at bounding box center [1308, 397] width 86 height 17
click at [1336, 553] on icon "empty color" at bounding box center [1342, 556] width 12 height 12
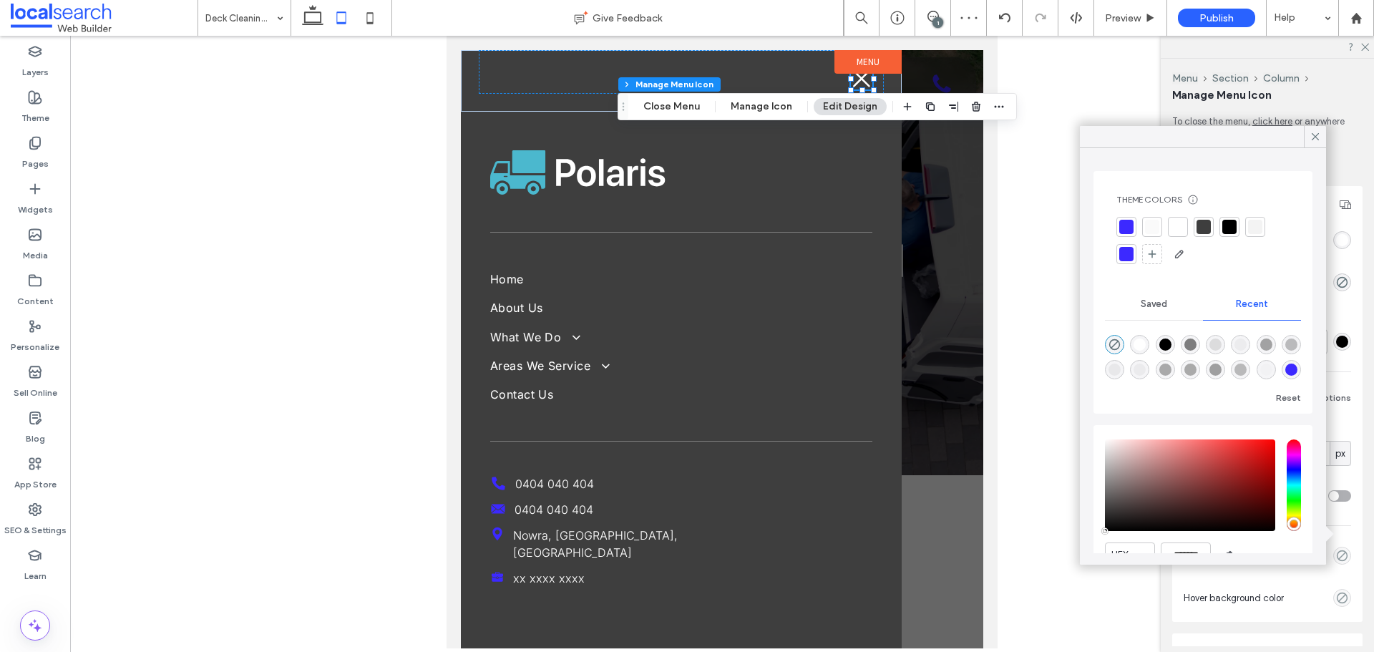
click at [1126, 224] on div at bounding box center [1126, 227] width 14 height 14
click at [1314, 135] on use at bounding box center [1315, 136] width 7 height 7
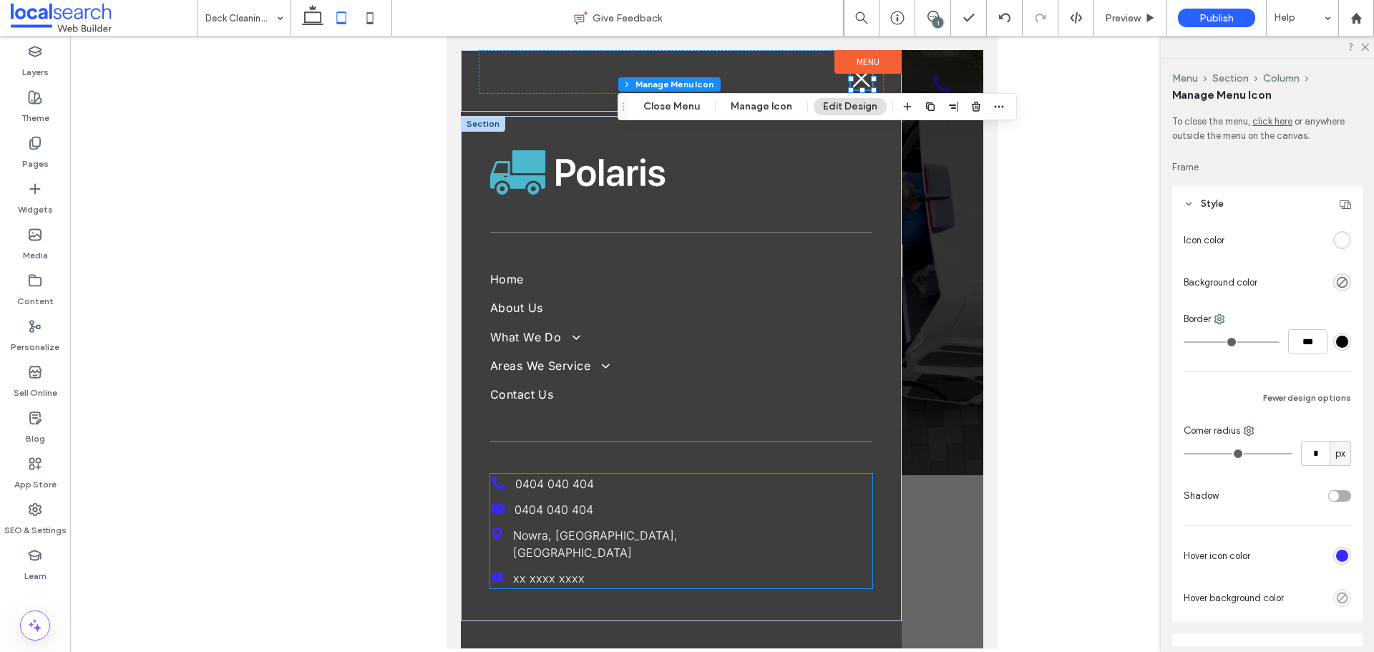
click at [630, 512] on p "0404 040 404" at bounding box center [609, 509] width 188 height 17
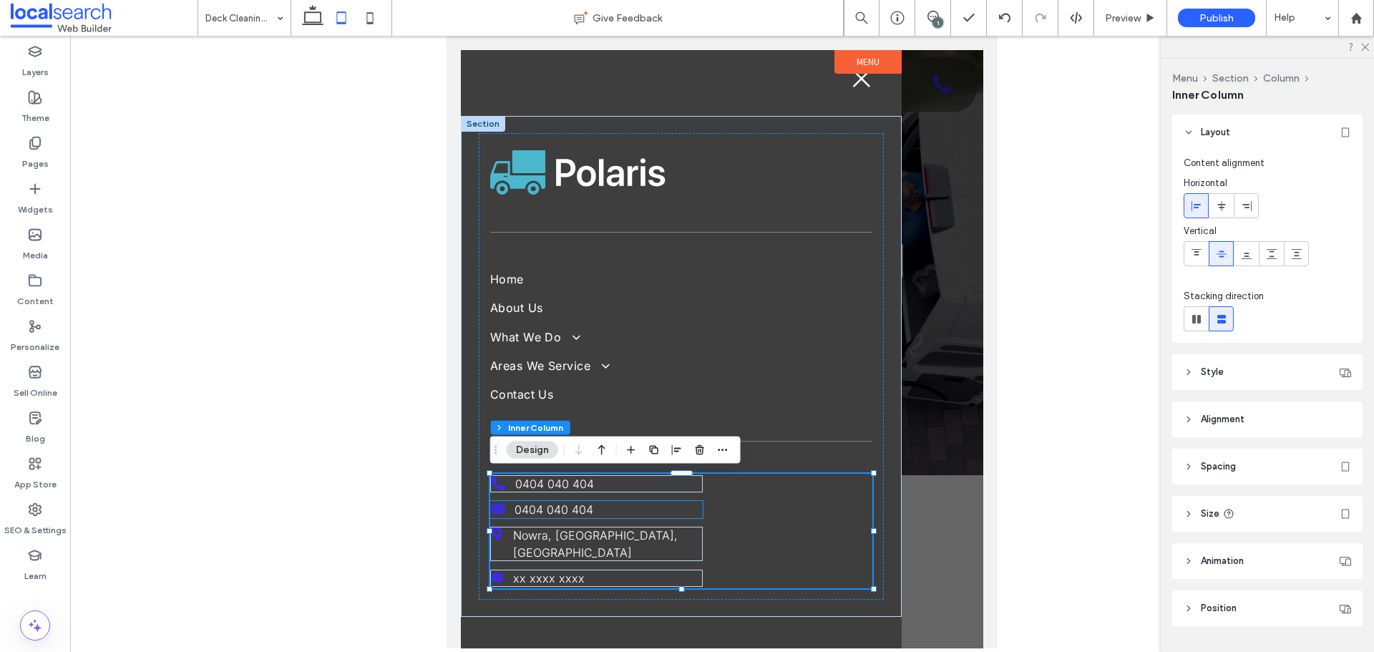
click at [593, 515] on p "0404 040 404" at bounding box center [609, 509] width 188 height 17
click at [597, 500] on p "0404 040 404" at bounding box center [608, 496] width 187 height 17
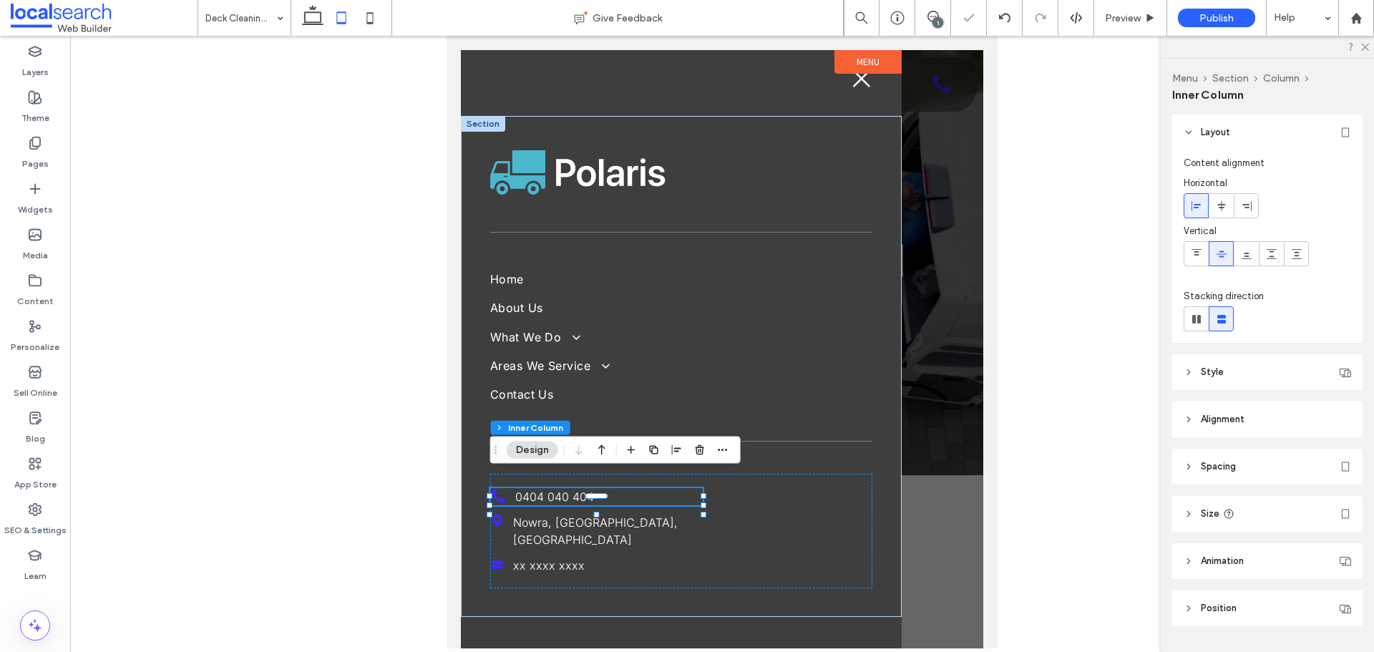
click at [597, 500] on p "0404 040 404" at bounding box center [608, 496] width 187 height 17
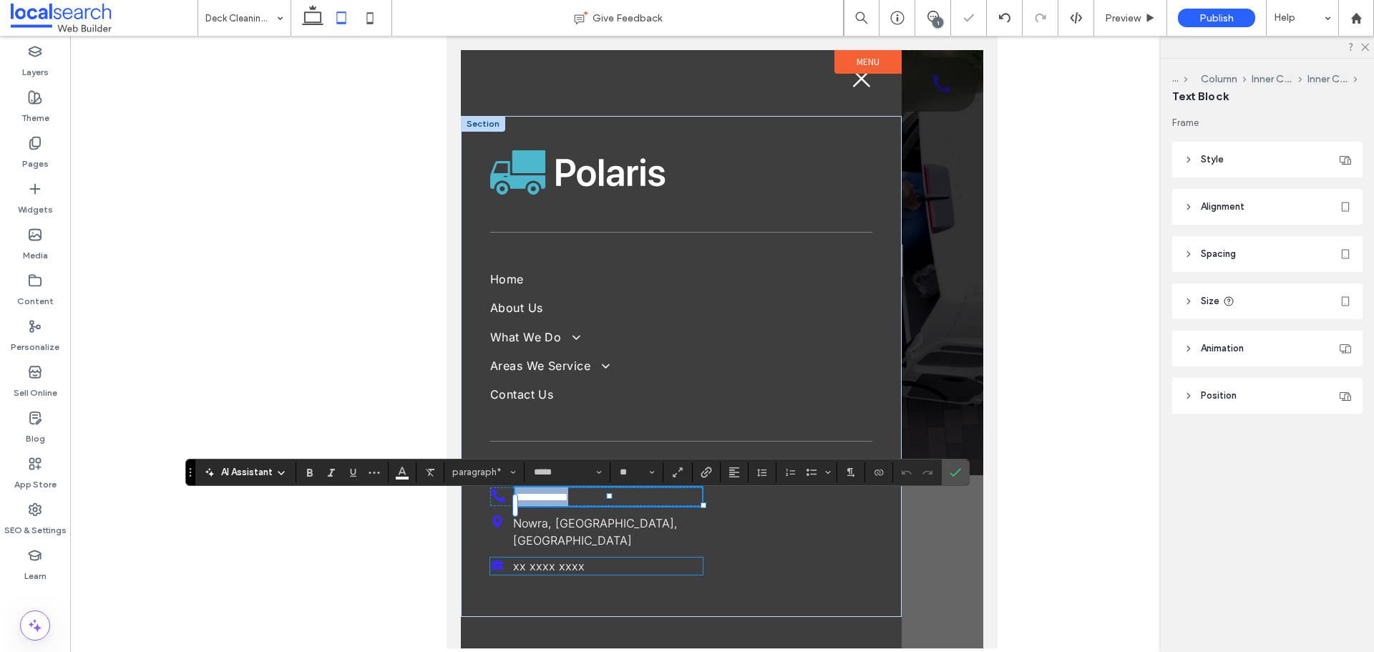
click at [580, 559] on span "xx xxxx xxxx" at bounding box center [549, 566] width 72 height 14
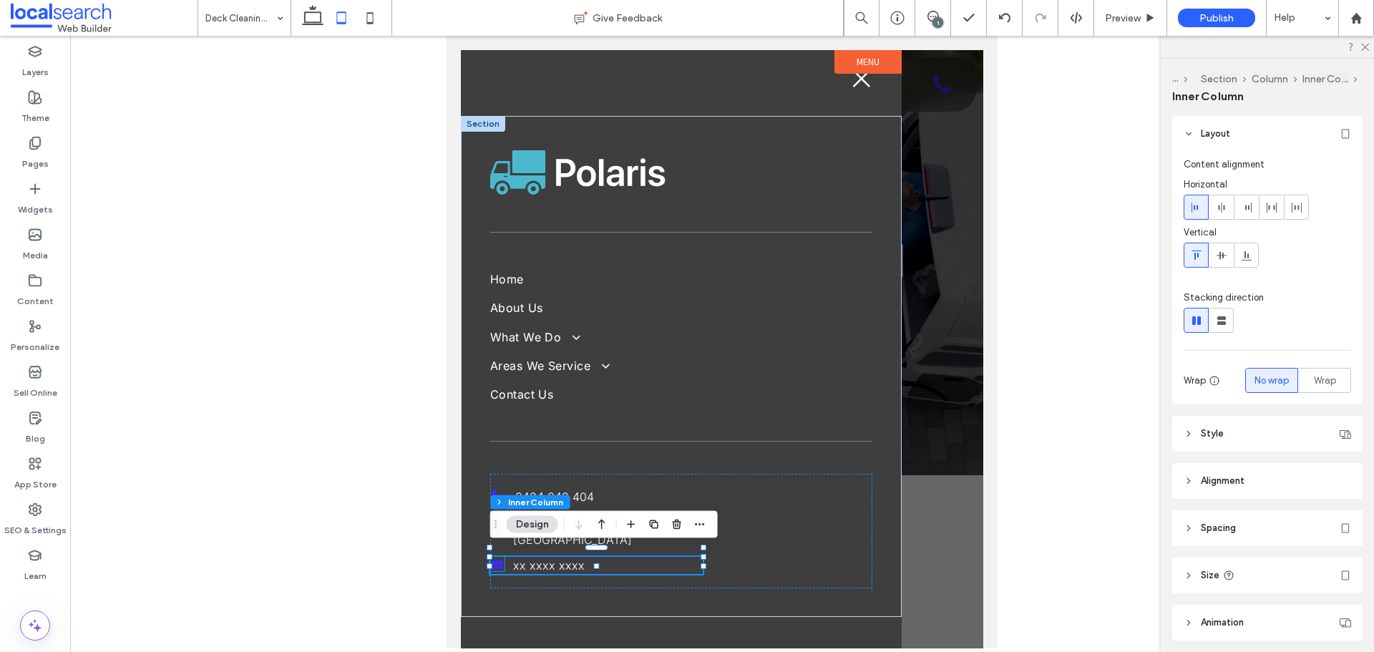
click at [502, 561] on icon at bounding box center [497, 564] width 14 height 14
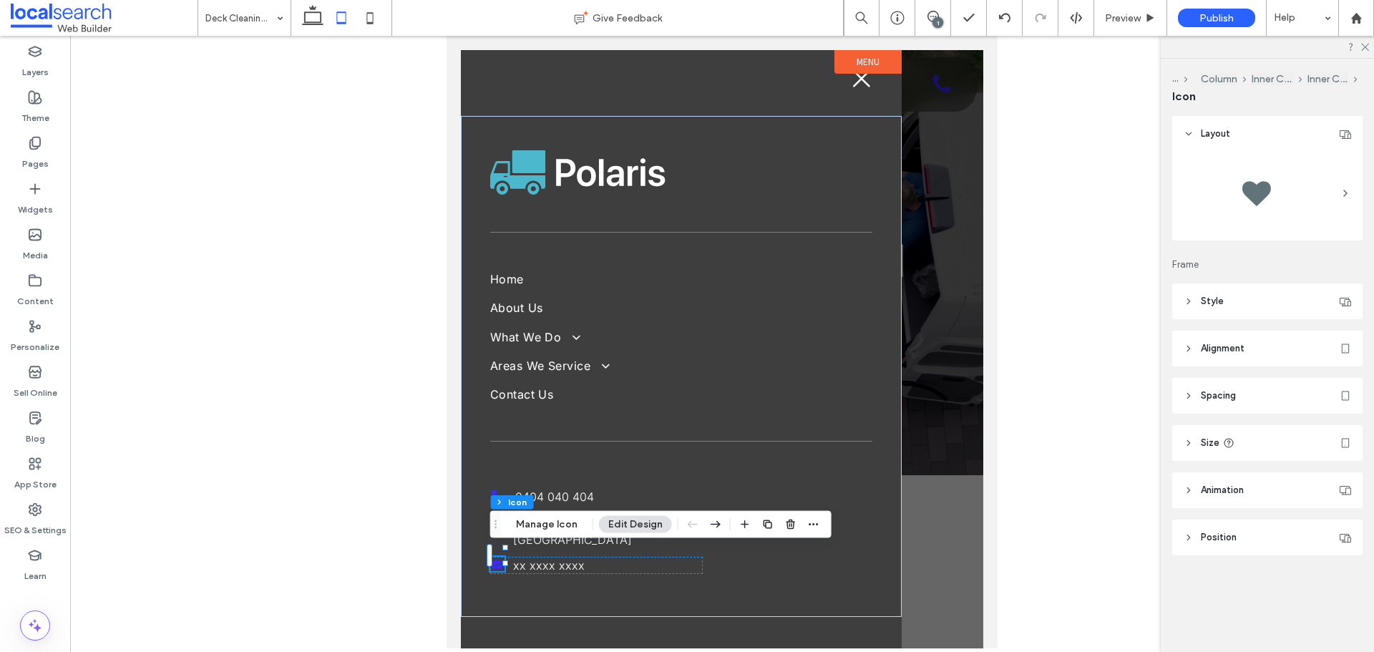
click at [1257, 300] on header "Style" at bounding box center [1267, 301] width 190 height 36
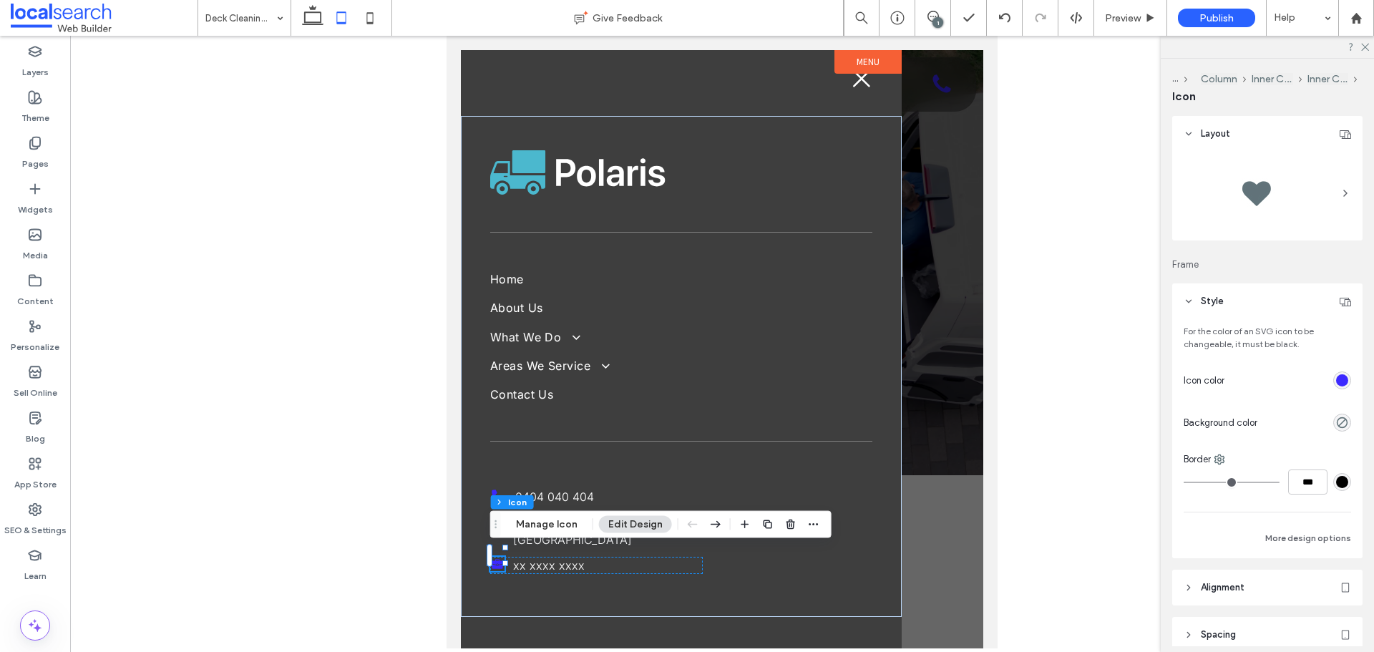
click at [1336, 382] on div "rgb(60, 41, 255)" at bounding box center [1342, 380] width 12 height 12
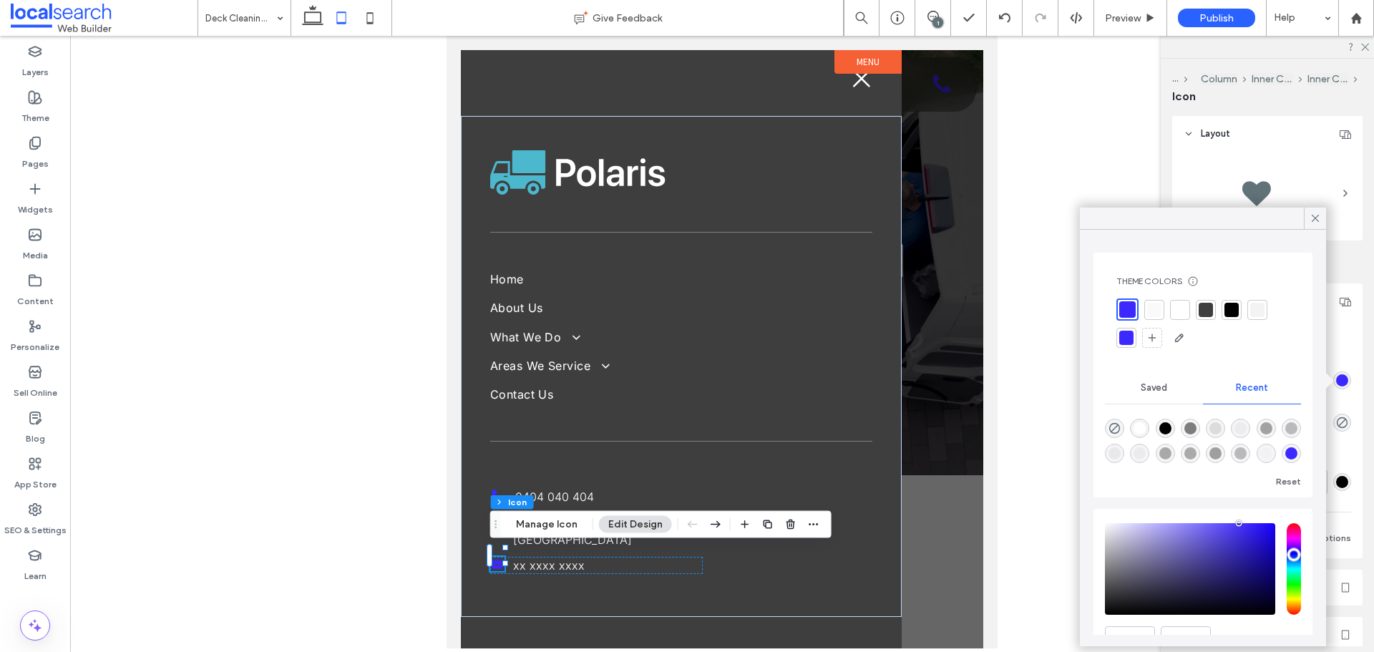
click at [1184, 307] on div at bounding box center [1180, 310] width 14 height 14
click at [1158, 311] on div at bounding box center [1152, 310] width 14 height 14
click at [1315, 220] on icon at bounding box center [1315, 218] width 13 height 13
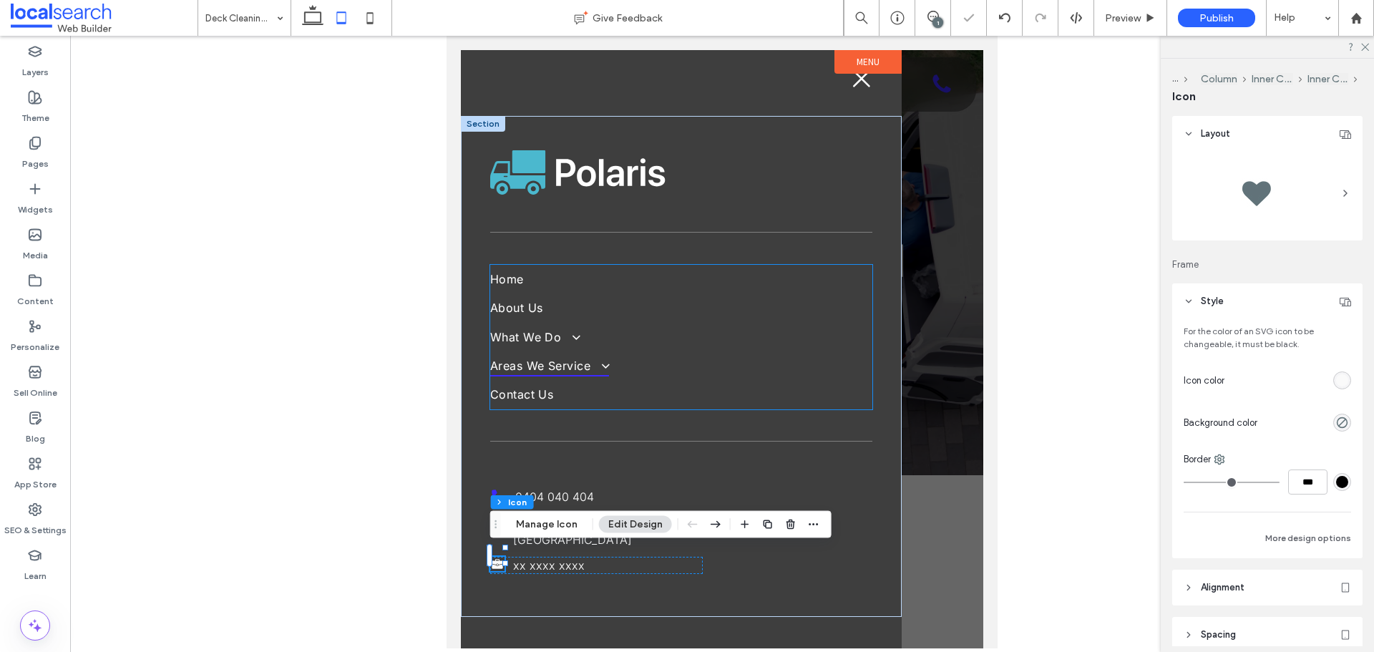
click at [537, 369] on span "Areas We Service" at bounding box center [549, 365] width 119 height 21
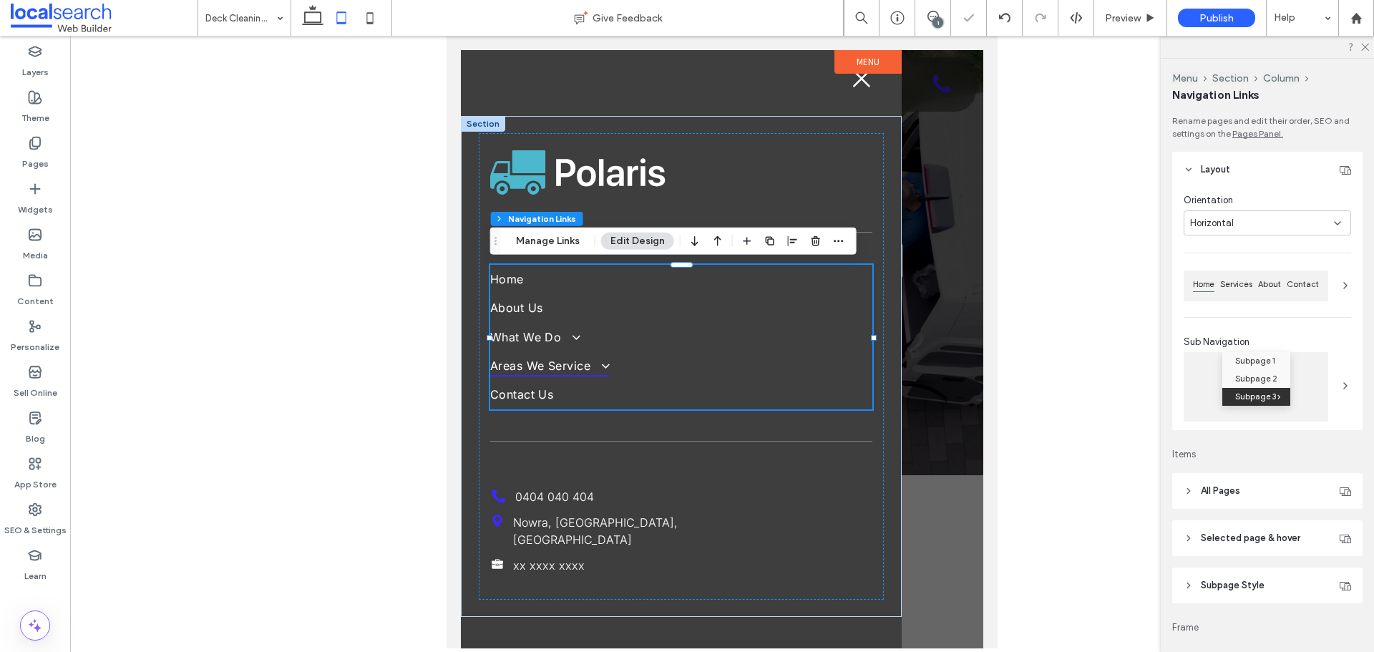
type input "***"
type input "****"
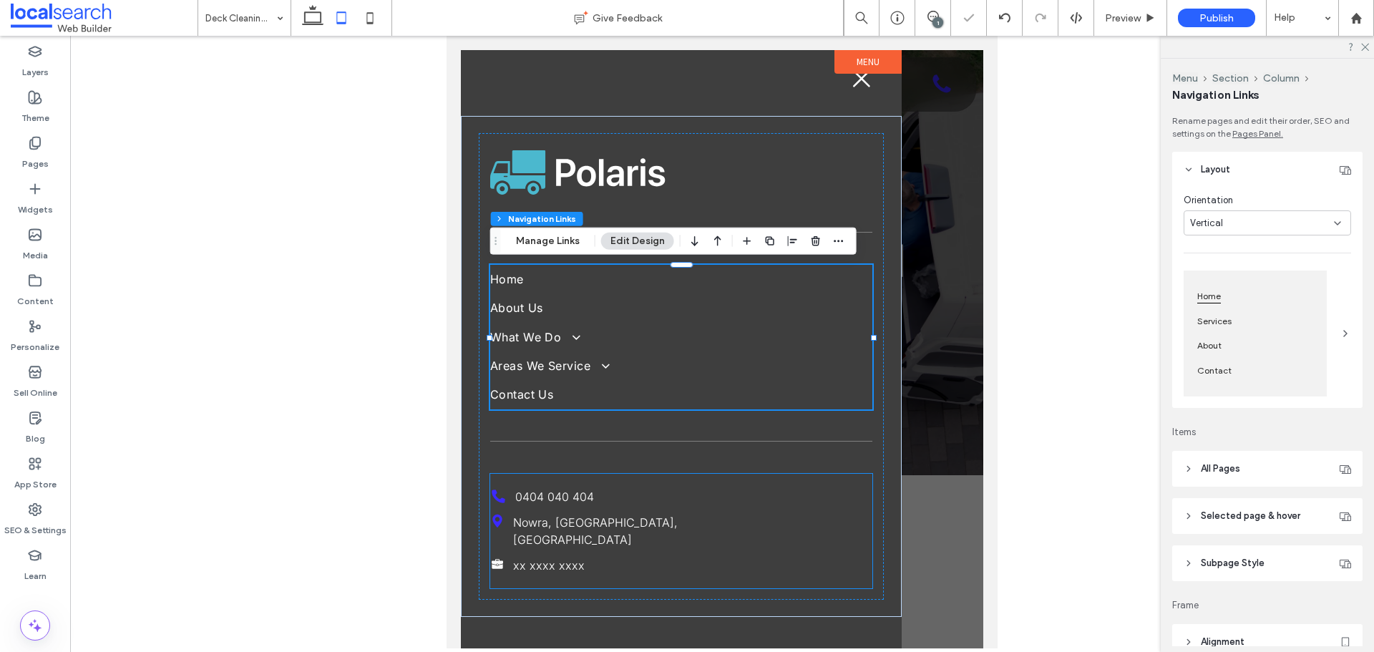
click at [496, 504] on icon at bounding box center [498, 496] width 17 height 17
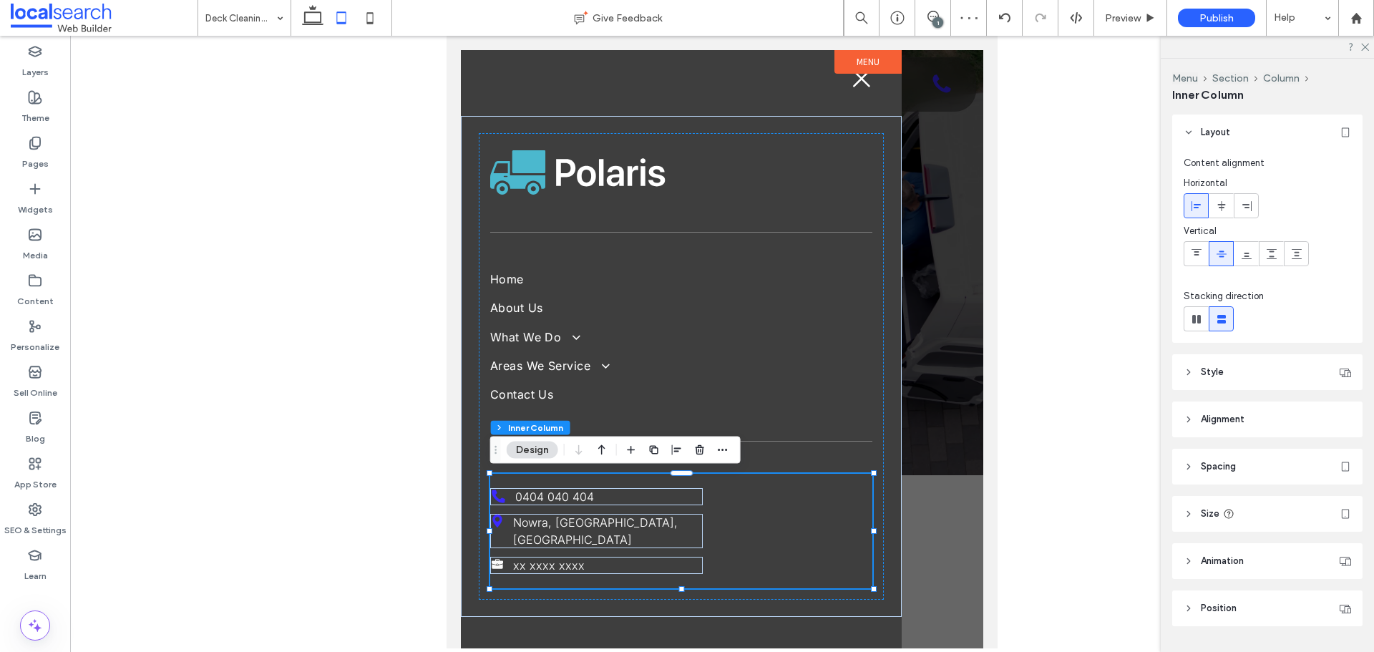
click at [496, 504] on icon at bounding box center [498, 496] width 17 height 17
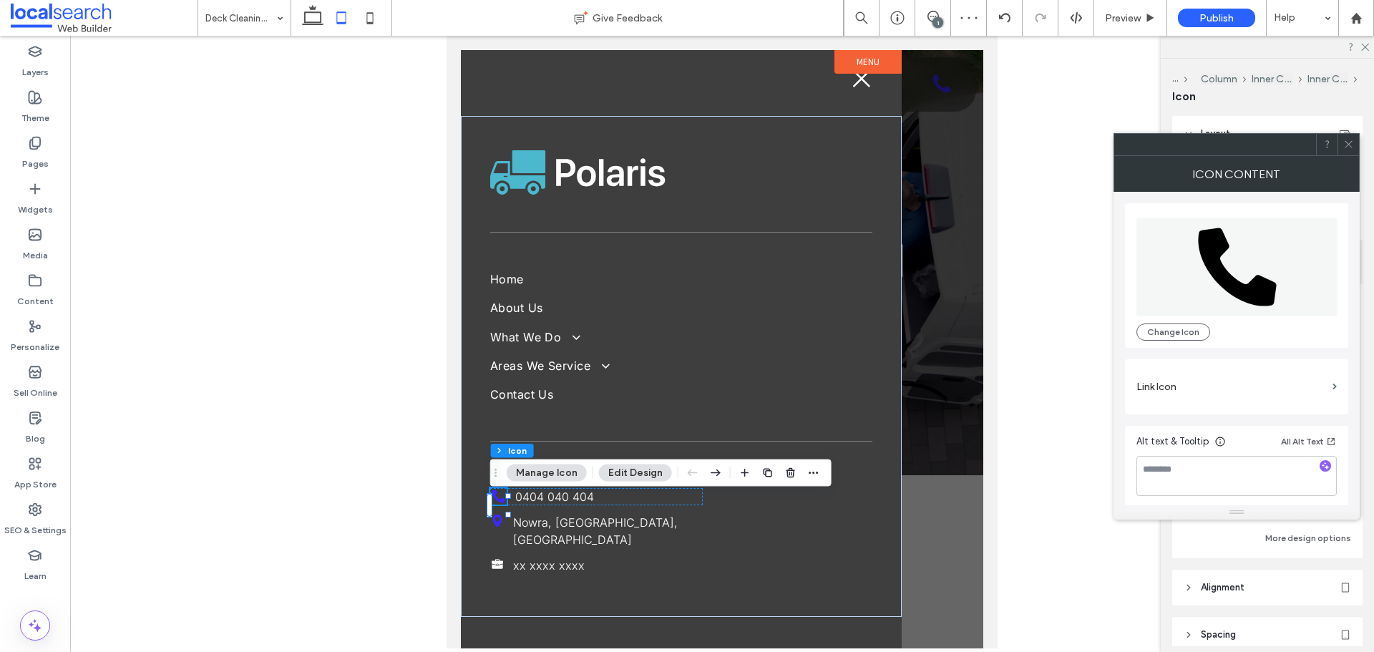
click at [1352, 145] on icon at bounding box center [1348, 144] width 11 height 11
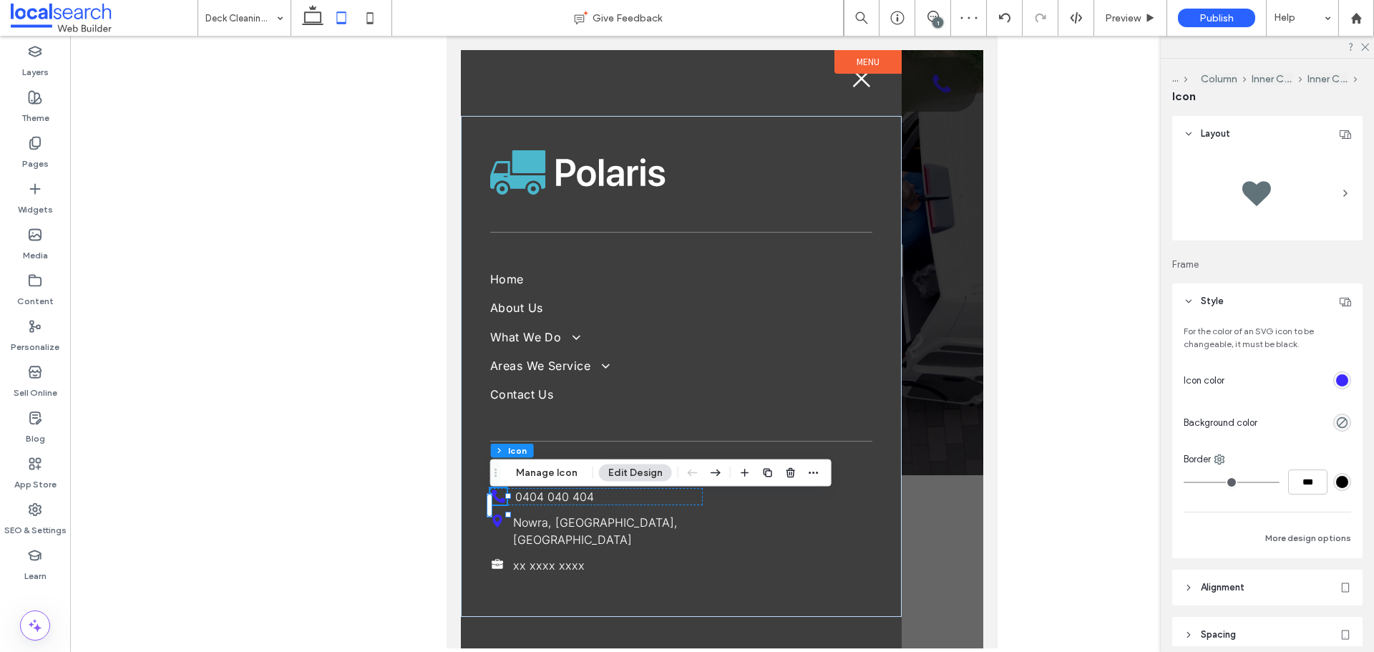
click at [1336, 383] on div "rgb(60, 41, 255)" at bounding box center [1342, 380] width 12 height 12
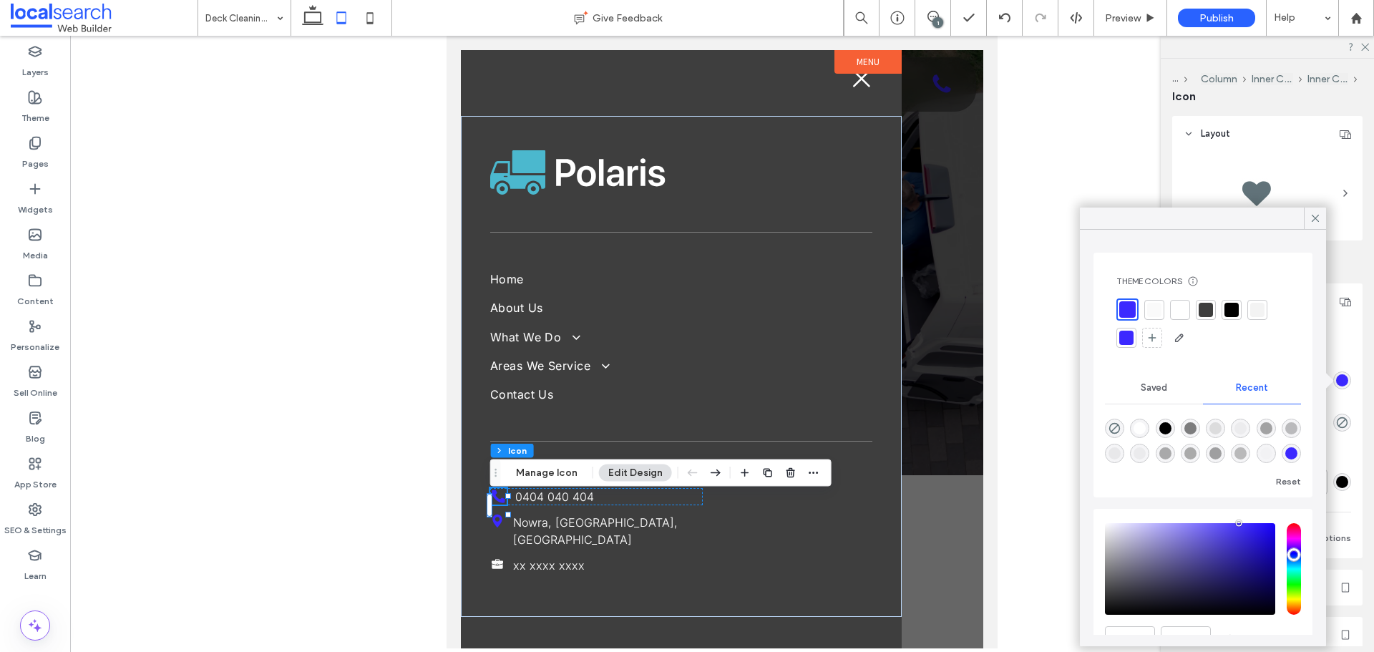
drag, startPoint x: 1152, startPoint y: 306, endPoint x: 1103, endPoint y: 318, distance: 50.9
click at [1152, 305] on div at bounding box center [1154, 310] width 14 height 14
click at [500, 537] on div "Nowra, [GEOGRAPHIC_DATA], [GEOGRAPHIC_DATA]" at bounding box center [596, 531] width 213 height 34
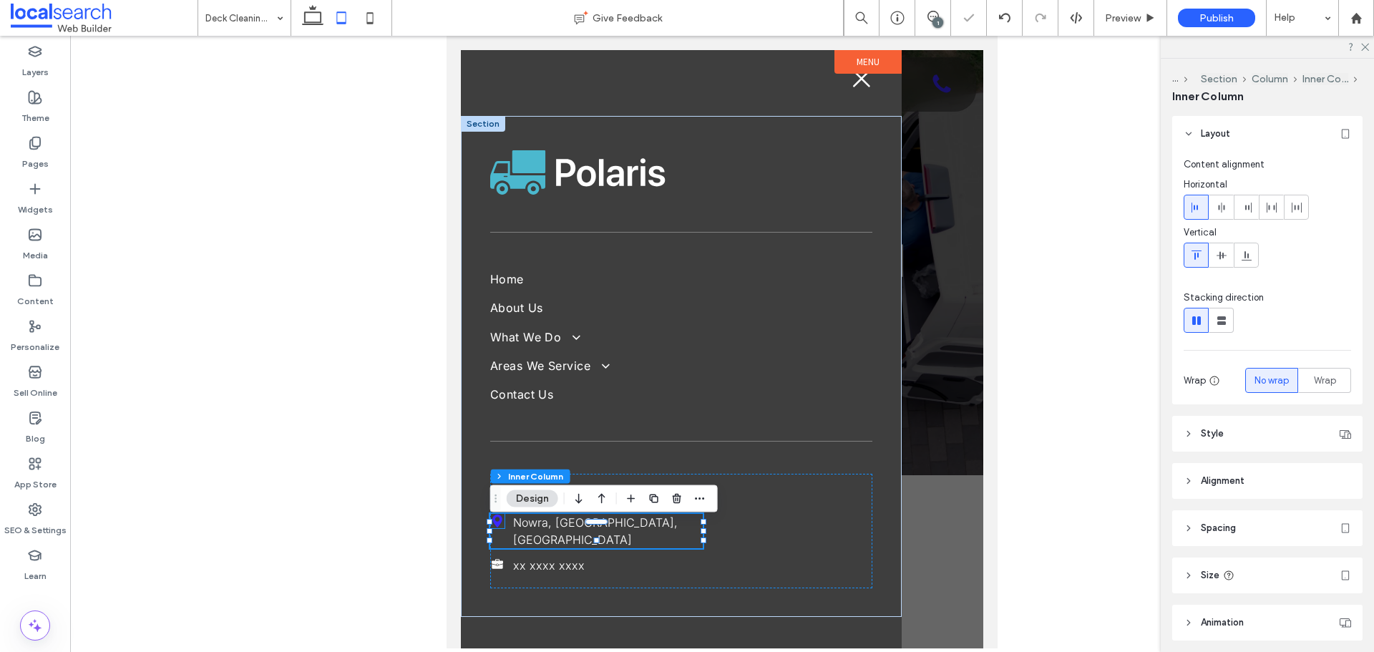
click at [498, 527] on icon at bounding box center [497, 521] width 10 height 14
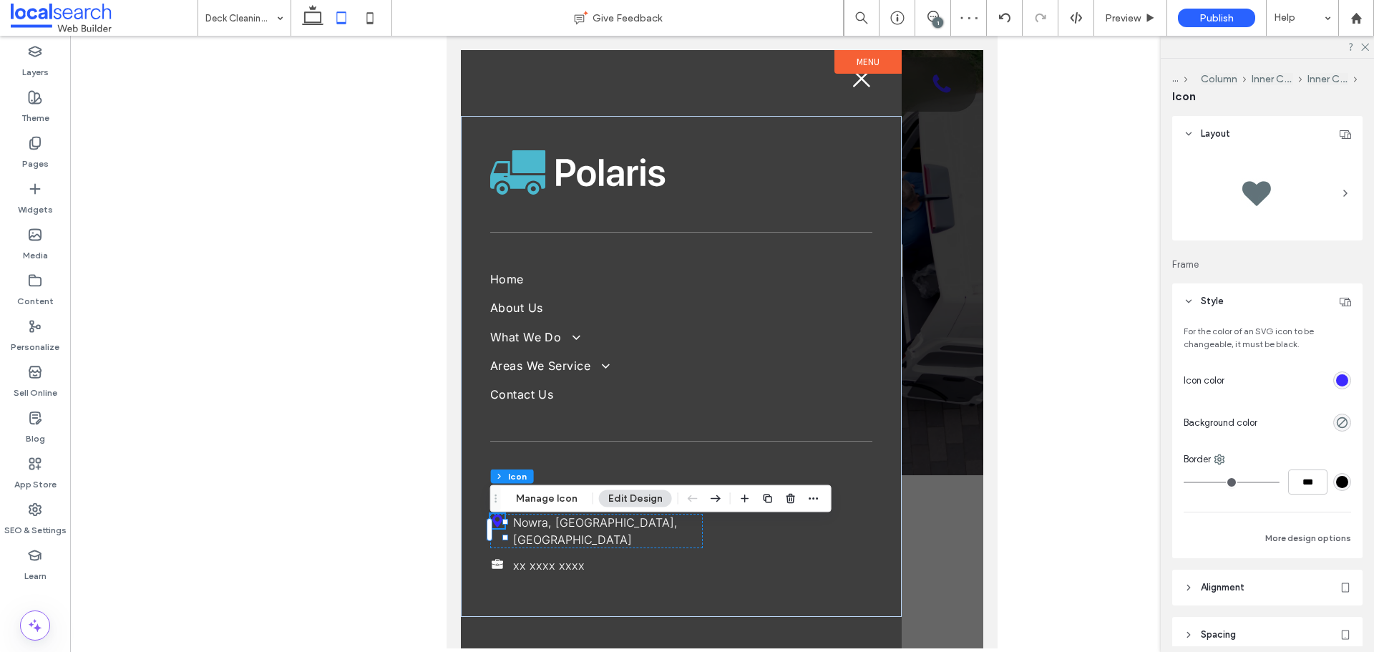
click at [1324, 374] on div at bounding box center [1290, 380] width 121 height 25
click at [1326, 378] on div at bounding box center [1290, 380] width 121 height 25
click at [1336, 381] on div "rgb(60, 41, 255)" at bounding box center [1342, 380] width 12 height 12
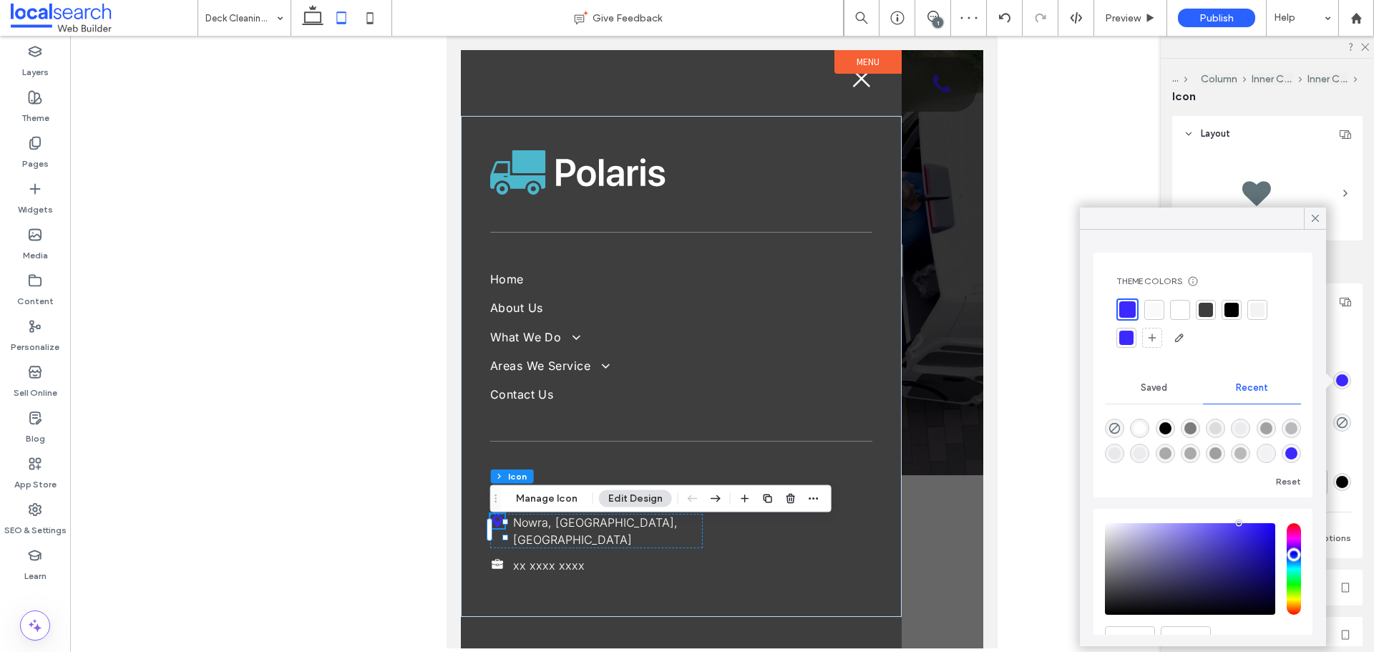
click at [1152, 318] on div at bounding box center [1154, 310] width 20 height 20
click at [681, 457] on div "Home About Us What We Do Painter Internal House Painter External House Painter …" at bounding box center [682, 366] width 406 height 466
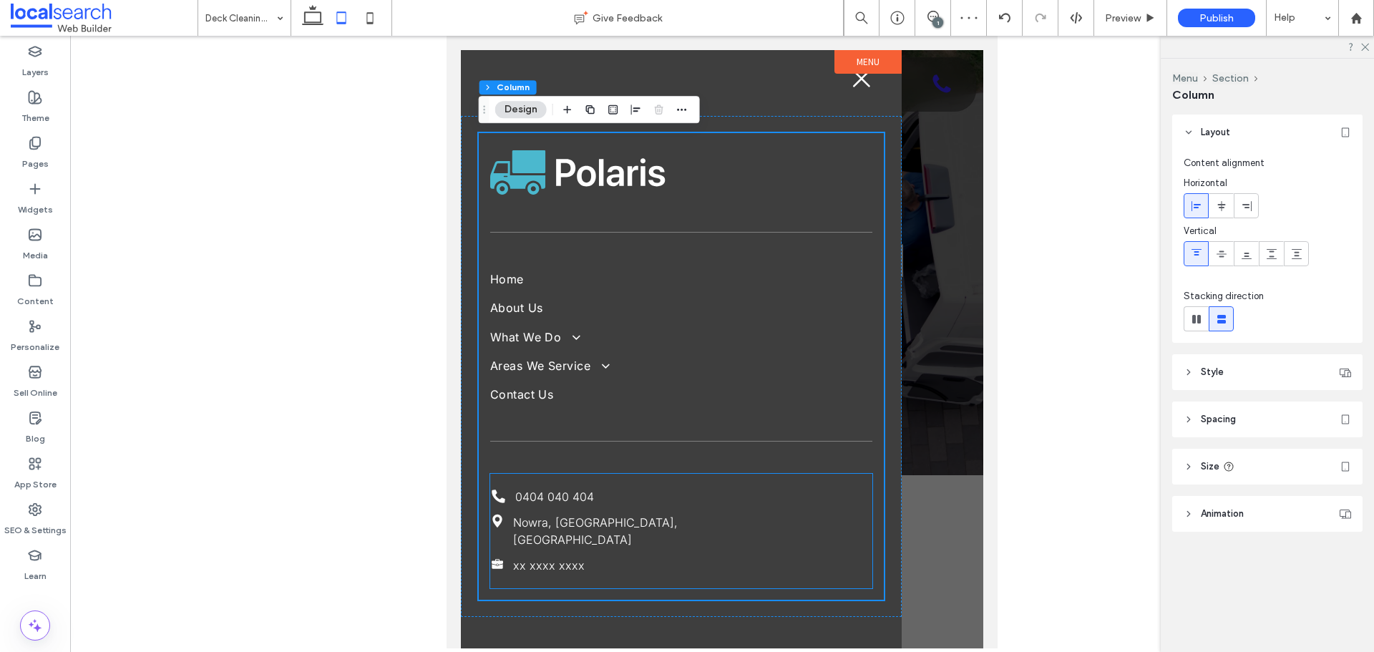
click at [566, 504] on span "0404 040 404" at bounding box center [554, 497] width 79 height 14
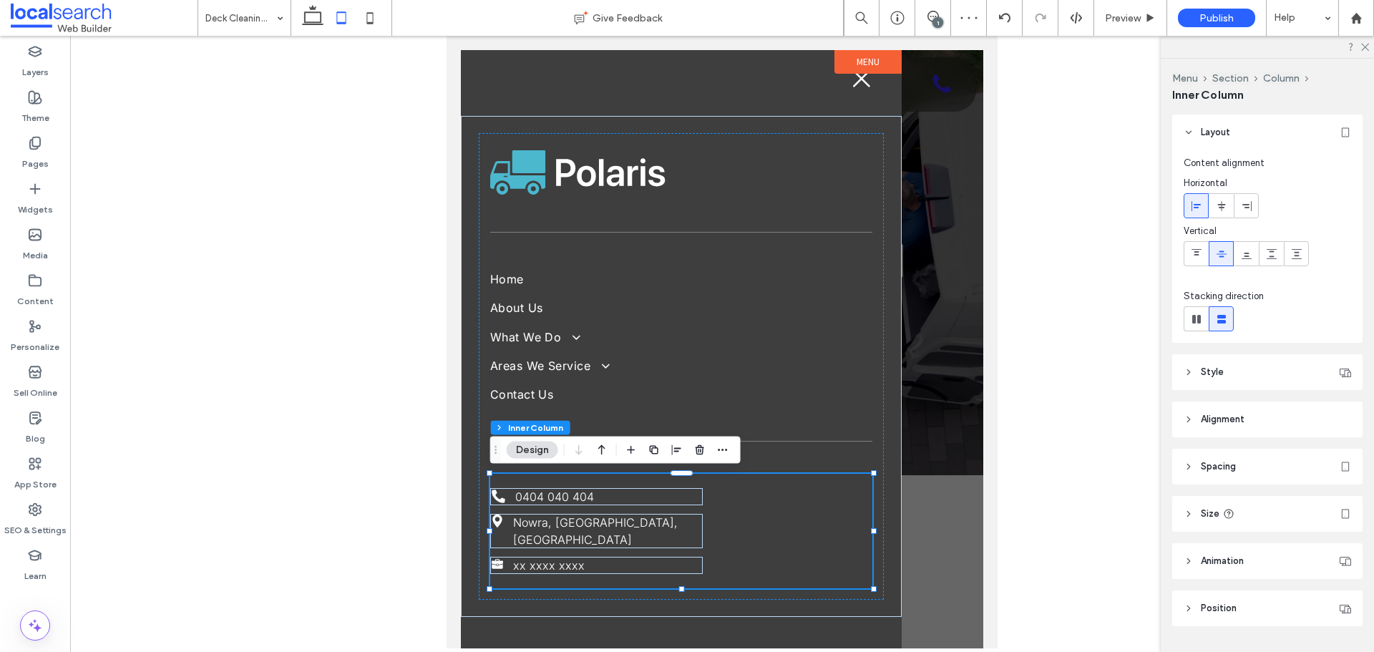
click at [566, 504] on span "0404 040 404" at bounding box center [554, 497] width 79 height 14
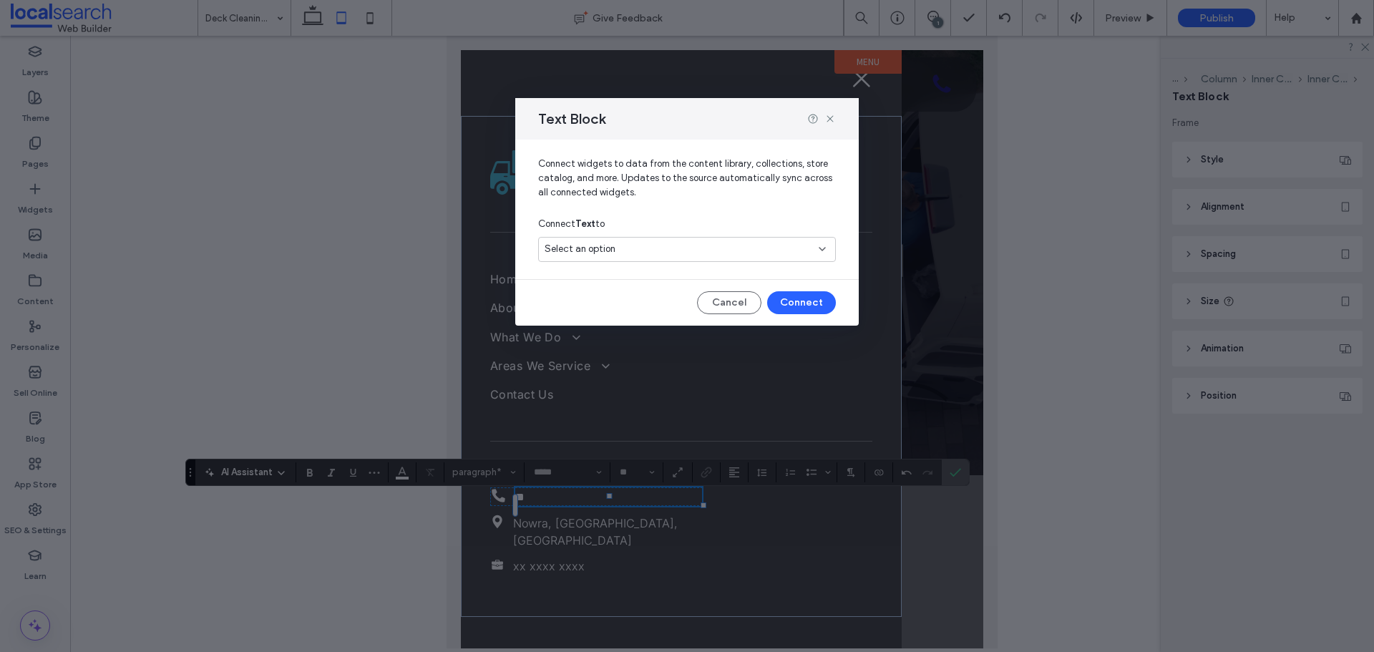
click at [563, 253] on span "Select an option" at bounding box center [580, 249] width 71 height 14
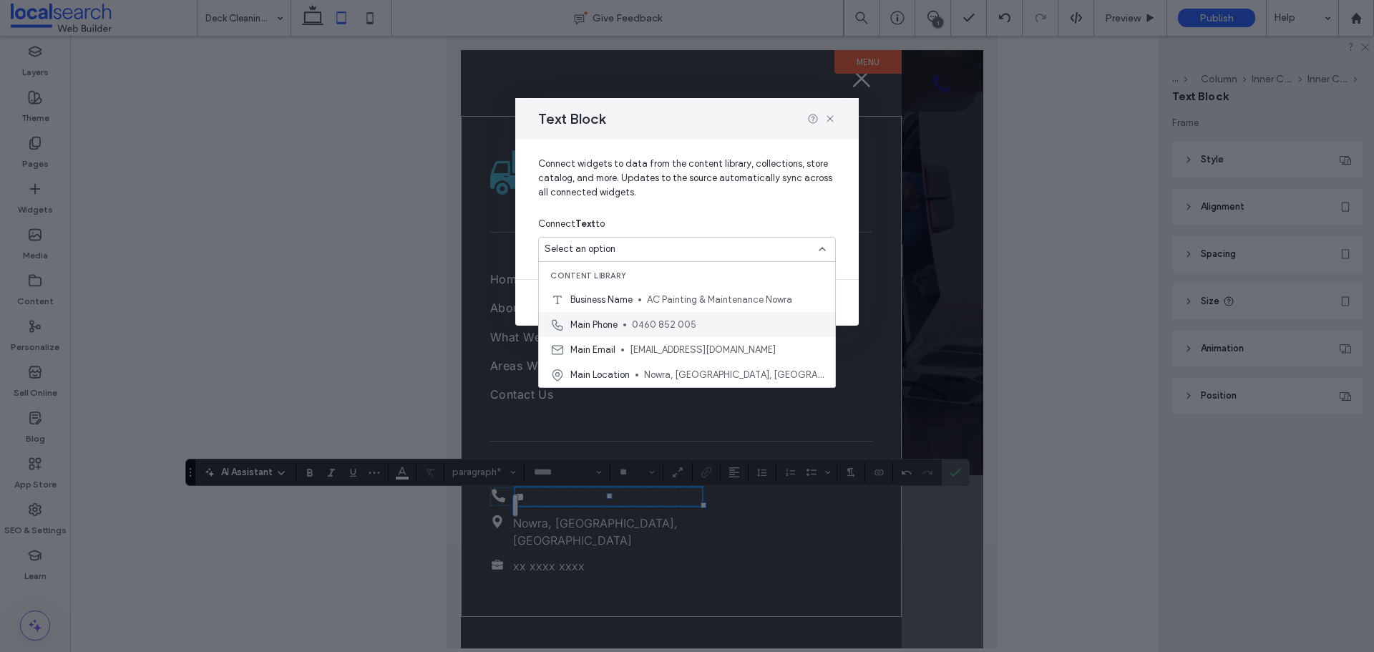
click at [598, 326] on span "Main Phone" at bounding box center [593, 325] width 47 height 14
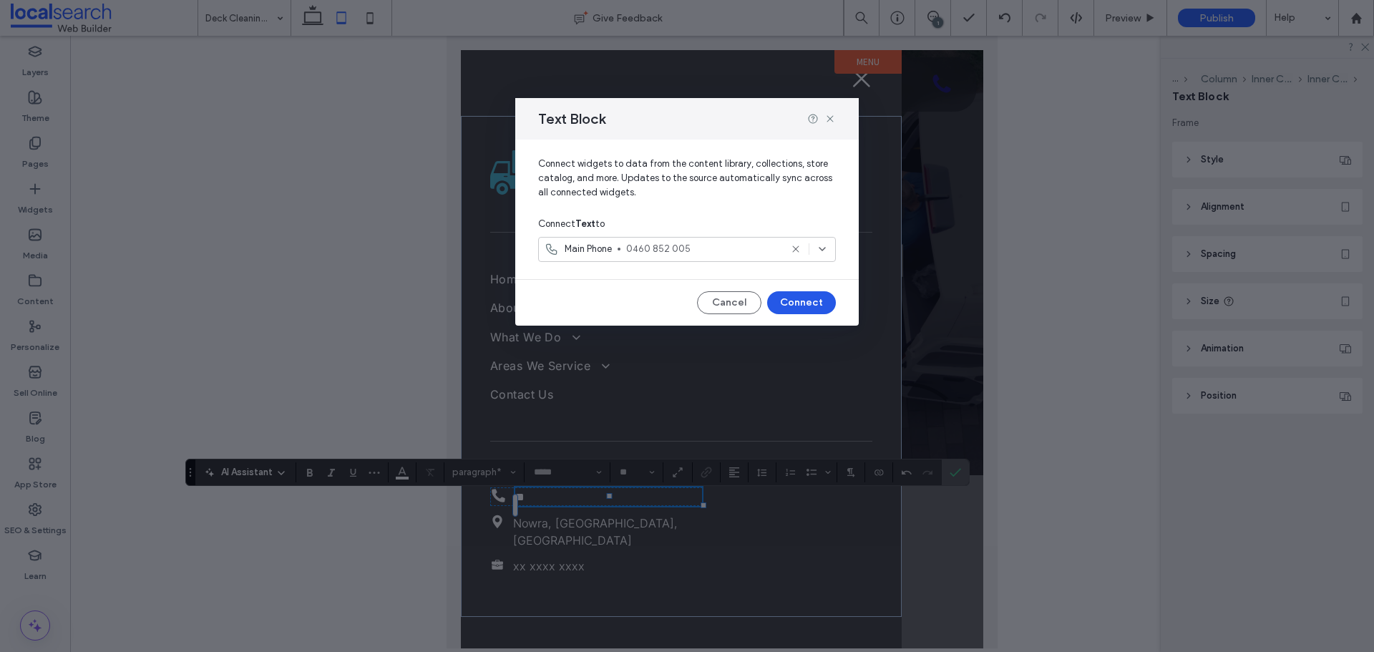
click at [808, 296] on button "Connect" at bounding box center [801, 302] width 69 height 23
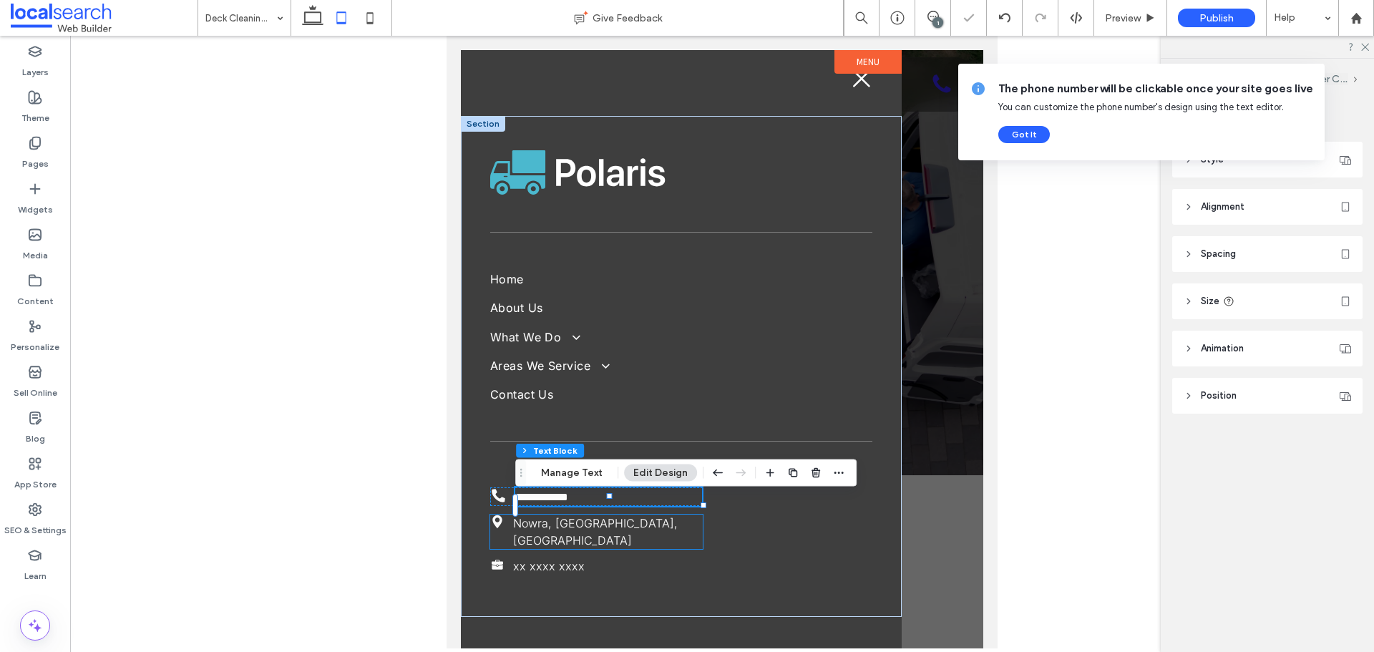
click at [597, 527] on div "Nowra, [GEOGRAPHIC_DATA], [GEOGRAPHIC_DATA]" at bounding box center [608, 532] width 190 height 34
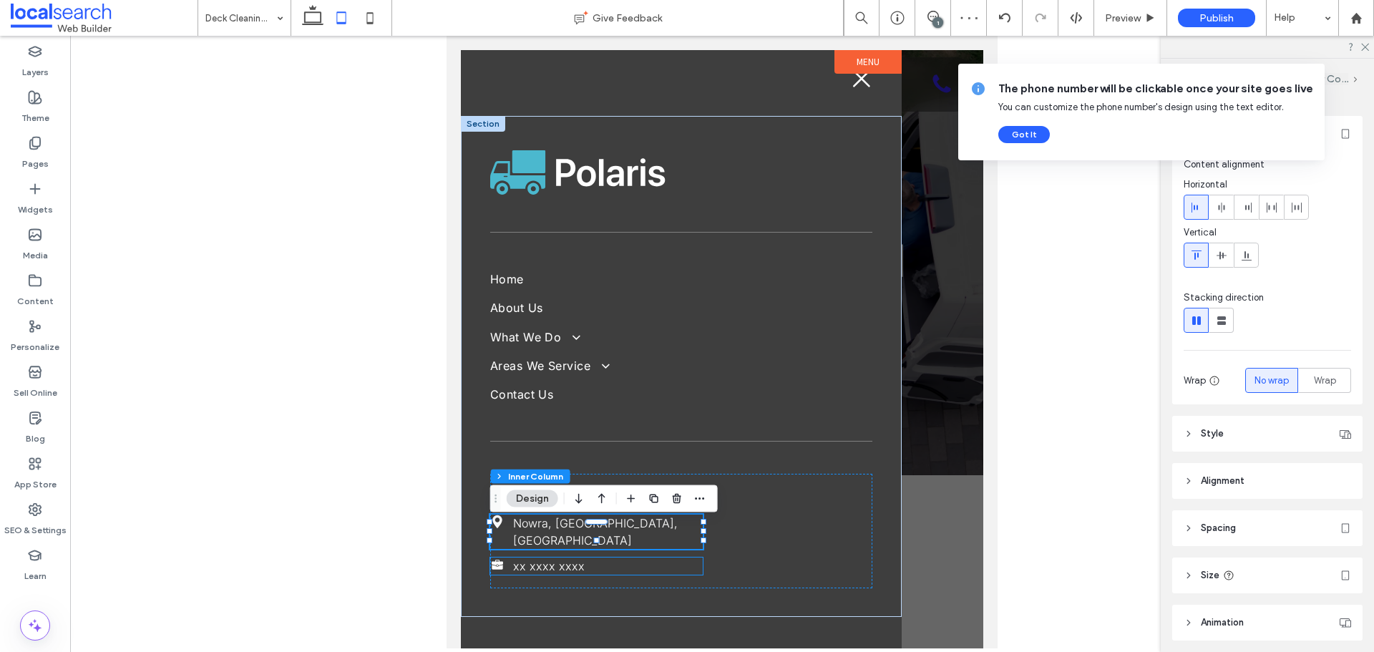
click at [527, 560] on span "xx xxxx xxxx" at bounding box center [549, 566] width 72 height 14
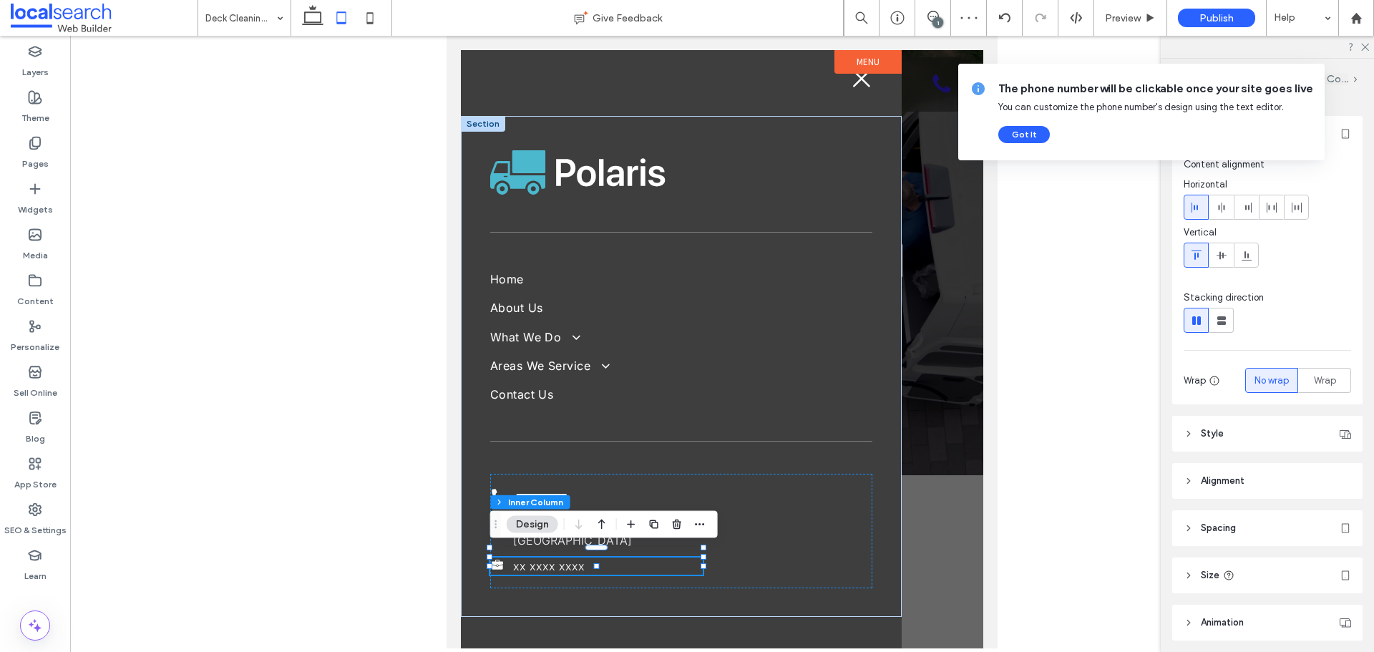
click at [527, 560] on span "xx xxxx xxxx" at bounding box center [549, 566] width 72 height 14
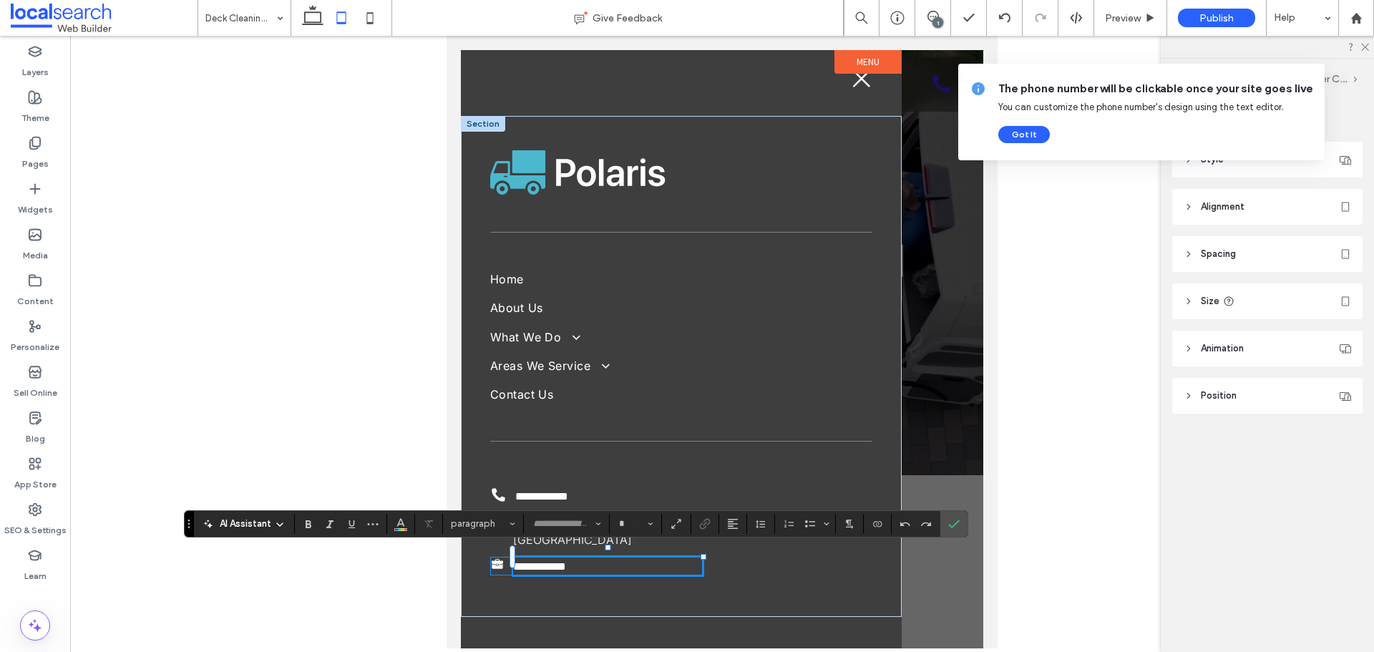
type input "*****"
type input "**"
click at [950, 522] on icon "Confirm" at bounding box center [953, 523] width 11 height 11
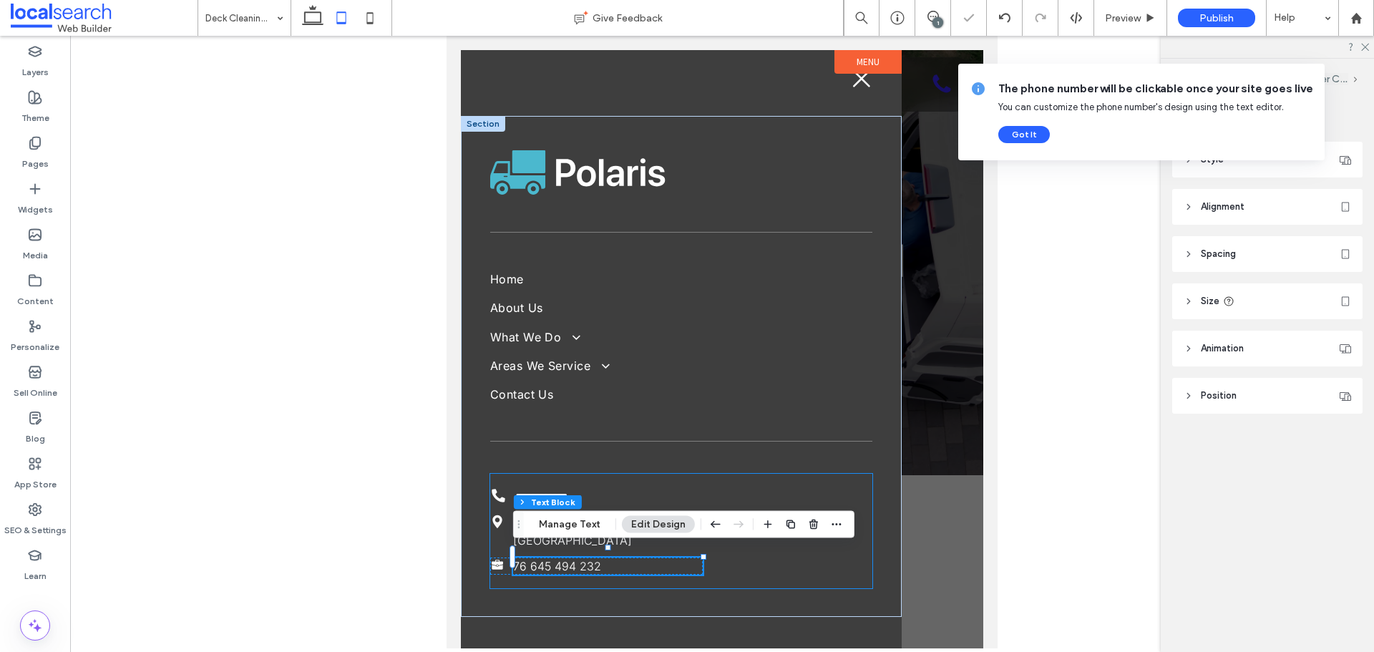
click at [776, 583] on div "**********" at bounding box center [681, 531] width 383 height 115
